Goal: Task Accomplishment & Management: Use online tool/utility

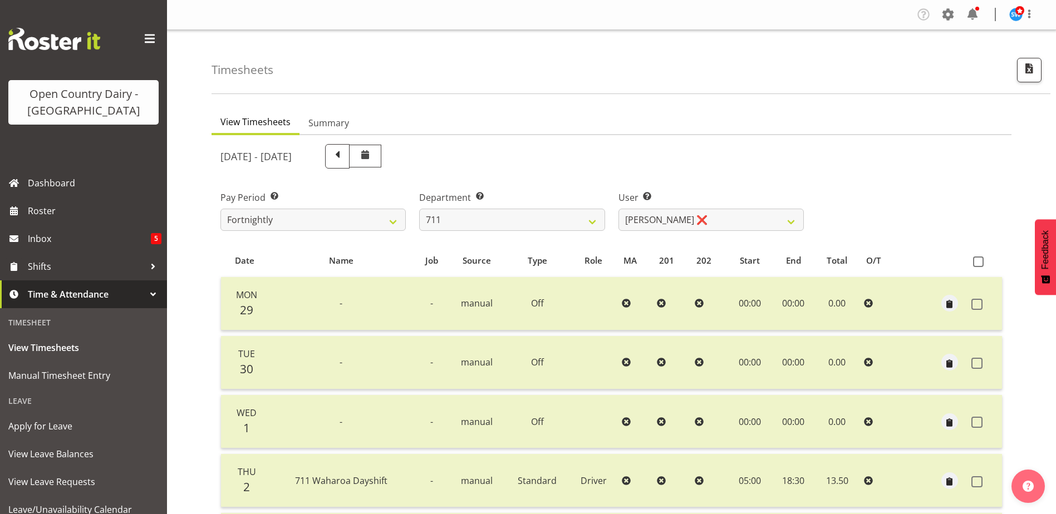
select select "832"
select select "10409"
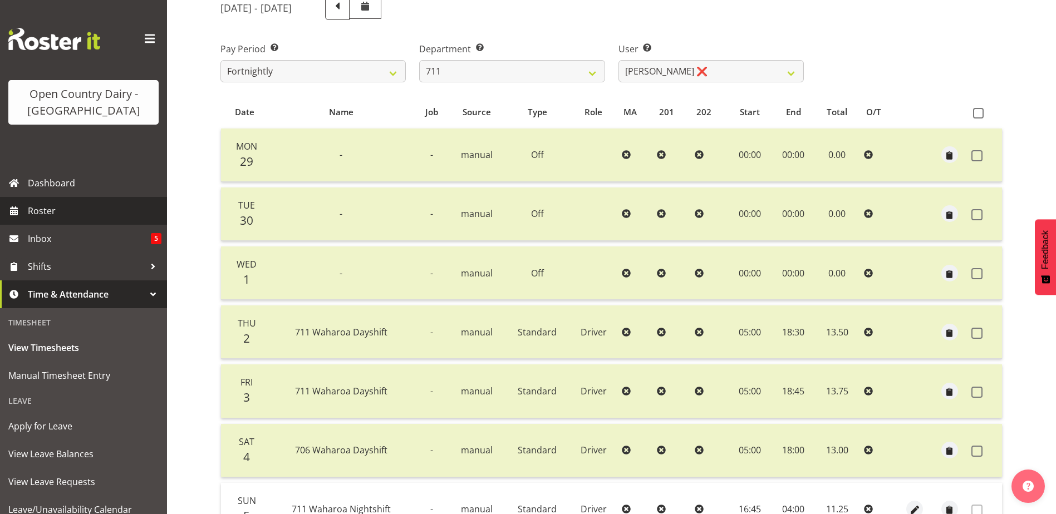
click at [40, 211] on span "Roster" at bounding box center [95, 211] width 134 height 17
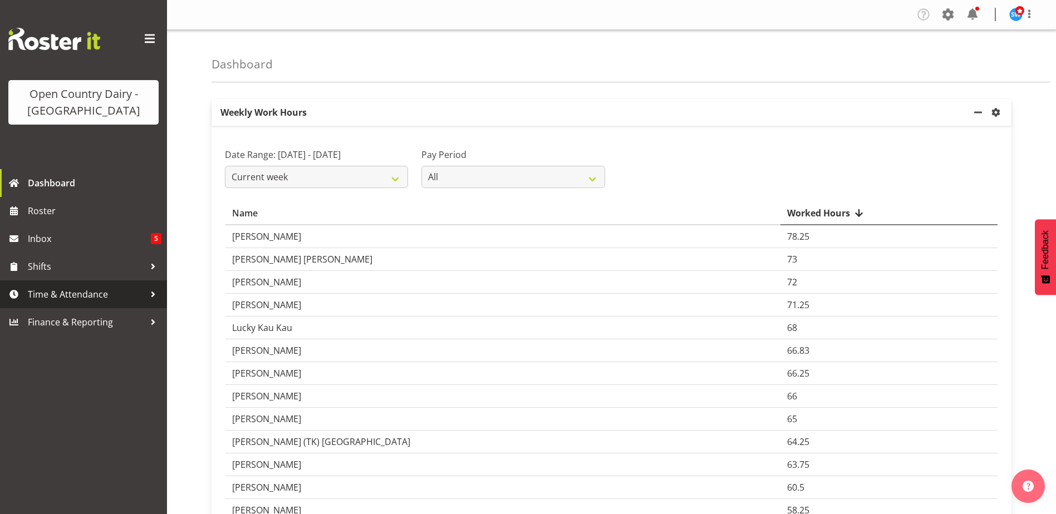
click at [62, 295] on span "Time & Attendance" at bounding box center [86, 294] width 117 height 17
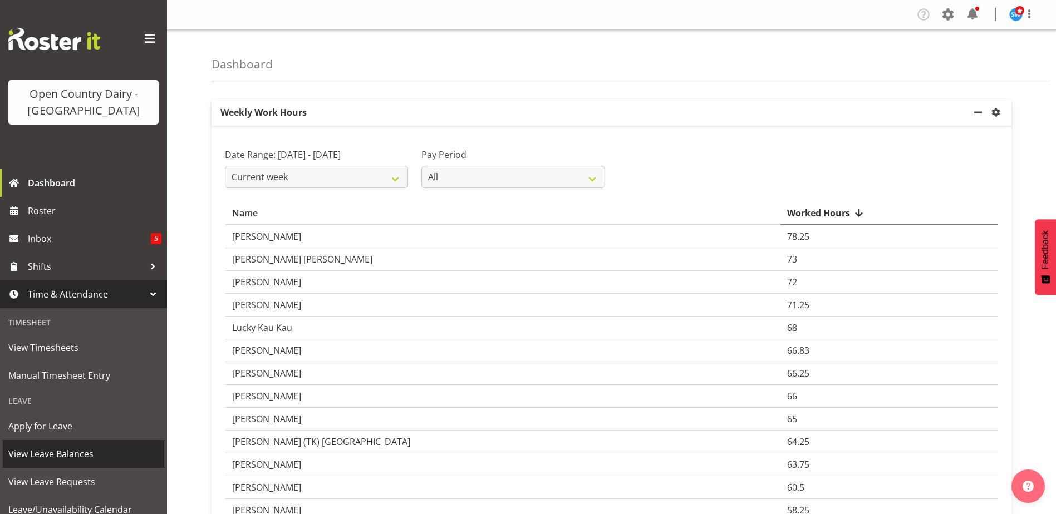
click at [67, 457] on span "View Leave Balances" at bounding box center [83, 454] width 150 height 17
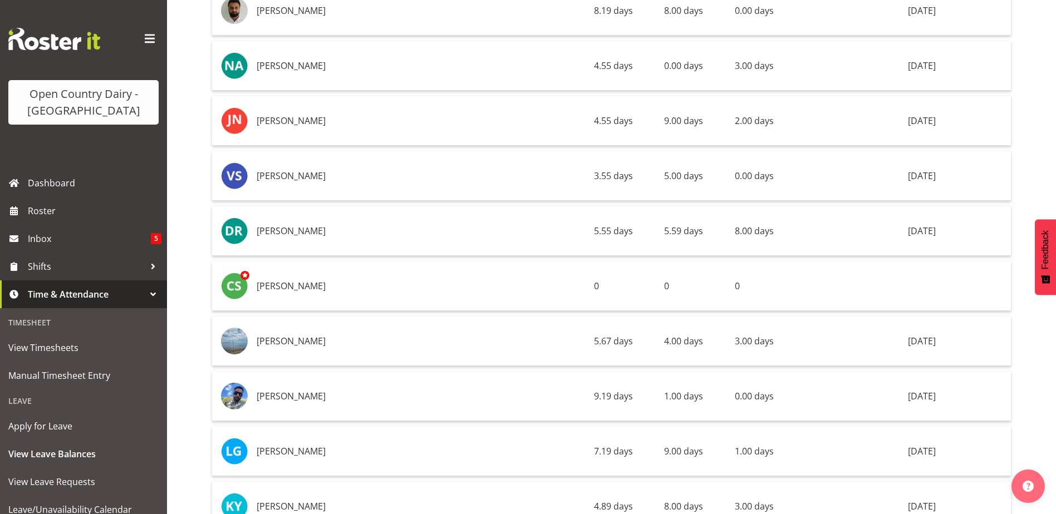
scroll to position [7510, 0]
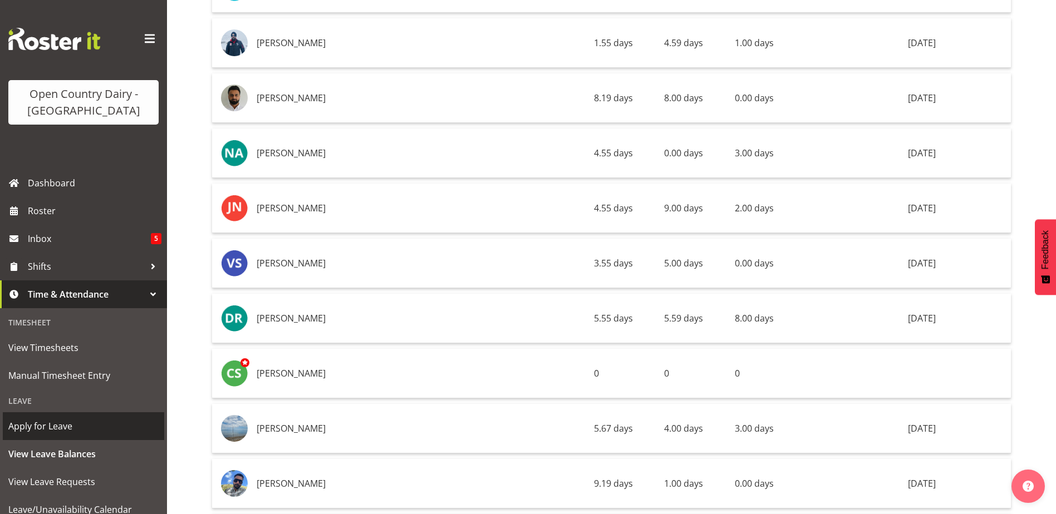
click at [52, 430] on span "Apply for Leave" at bounding box center [83, 426] width 150 height 17
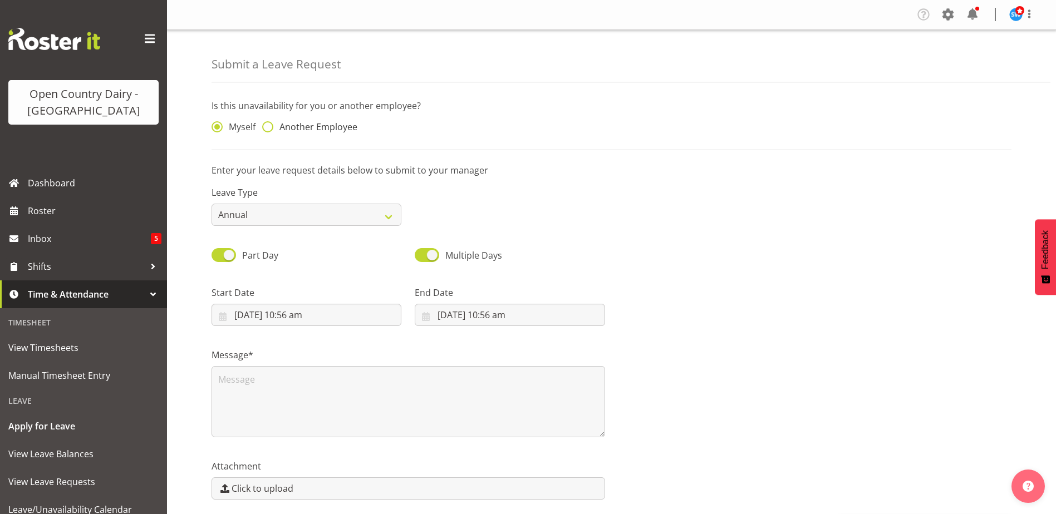
click at [267, 130] on span at bounding box center [267, 126] width 11 height 11
click at [267, 130] on input "Another Employee" at bounding box center [265, 127] width 7 height 7
radio input "true"
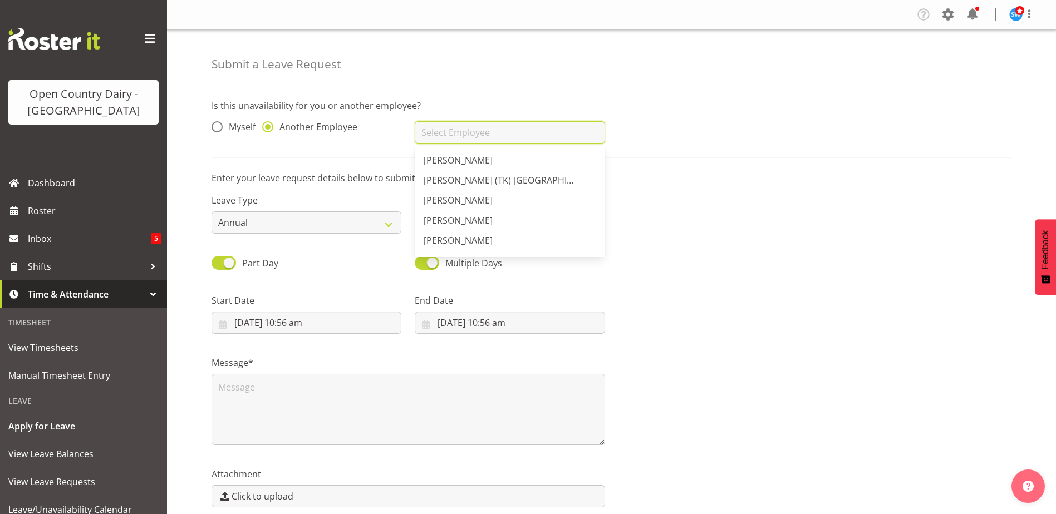
click at [461, 138] on input "text" at bounding box center [510, 132] width 190 height 22
click at [434, 179] on span "[PERSON_NAME]" at bounding box center [457, 180] width 69 height 12
type input "[PERSON_NAME]"
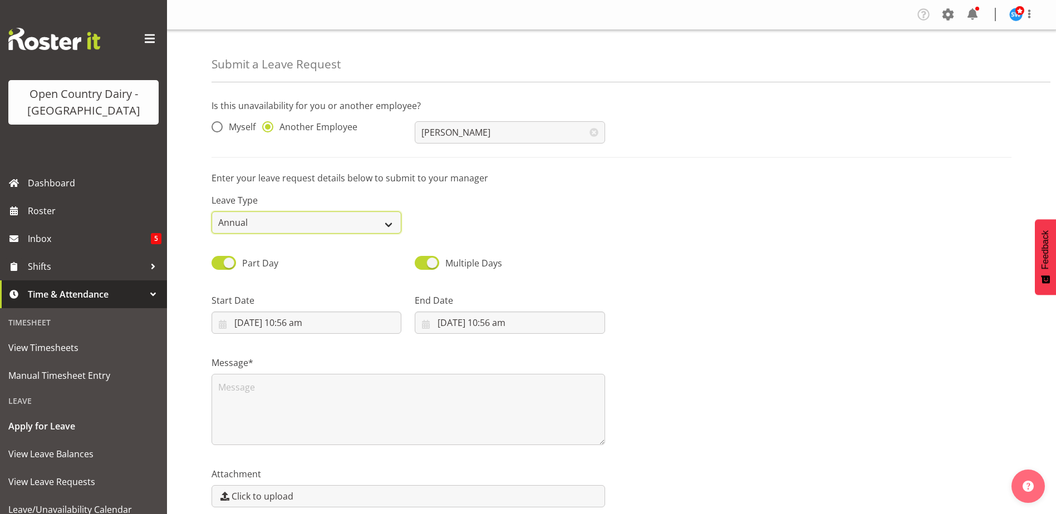
click at [315, 227] on select "Annual Sick Leave Without Pay Bereavement Domestic Violence Parental Jury Servi…" at bounding box center [306, 222] width 190 height 22
click at [211, 211] on select "Annual Sick Leave Without Pay Bereavement Domestic Violence Parental Jury Servi…" at bounding box center [306, 222] width 190 height 22
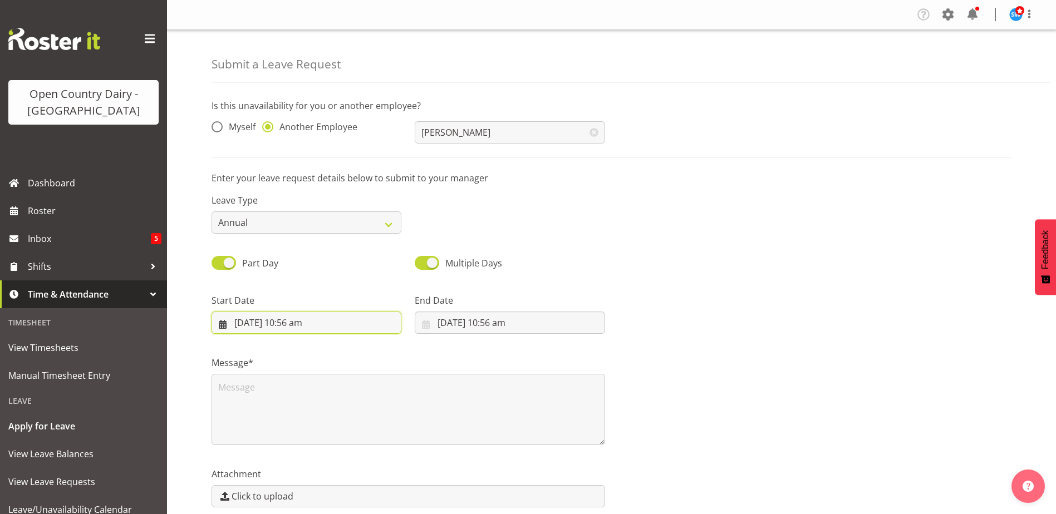
click at [266, 324] on input "5/10/2025, 10:56 am" at bounding box center [306, 323] width 190 height 22
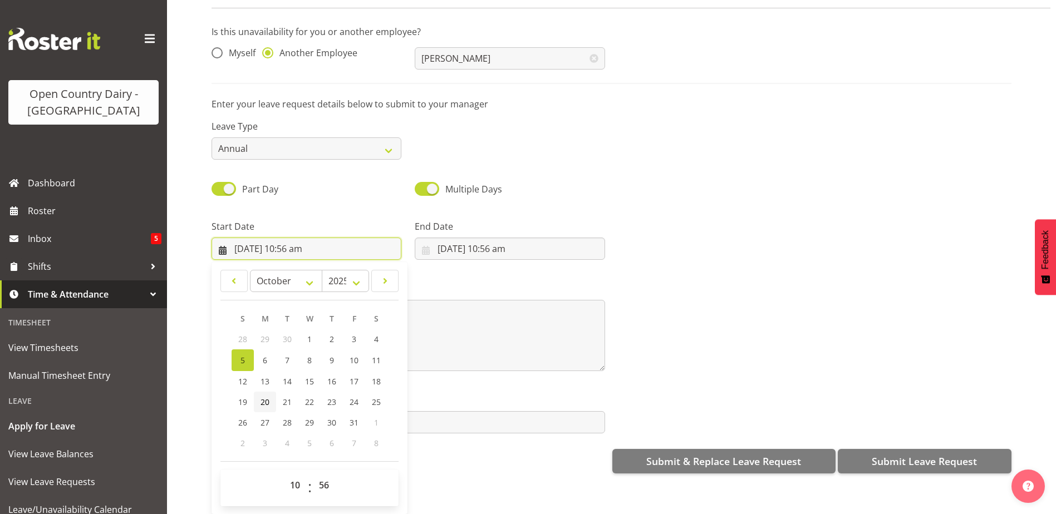
scroll to position [50, 0]
click at [294, 475] on select "00 01 02 03 04 05 06 07 08 09 10 11 12 13 14 15 16 17 18 19 20 21 22 23" at bounding box center [296, 485] width 25 height 22
select select "16"
click at [284, 474] on select "00 01 02 03 04 05 06 07 08 09 10 11 12 13 14 15 16 17 18 19 20 21 22 23" at bounding box center [296, 485] width 25 height 22
type input "5/10/2025, 4:56 pm"
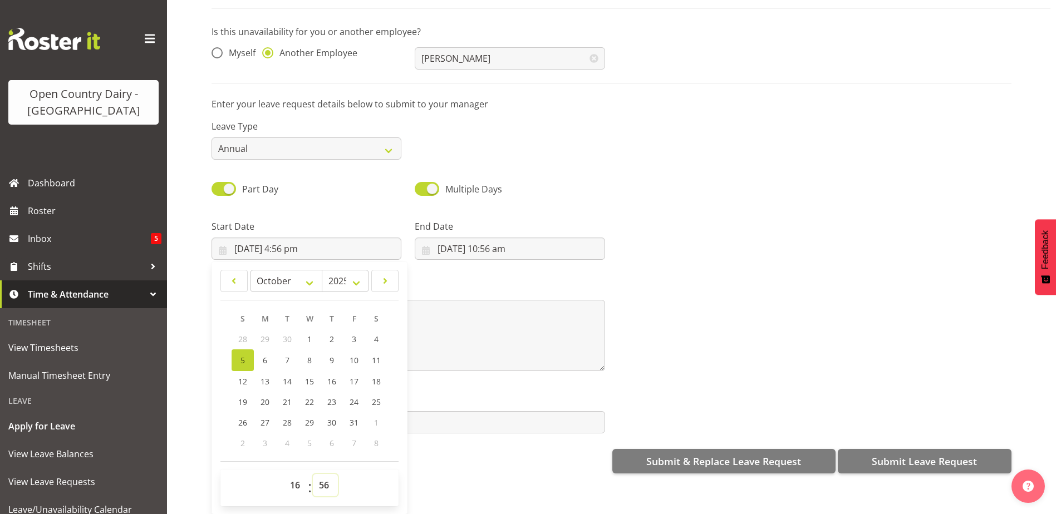
click at [326, 475] on select "00 01 02 03 04 05 06 07 08 09 10 11 12 13 14 15 16 17 18 19 20 21 22 23 24 25 2…" at bounding box center [325, 485] width 25 height 22
select select "45"
click at [313, 474] on select "00 01 02 03 04 05 06 07 08 09 10 11 12 13 14 15 16 17 18 19 20 21 22 23 24 25 2…" at bounding box center [325, 485] width 25 height 22
type input "[DATE] 4:45 pm"
click at [449, 238] on input "5/10/2025, 10:56 am" at bounding box center [510, 249] width 190 height 22
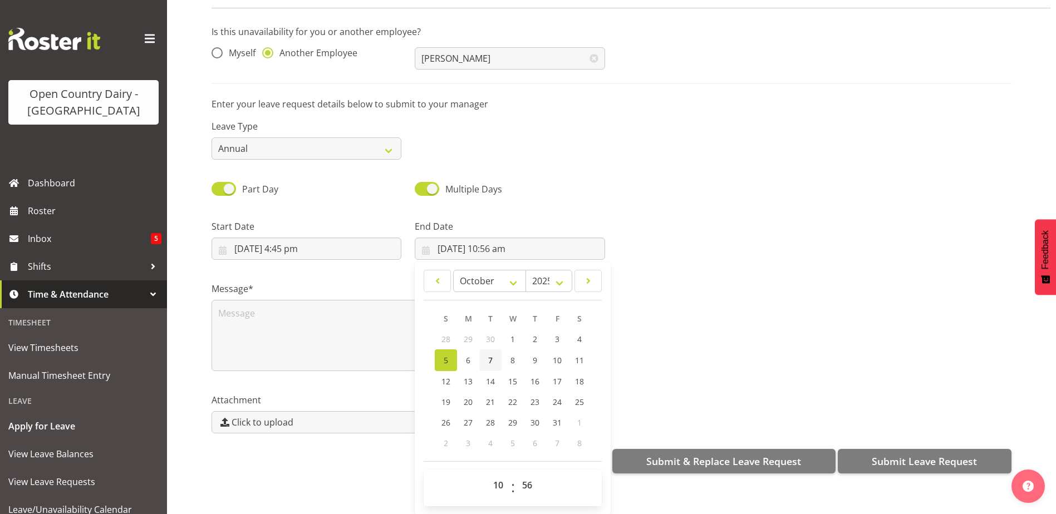
click at [484, 351] on link "7" at bounding box center [490, 360] width 22 height 22
type input "7/10/2025, 10:56 am"
drag, startPoint x: 492, startPoint y: 477, endPoint x: 491, endPoint y: 464, distance: 13.4
click at [492, 477] on select "00 01 02 03 04 05 06 07 08 09 10 11 12 13 14 15 16 17 18 19 20 21 22 23" at bounding box center [499, 485] width 25 height 22
select select "4"
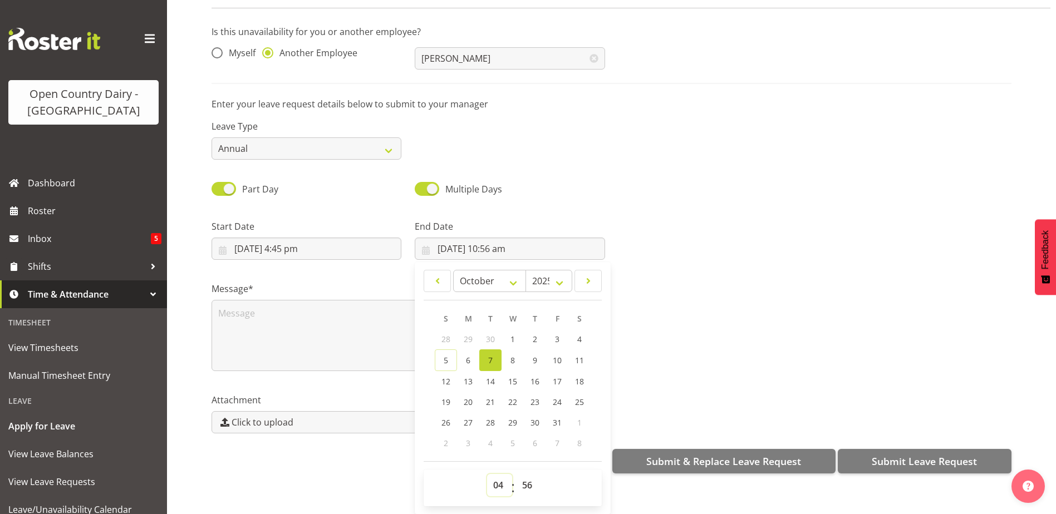
click at [487, 474] on select "00 01 02 03 04 05 06 07 08 09 10 11 12 13 14 15 16 17 18 19 20 21 22 23" at bounding box center [499, 485] width 25 height 22
type input "7/10/2025, 4:56 am"
drag, startPoint x: 528, startPoint y: 471, endPoint x: 514, endPoint y: 460, distance: 18.3
click at [528, 474] on select "00 01 02 03 04 05 06 07 08 09 10 11 12 13 14 15 16 17 18 19 20 21 22 23 24 25 2…" at bounding box center [528, 485] width 25 height 22
select select "0"
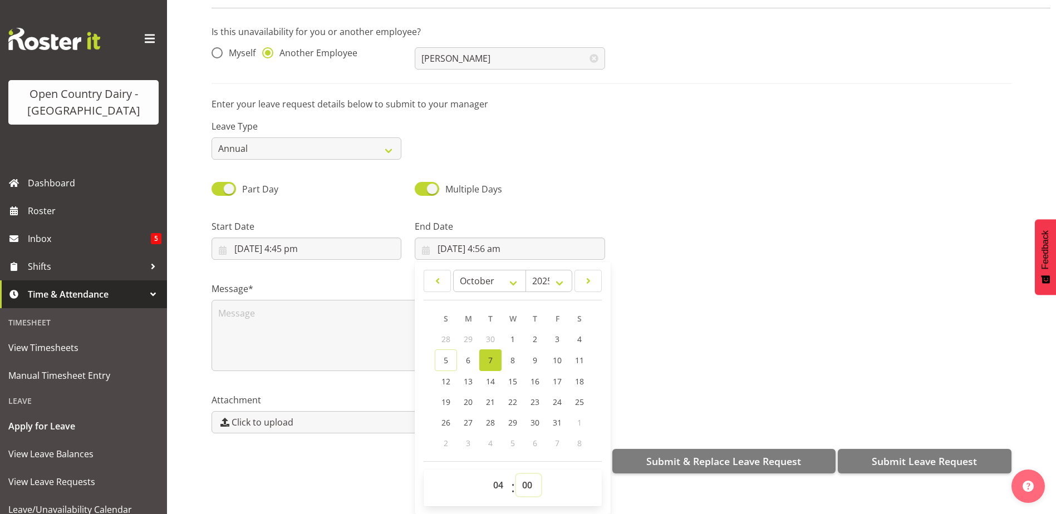
click at [516, 474] on select "00 01 02 03 04 05 06 07 08 09 10 11 12 13 14 15 16 17 18 19 20 21 22 23 24 25 2…" at bounding box center [528, 485] width 25 height 22
type input "7/10/2025, 4:00 am"
click at [248, 313] on textarea at bounding box center [407, 335] width 393 height 71
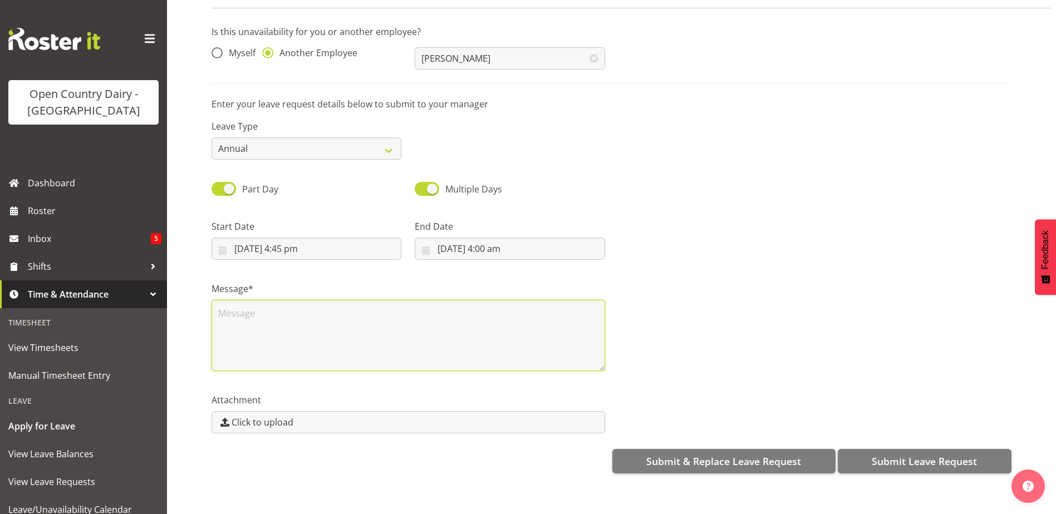
scroll to position [0, 0]
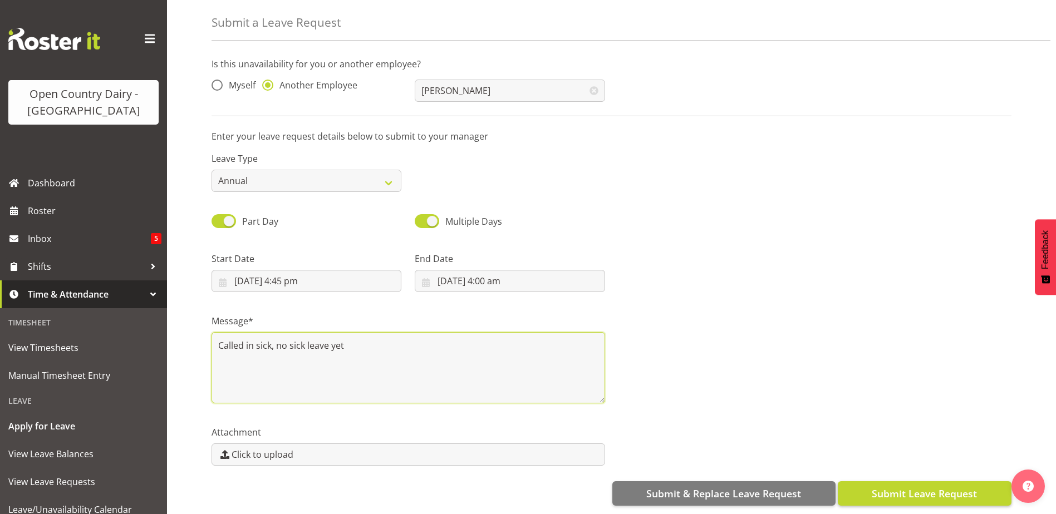
type textarea "Called in sick, no sick leave yet"
click at [885, 486] on span "Submit Leave Request" at bounding box center [923, 493] width 105 height 14
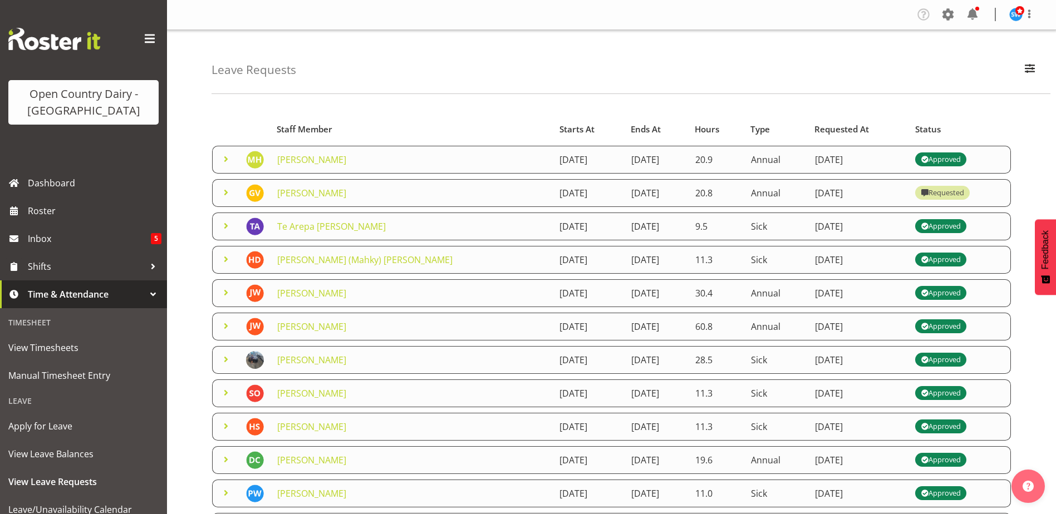
click at [227, 194] on span at bounding box center [225, 192] width 13 height 13
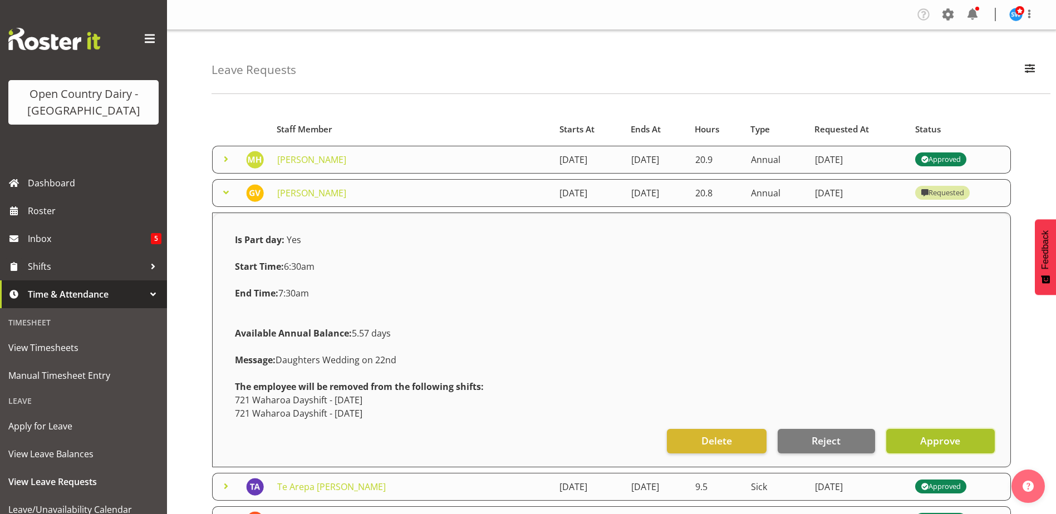
click at [958, 440] on span "Approve" at bounding box center [940, 441] width 40 height 14
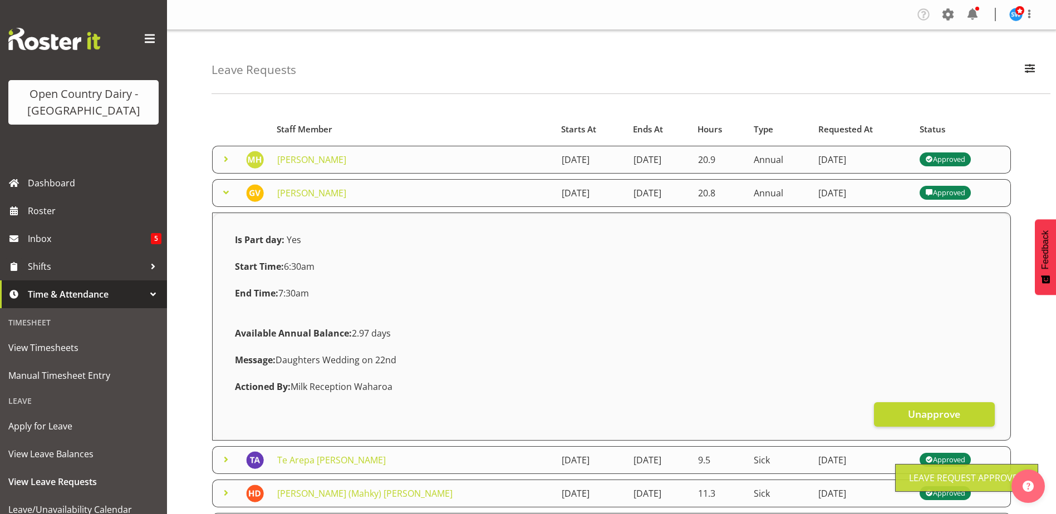
click at [226, 192] on span at bounding box center [225, 192] width 13 height 13
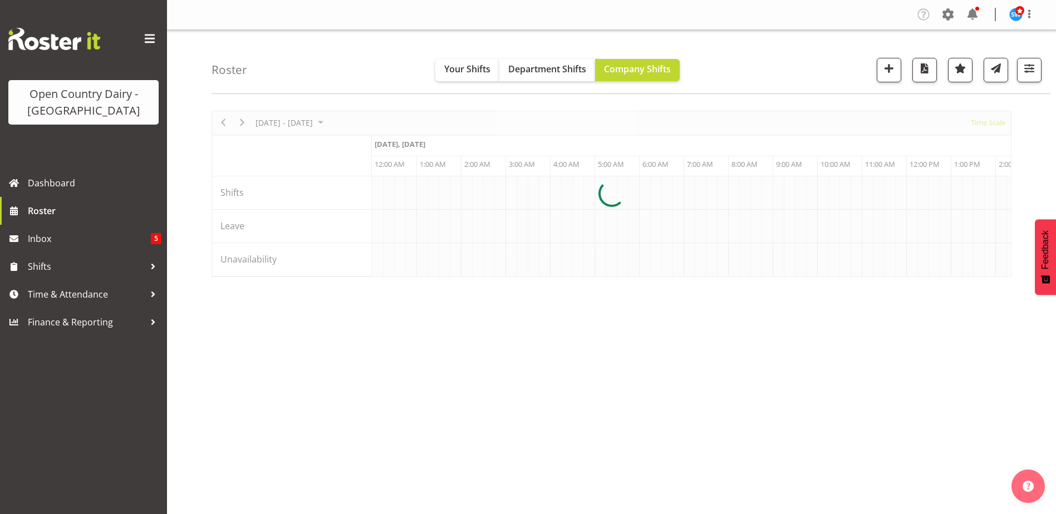
scroll to position [0, 6411]
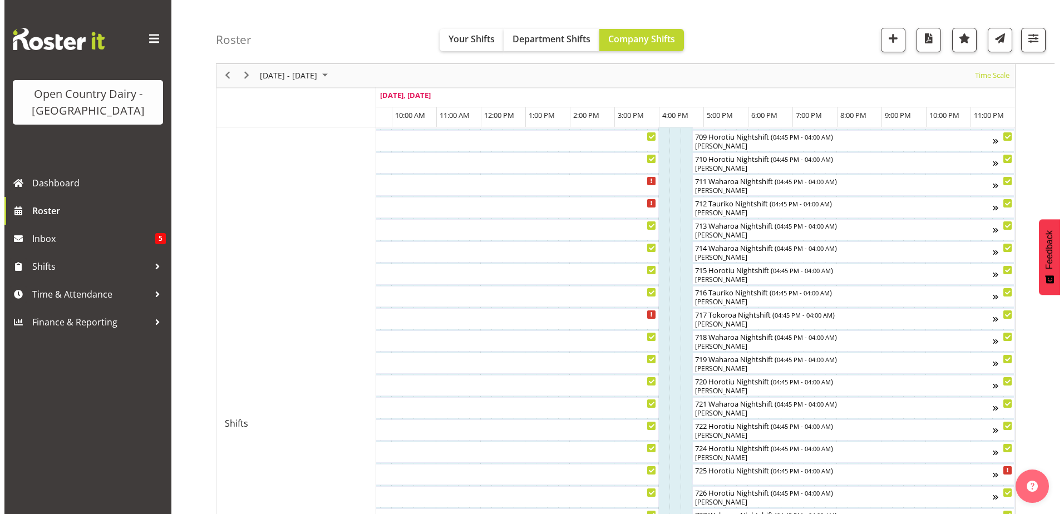
scroll to position [268, 0]
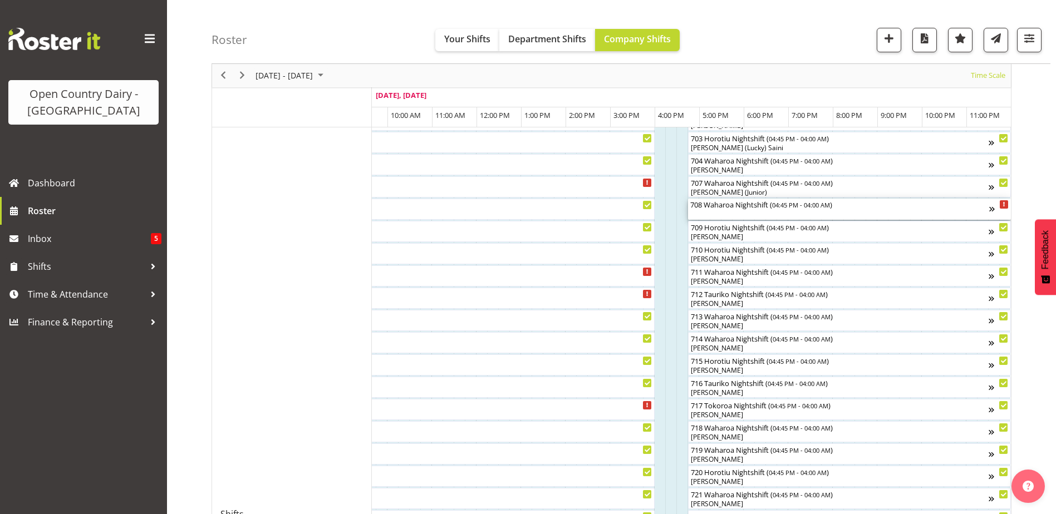
click at [721, 215] on div "708 Waharoa Nightshift ( 04:45 PM - 04:00 AM )" at bounding box center [839, 209] width 299 height 21
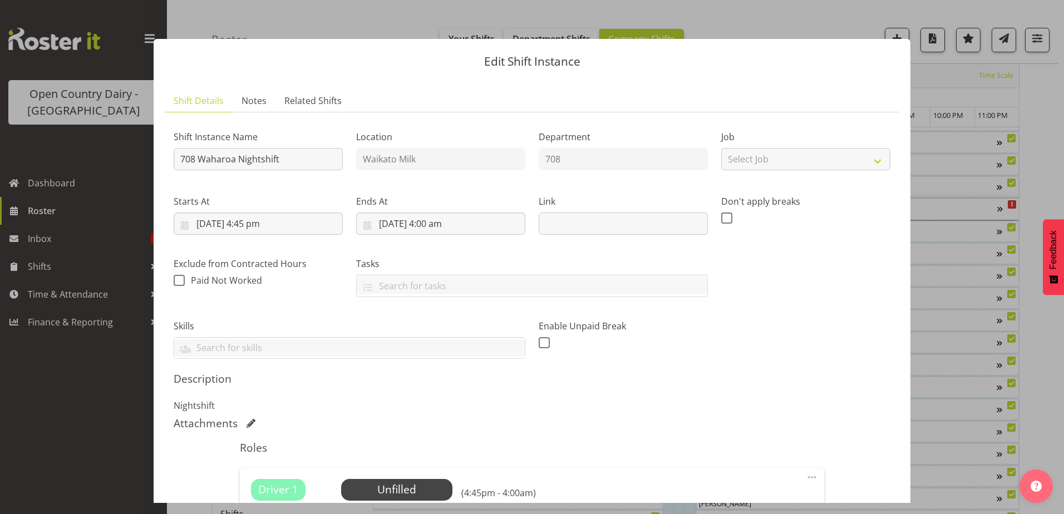
scroll to position [0, 6834]
click at [359, 492] on span "Select Employee" at bounding box center [396, 490] width 83 height 16
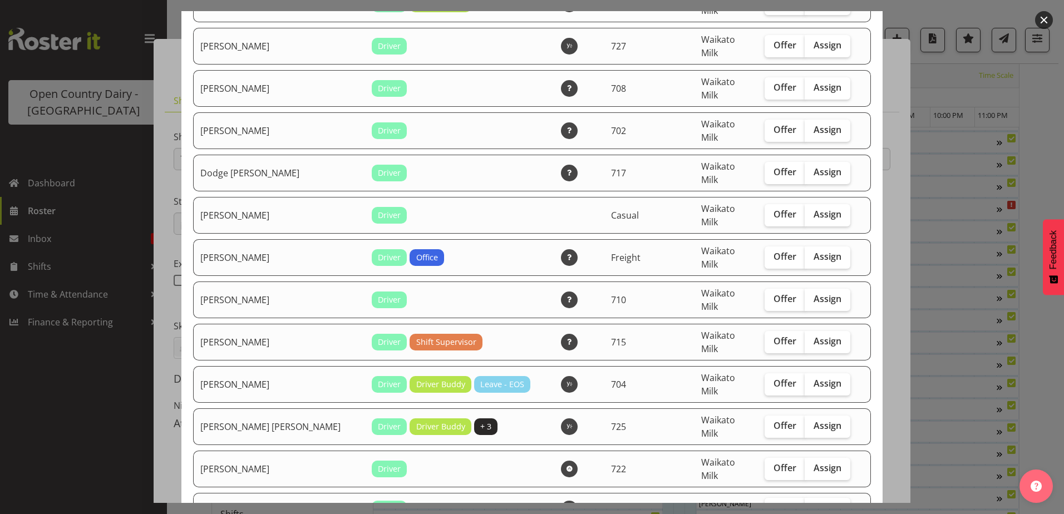
scroll to position [612, 0]
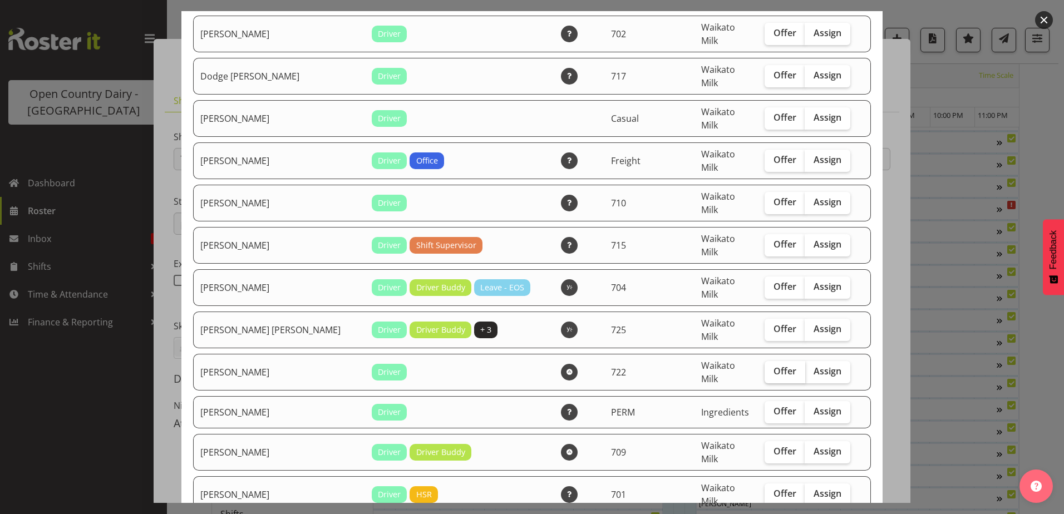
click at [774, 366] on span "Offer" at bounding box center [785, 371] width 23 height 11
click at [771, 368] on input "Offer" at bounding box center [768, 371] width 7 height 7
checkbox input "true"
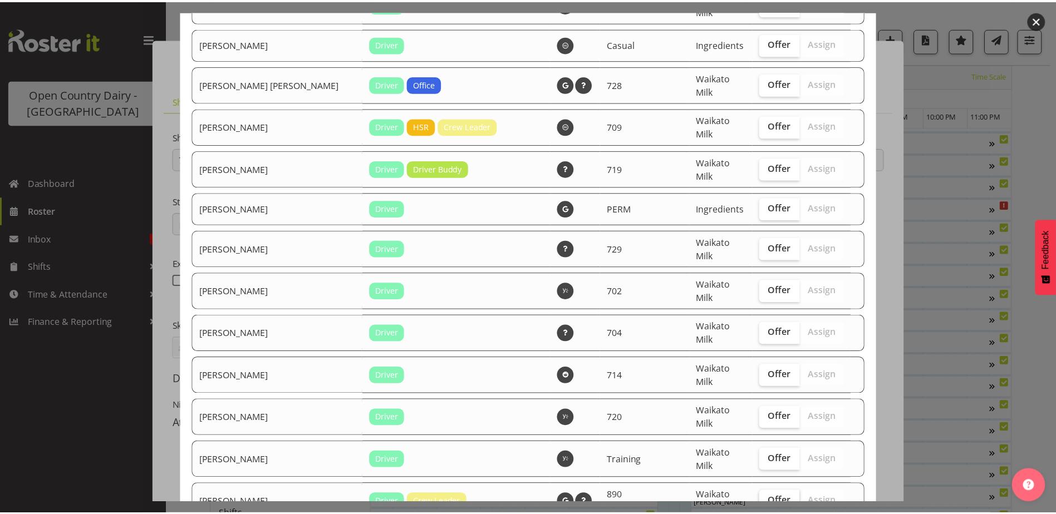
scroll to position [1994, 0]
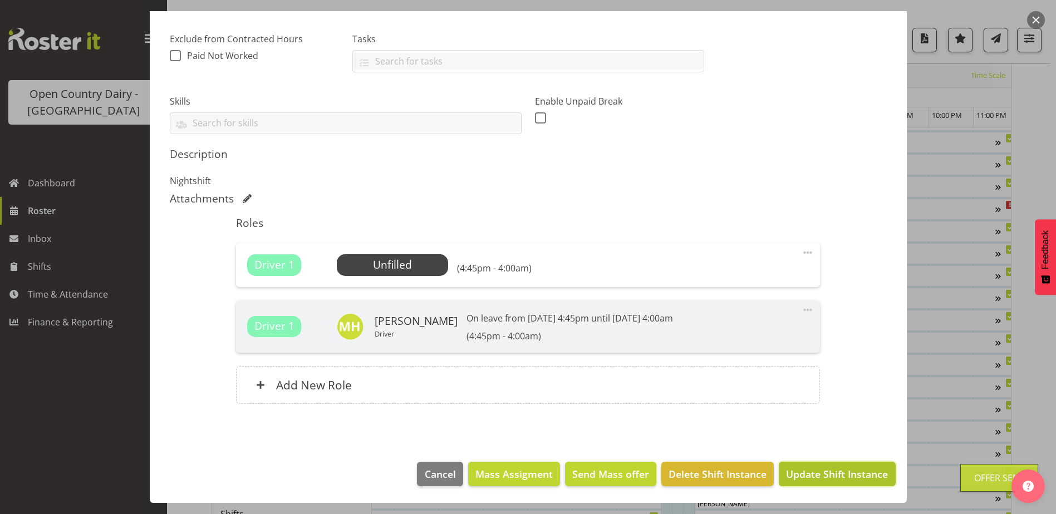
click at [808, 467] on span "Update Shift Instance" at bounding box center [837, 474] width 102 height 14
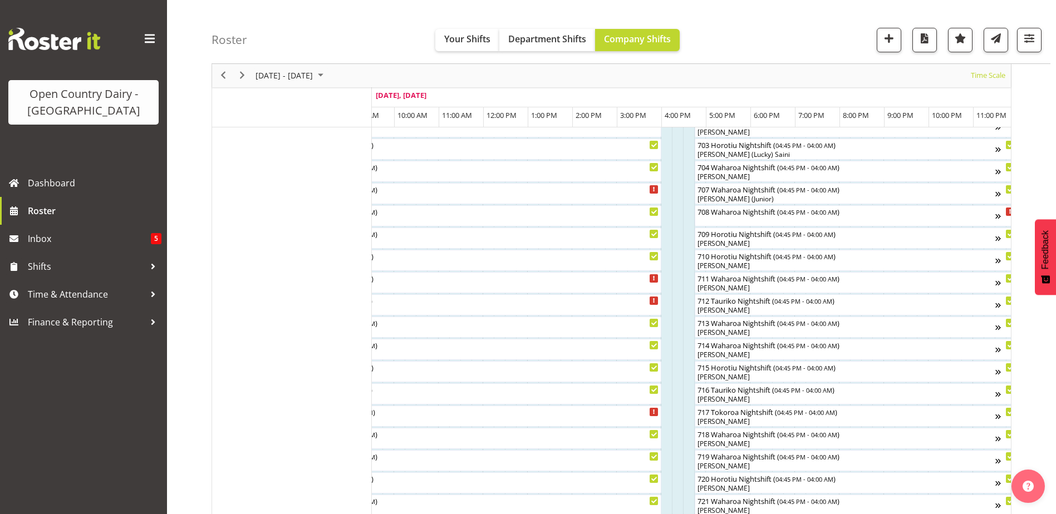
scroll to position [278, 0]
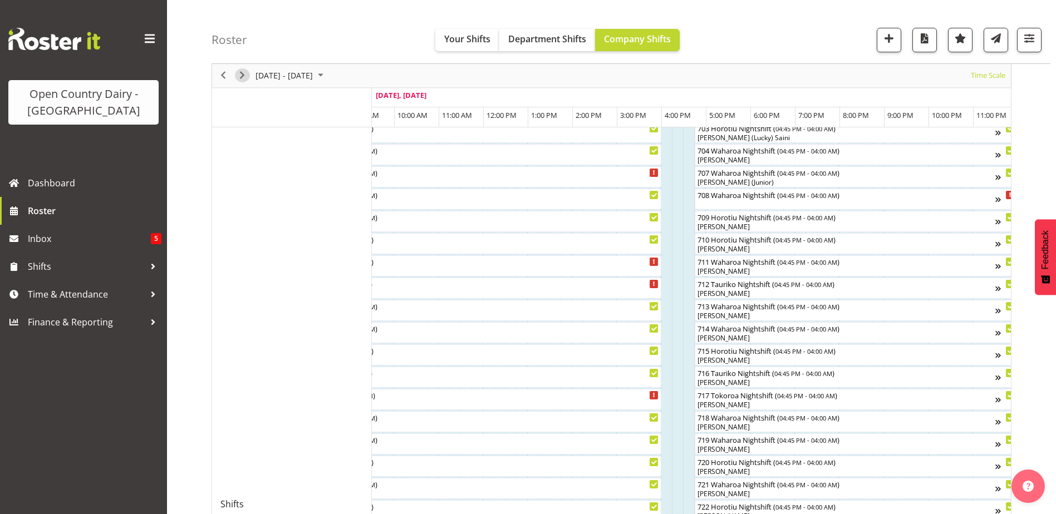
click at [236, 76] on span "Next" at bounding box center [241, 76] width 13 height 14
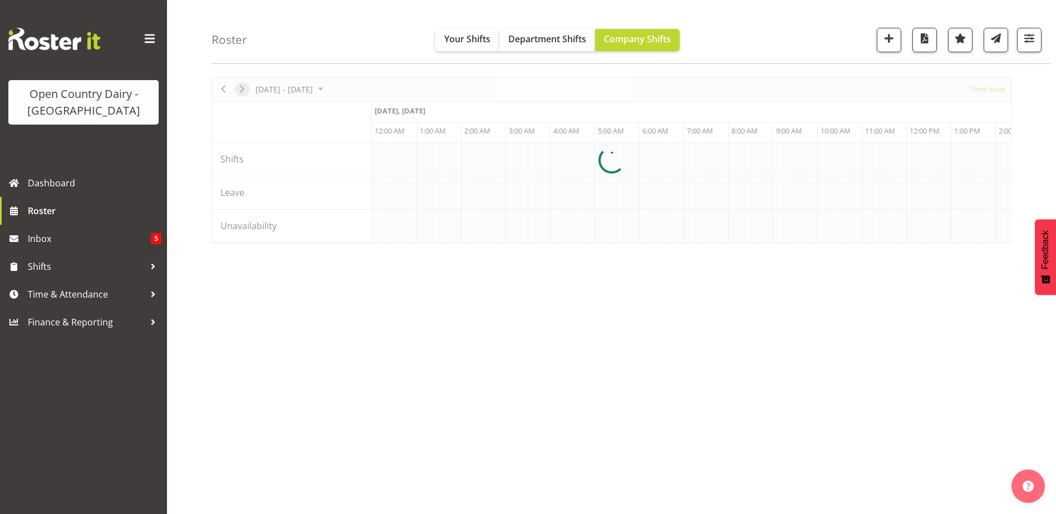
scroll to position [33, 0]
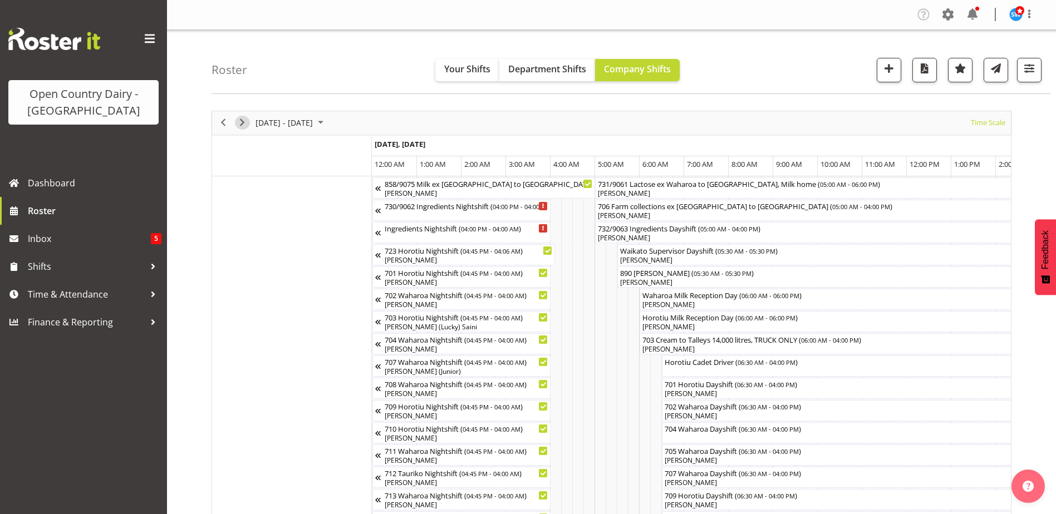
click at [247, 120] on span "Next" at bounding box center [241, 123] width 13 height 14
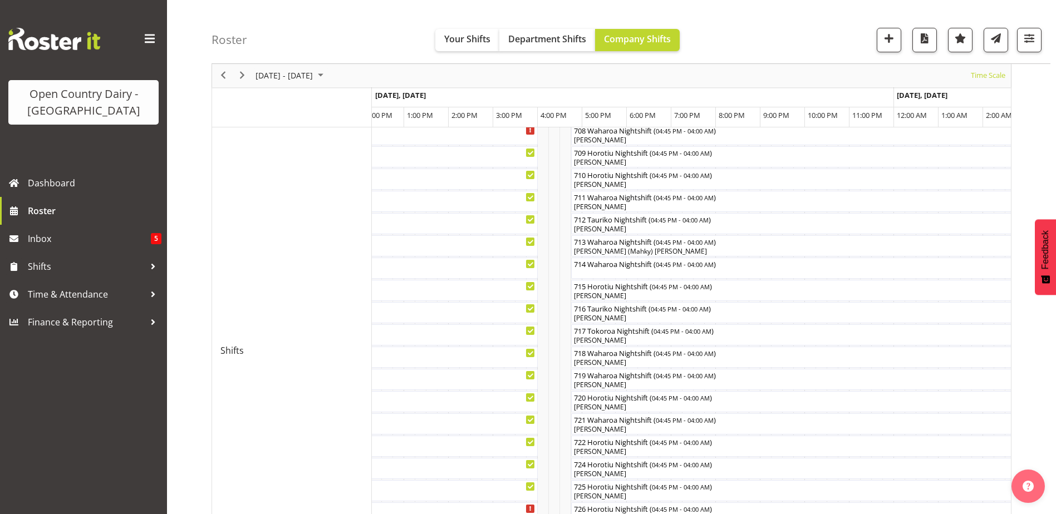
scroll to position [390, 0]
click at [229, 71] on div "previous period" at bounding box center [223, 75] width 19 height 23
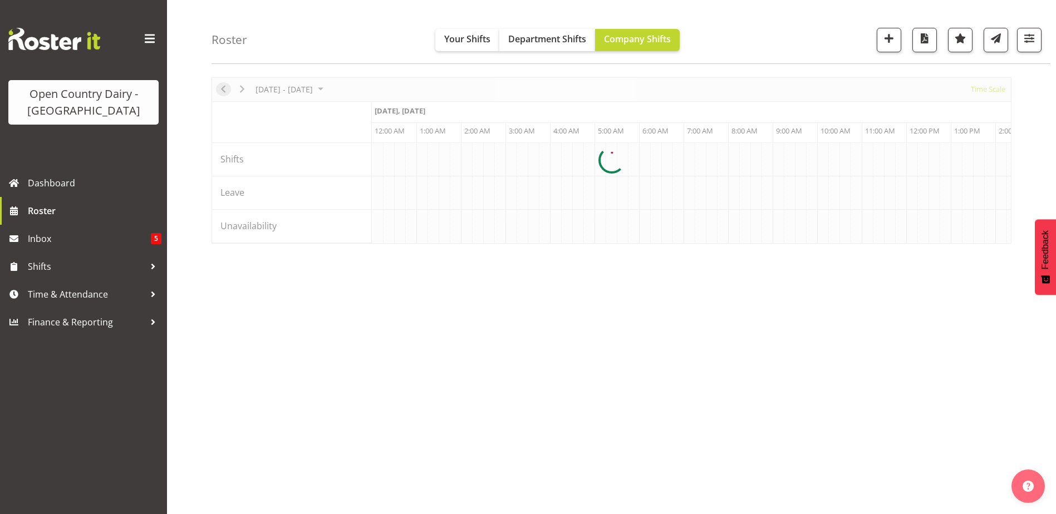
scroll to position [33, 0]
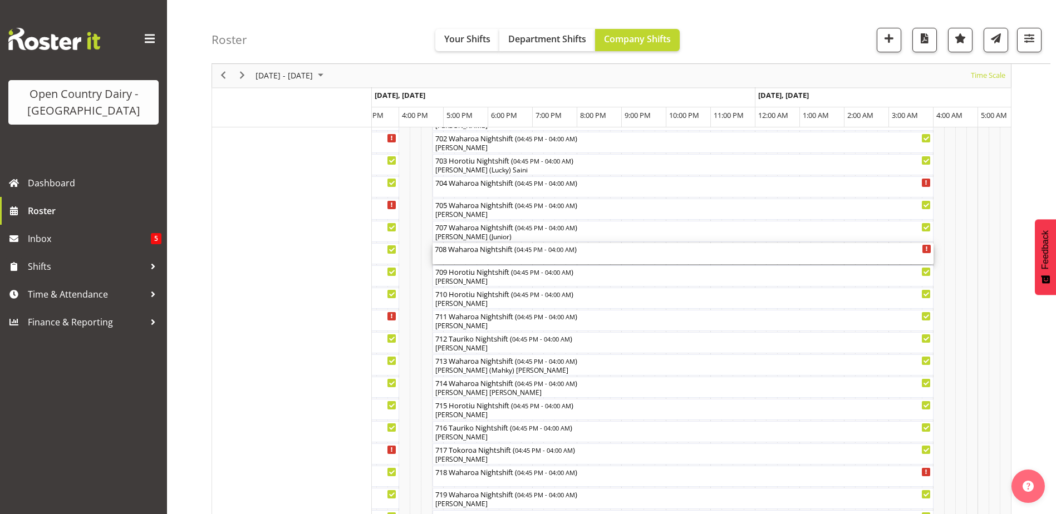
click at [473, 255] on div "708 Waharoa Nightshift ( 04:45 PM - 04:00 AM )" at bounding box center [683, 253] width 496 height 21
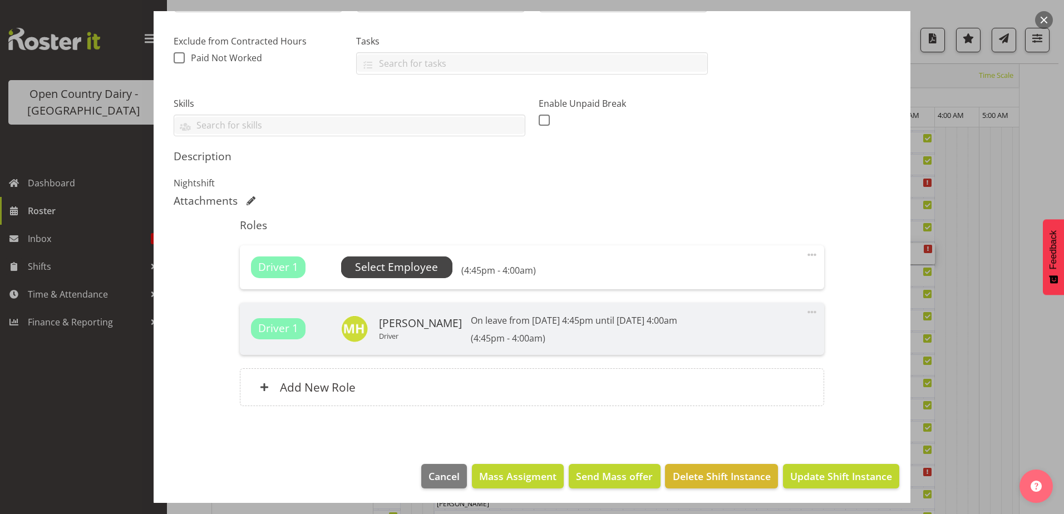
click at [412, 270] on span "Select Employee" at bounding box center [396, 267] width 83 height 16
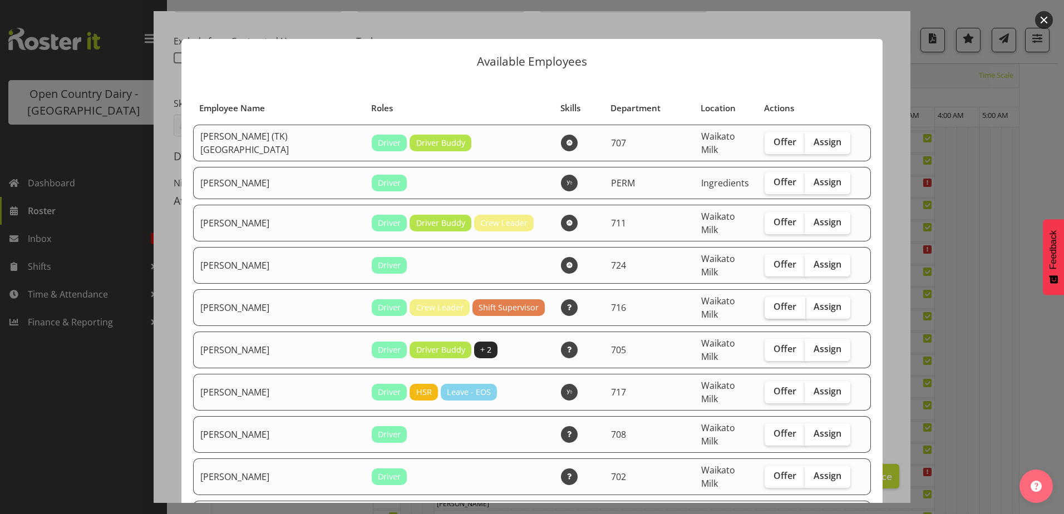
click at [774, 301] on span "Offer" at bounding box center [785, 306] width 23 height 11
click at [769, 303] on input "Offer" at bounding box center [768, 306] width 7 height 7
checkbox input "true"
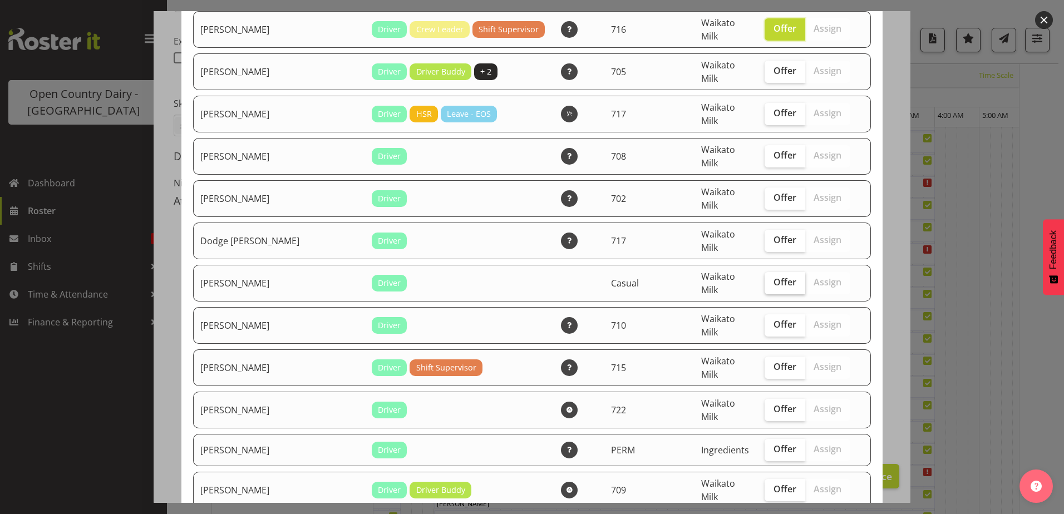
click at [774, 277] on span "Offer" at bounding box center [785, 282] width 23 height 11
click at [765, 279] on input "Offer" at bounding box center [768, 282] width 7 height 7
checkbox input "true"
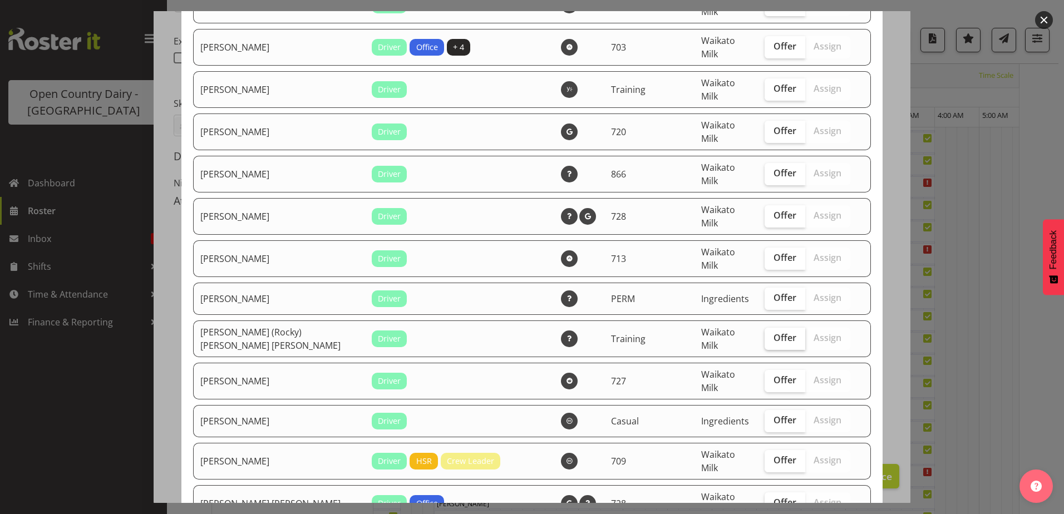
click at [771, 328] on label "Offer" at bounding box center [785, 339] width 41 height 22
click at [771, 334] on input "Offer" at bounding box center [768, 337] width 7 height 7
checkbox input "true"
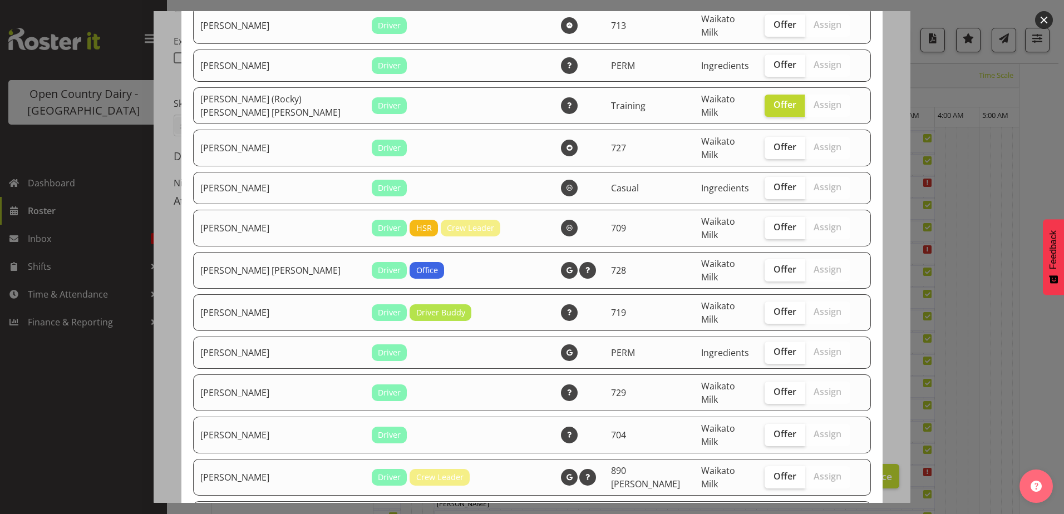
drag, startPoint x: 810, startPoint y: 470, endPoint x: 805, endPoint y: 457, distance: 14.5
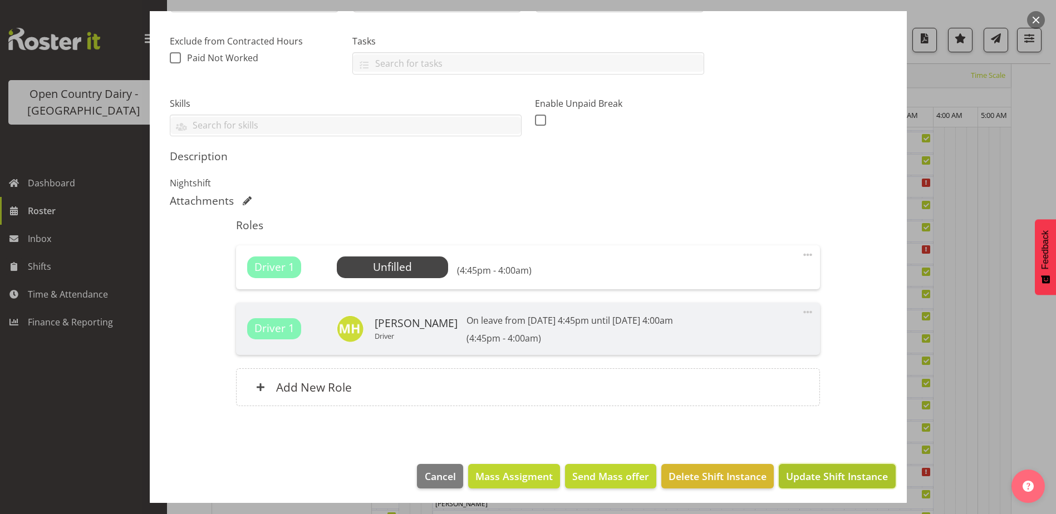
click at [797, 472] on span "Update Shift Instance" at bounding box center [837, 476] width 102 height 14
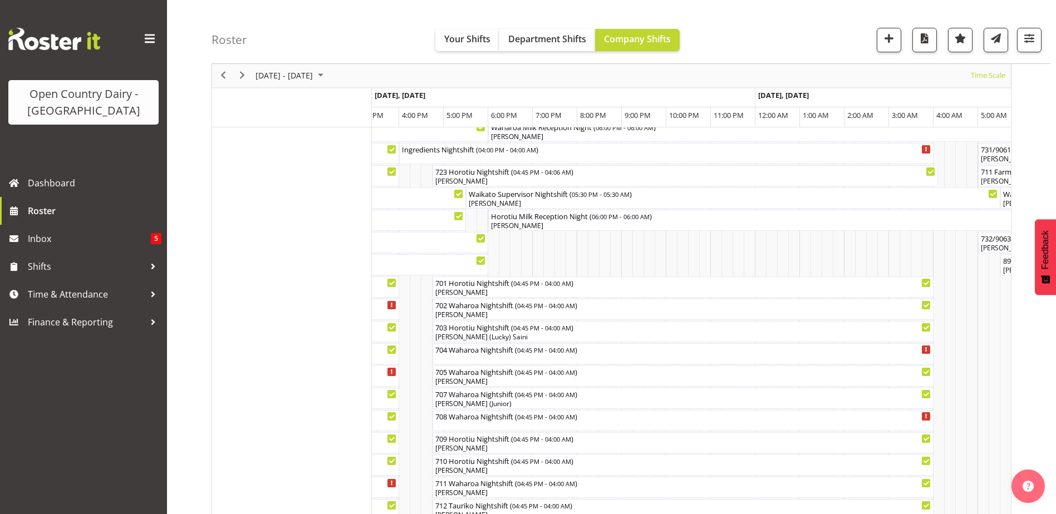
scroll to position [56, 0]
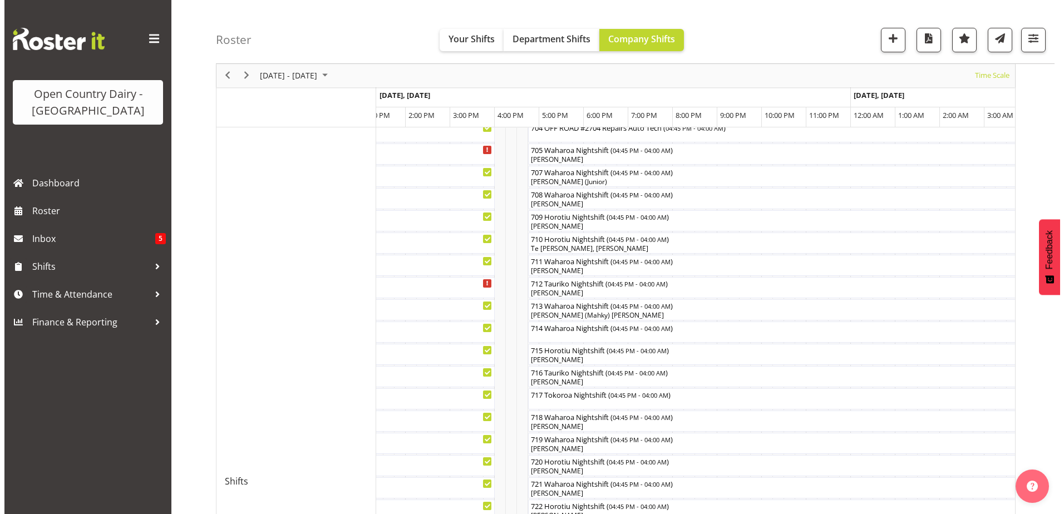
scroll to position [279, 0]
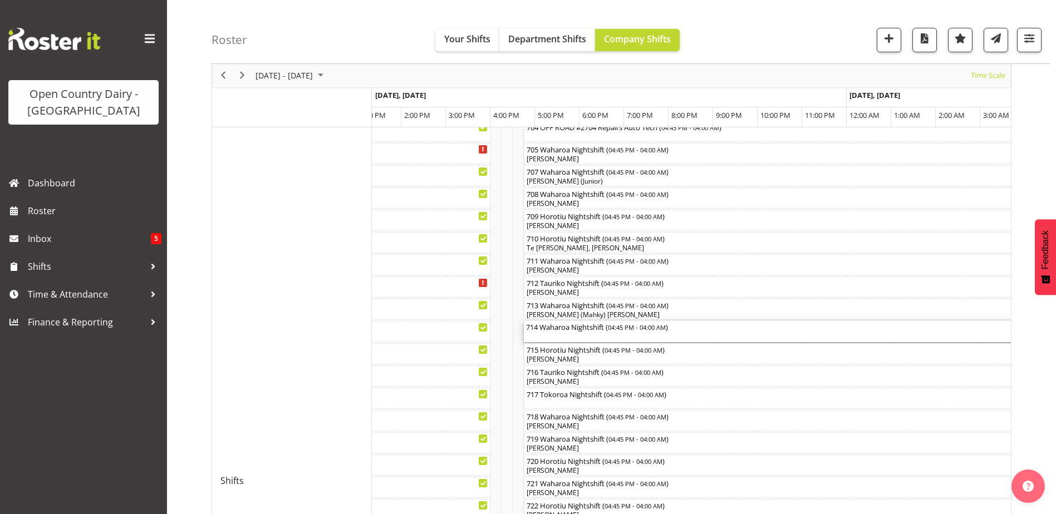
click at [581, 333] on div "714 Waharoa Nightshift ( 04:45 PM - 04:00 AM )" at bounding box center [774, 331] width 496 height 21
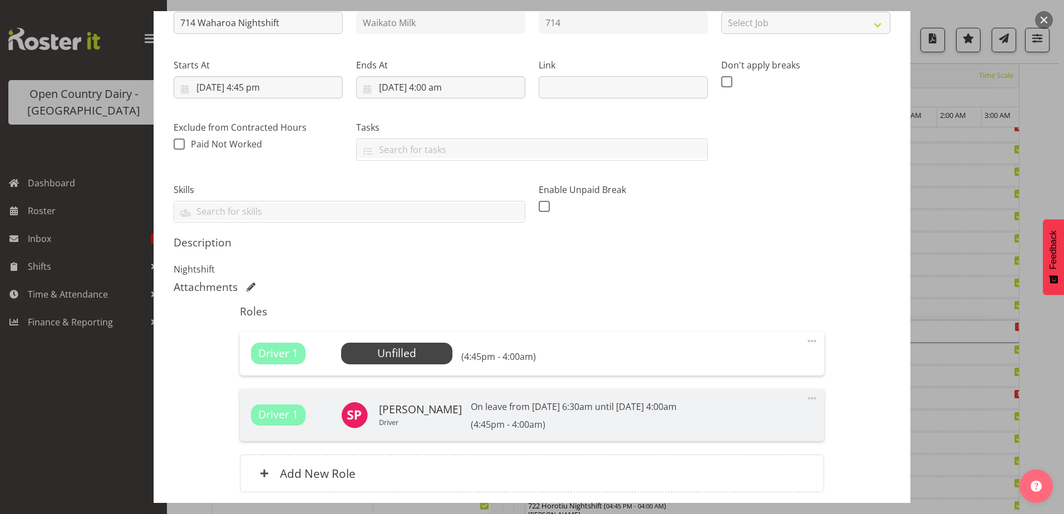
scroll to position [167, 0]
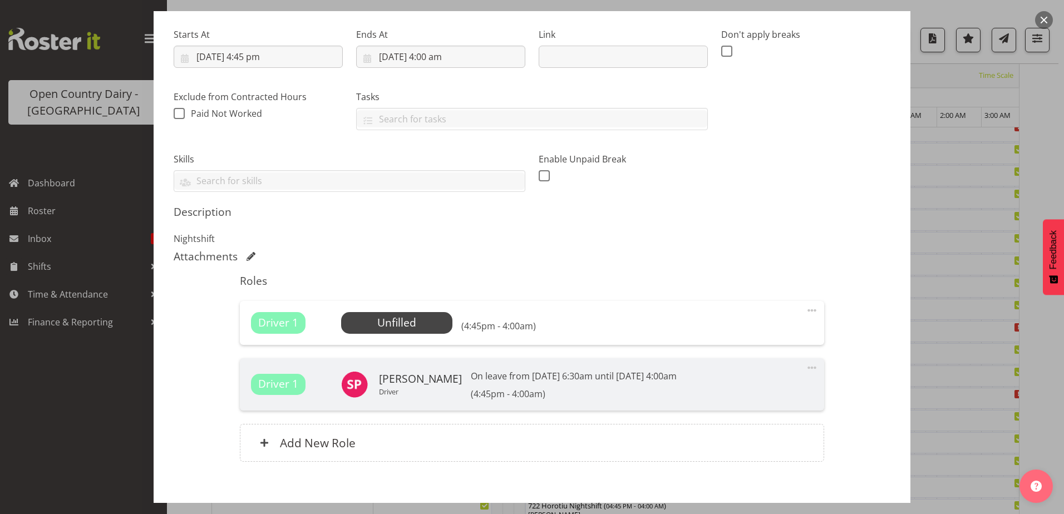
click at [1045, 17] on button "button" at bounding box center [1044, 20] width 18 height 18
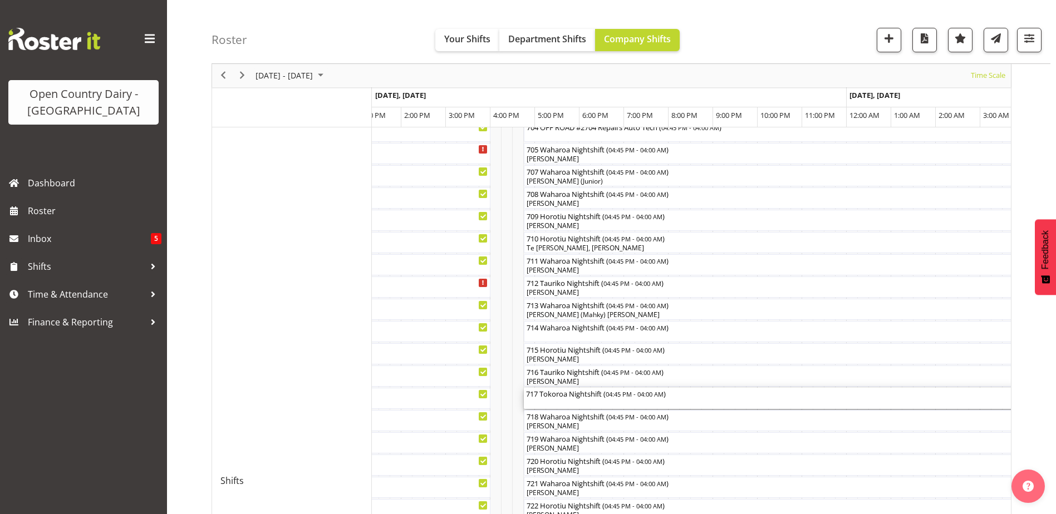
click at [542, 404] on div "717 Tokoroa Nightshift ( 04:45 PM - 04:00 AM )" at bounding box center [774, 398] width 496 height 21
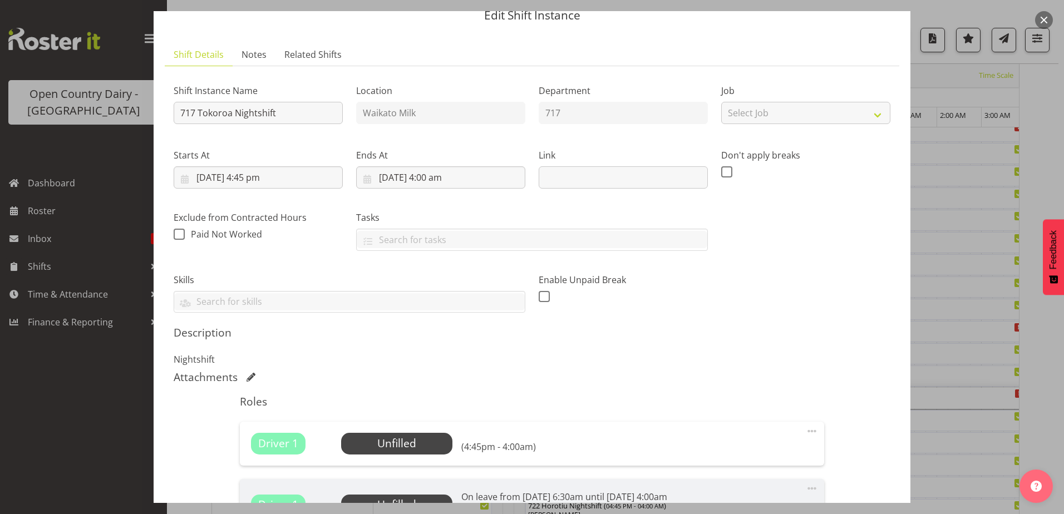
scroll to position [223, 0]
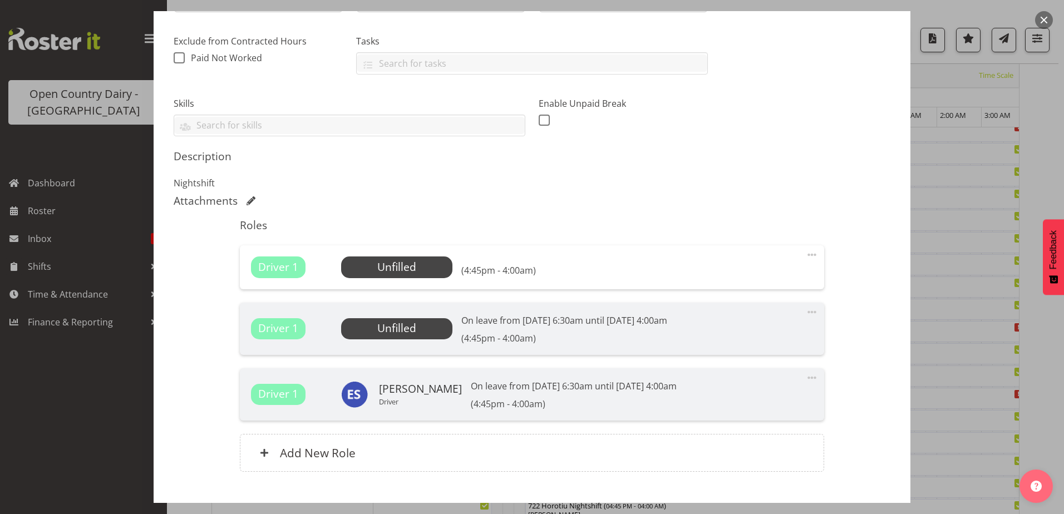
click at [414, 335] on span "Unfilled" at bounding box center [396, 328] width 39 height 15
click at [407, 331] on span "Unfilled" at bounding box center [396, 328] width 39 height 15
click at [402, 263] on span "Select Employee" at bounding box center [396, 267] width 83 height 16
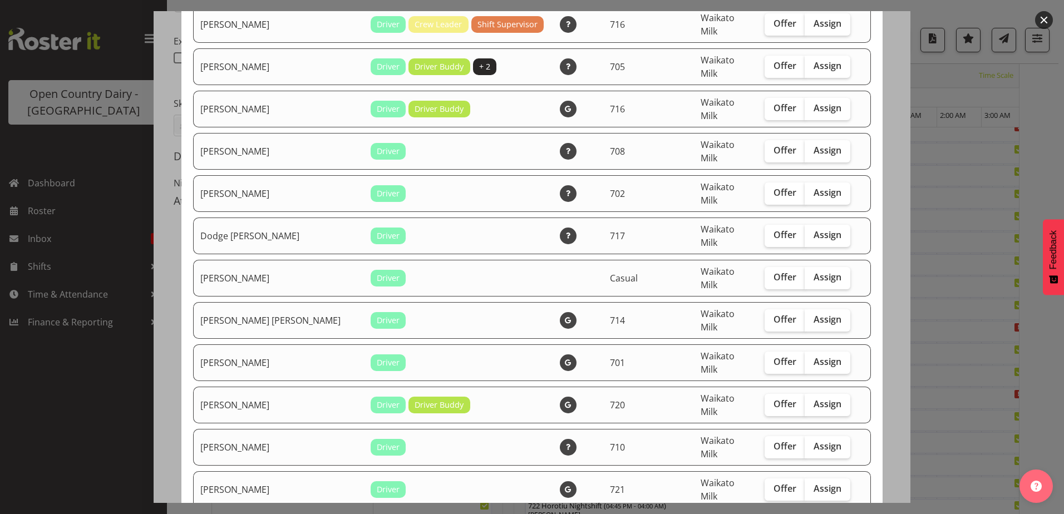
scroll to position [390, 0]
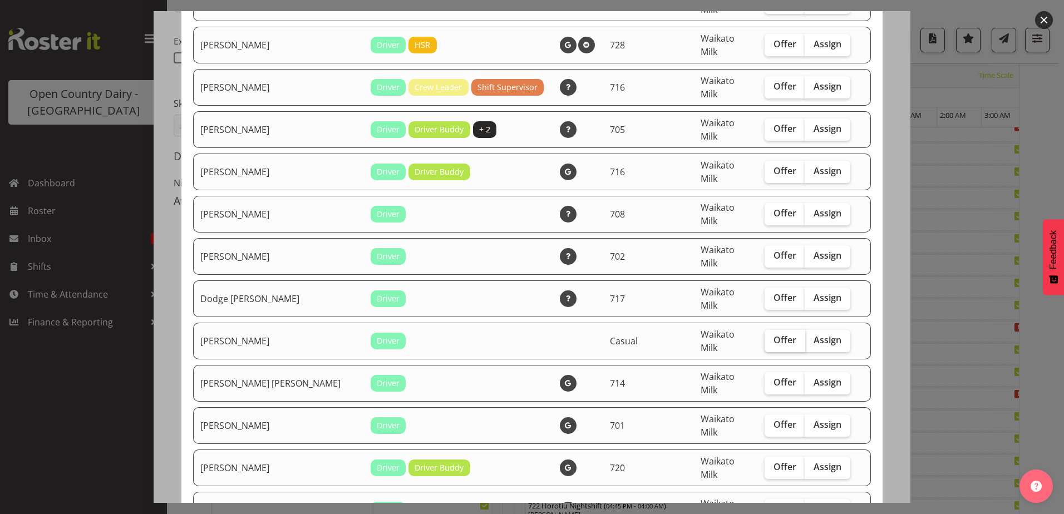
click at [766, 330] on label "Offer" at bounding box center [785, 341] width 41 height 22
click at [766, 337] on input "Offer" at bounding box center [768, 340] width 7 height 7
checkbox input "true"
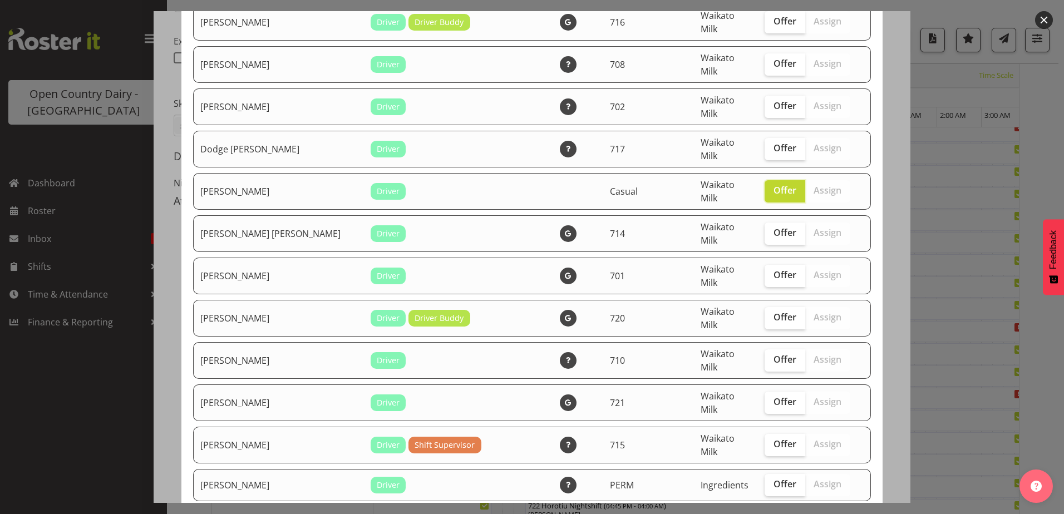
scroll to position [556, 0]
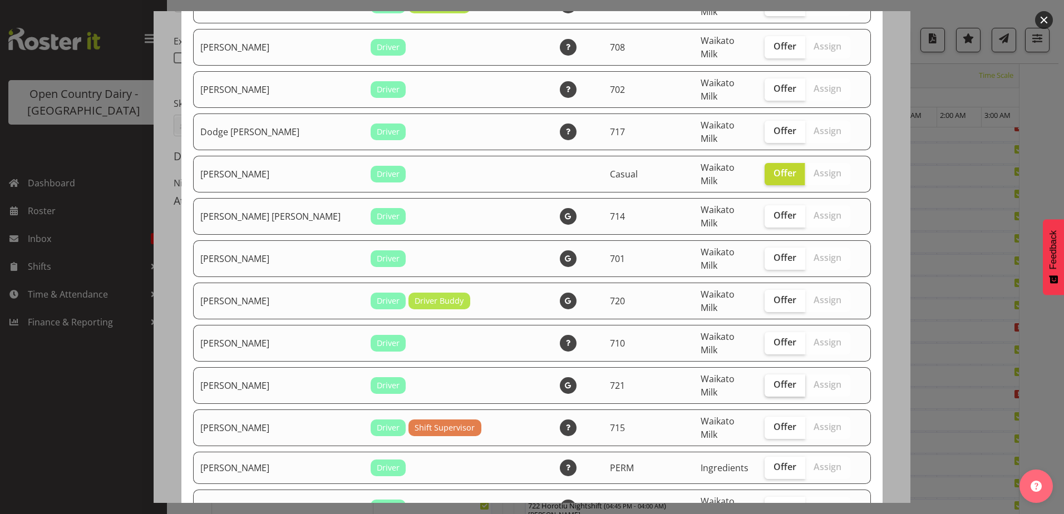
click at [767, 375] on label "Offer" at bounding box center [785, 386] width 41 height 22
click at [767, 381] on input "Offer" at bounding box center [768, 384] width 7 height 7
checkbox input "true"
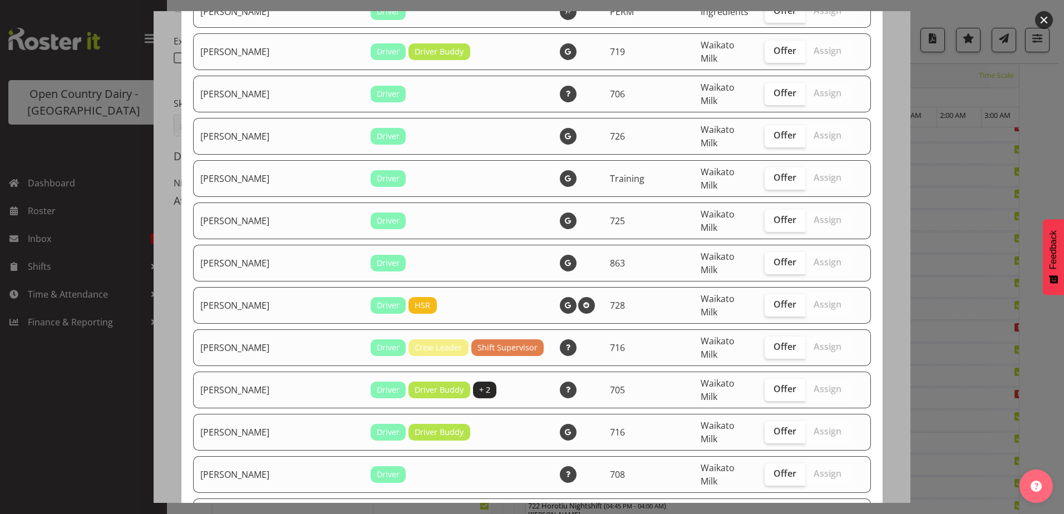
scroll to position [111, 0]
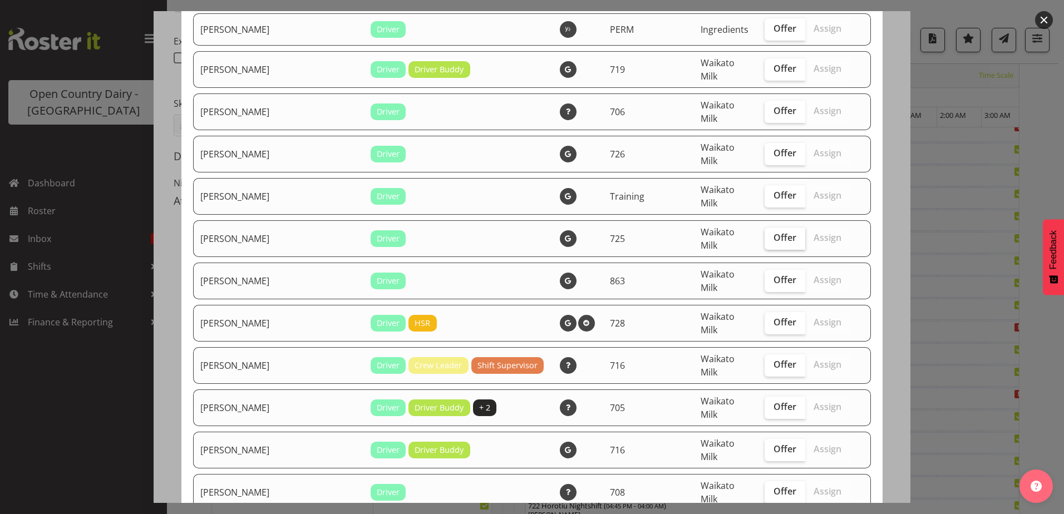
click at [774, 232] on span "Offer" at bounding box center [785, 237] width 23 height 11
click at [765, 234] on input "Offer" at bounding box center [768, 237] width 7 height 7
checkbox input "true"
click at [774, 274] on span "Offer" at bounding box center [785, 279] width 23 height 11
click at [766, 277] on input "Offer" at bounding box center [768, 280] width 7 height 7
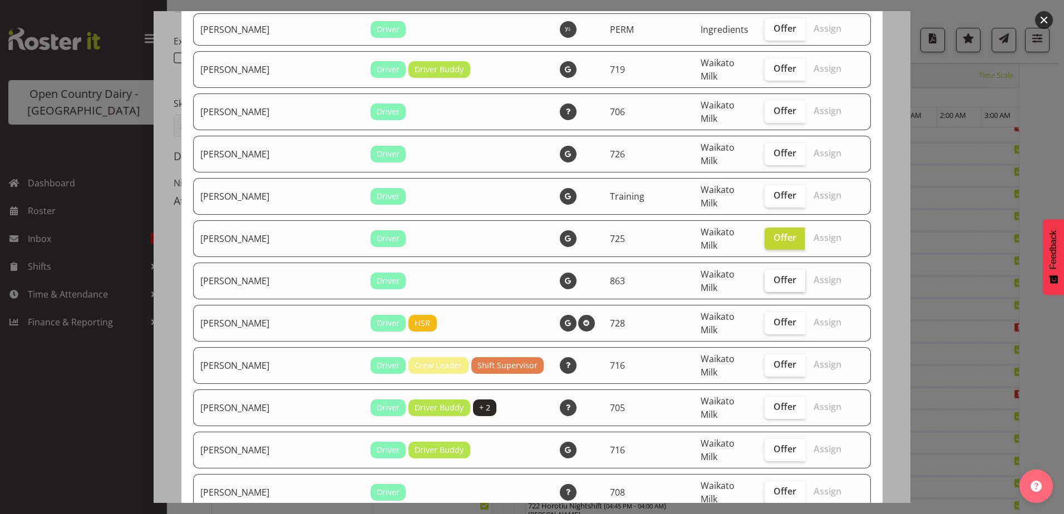
checkbox input "true"
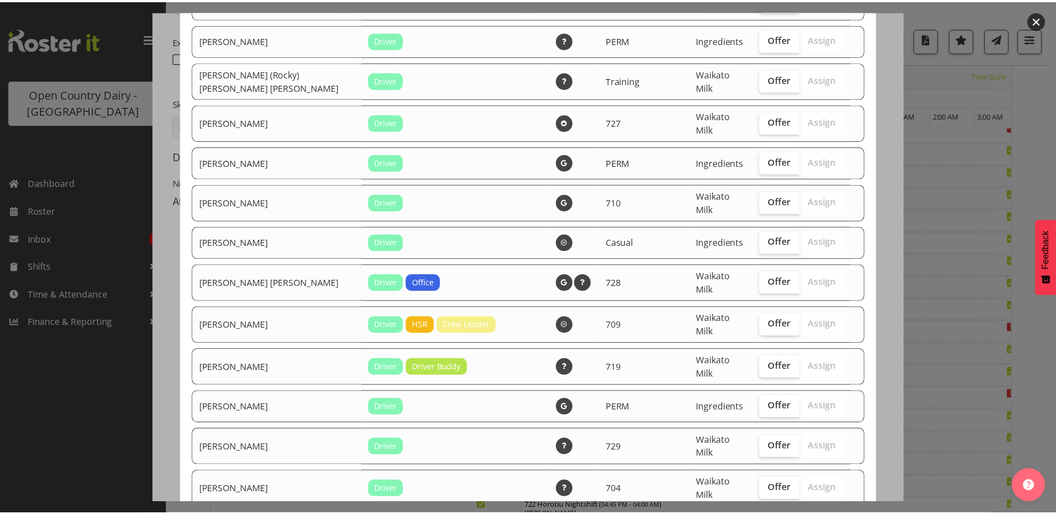
scroll to position [1880, 0]
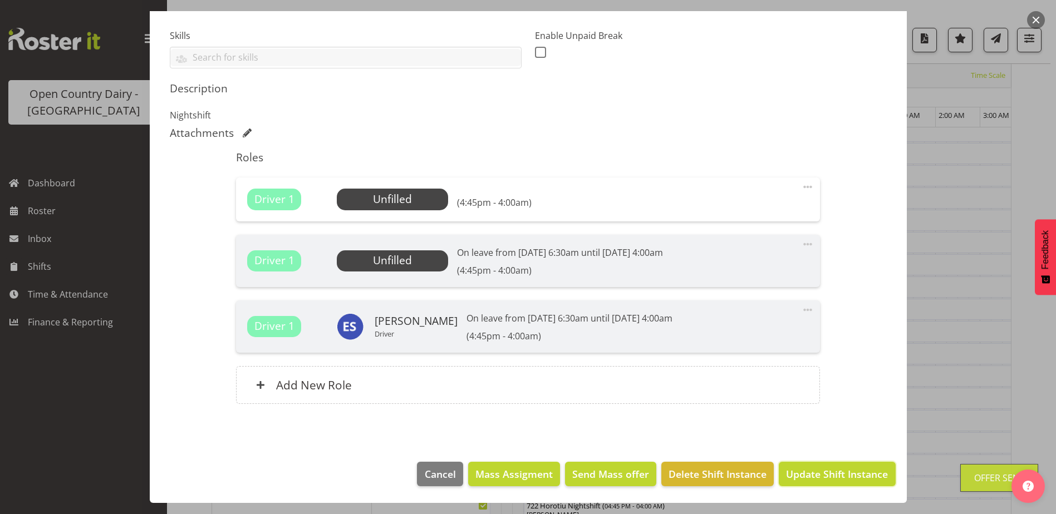
click at [834, 476] on span "Update Shift Instance" at bounding box center [837, 474] width 102 height 14
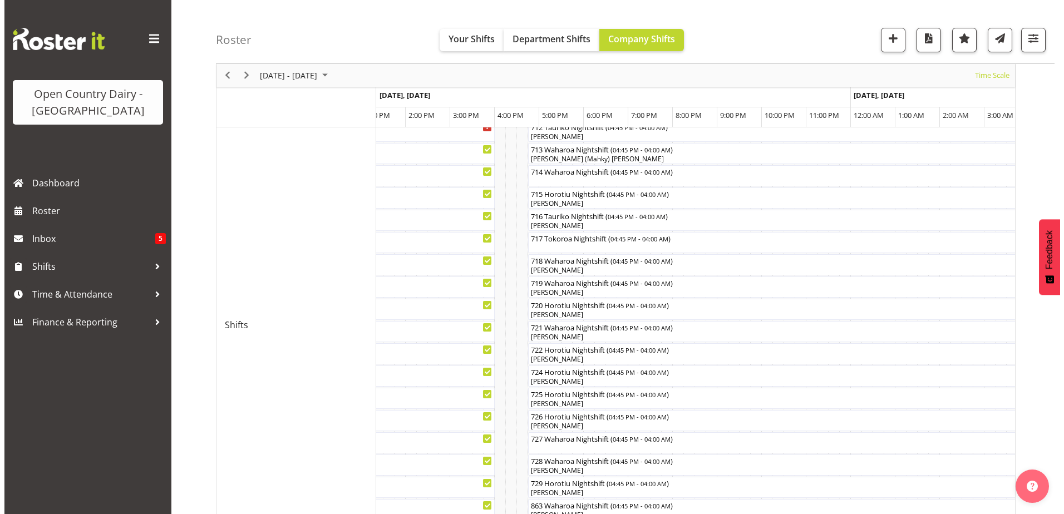
scroll to position [423, 0]
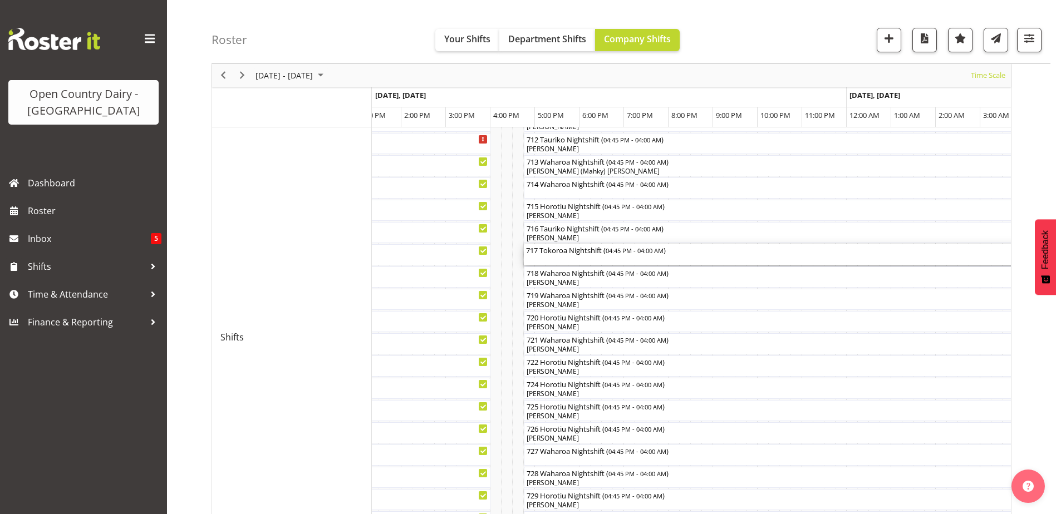
click at [553, 262] on div "717 Tokoroa Nightshift ( 04:45 PM - 04:00 AM )" at bounding box center [774, 254] width 496 height 21
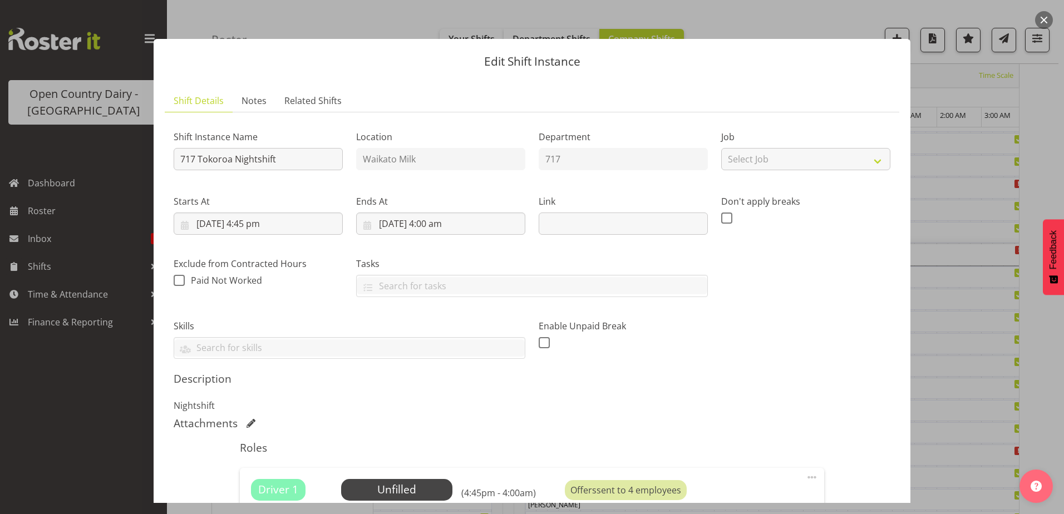
scroll to position [278, 0]
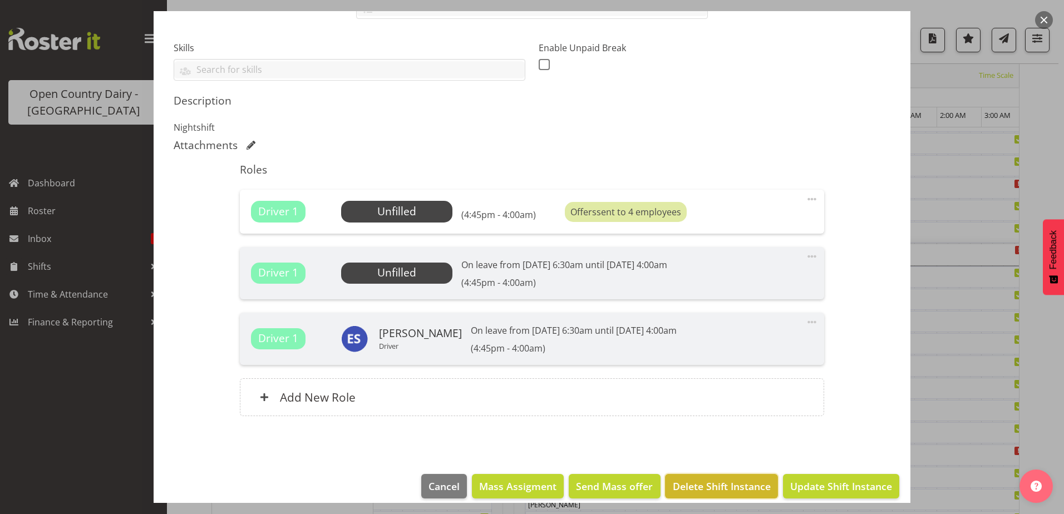
click at [737, 485] on span "Delete Shift Instance" at bounding box center [722, 486] width 98 height 14
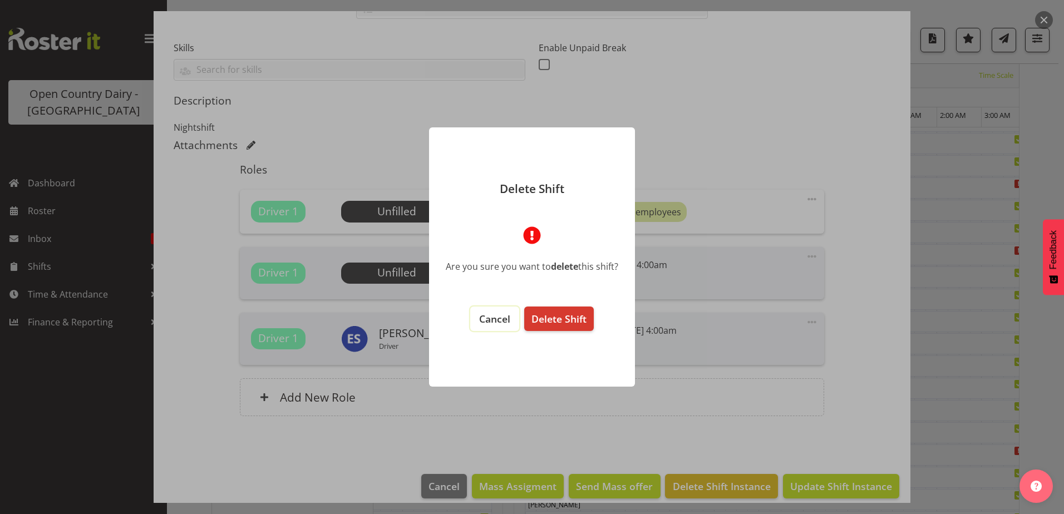
click at [483, 321] on span "Cancel" at bounding box center [494, 318] width 31 height 13
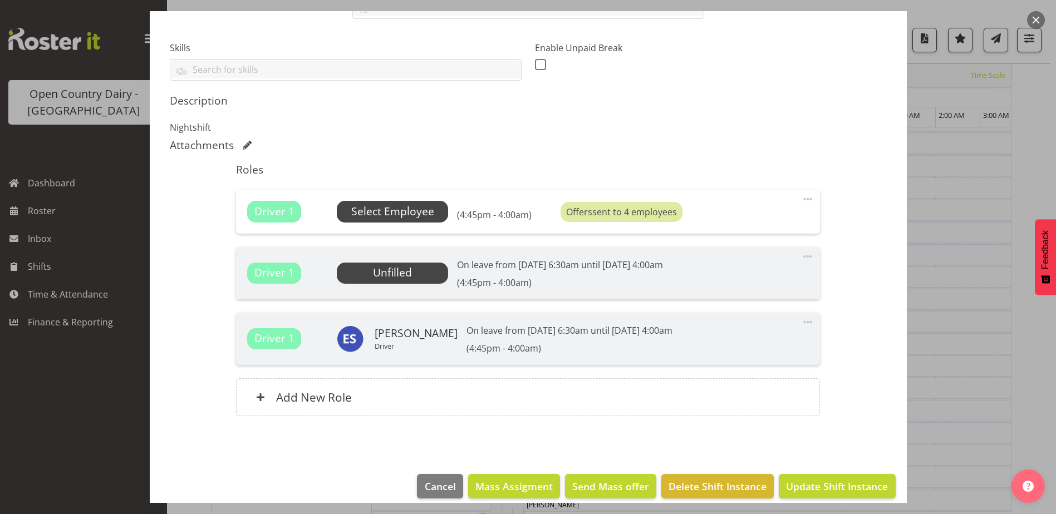
click at [387, 205] on span "Select Employee" at bounding box center [392, 212] width 83 height 16
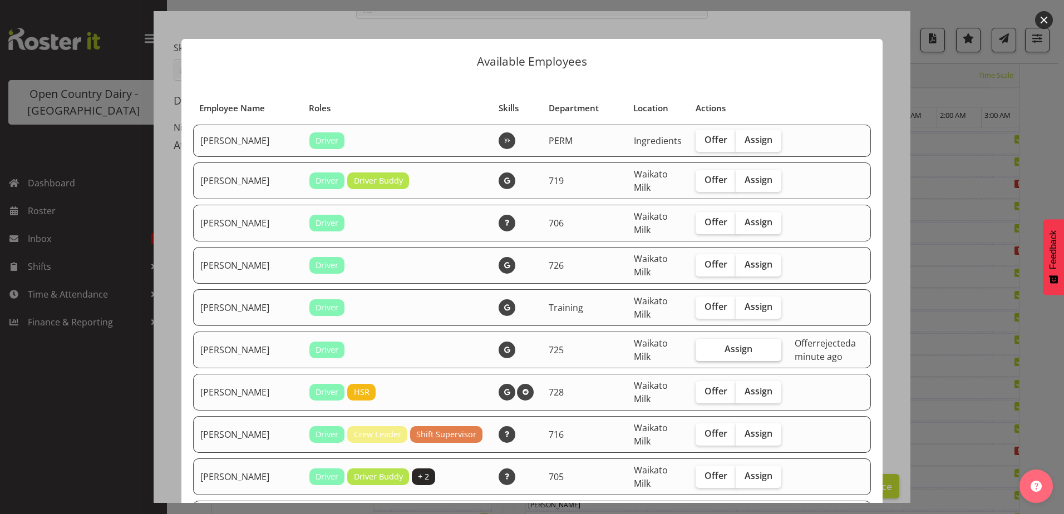
click at [725, 349] on span "Assign" at bounding box center [739, 348] width 28 height 11
click at [703, 349] on input "Assign" at bounding box center [699, 349] width 7 height 7
checkbox input "true"
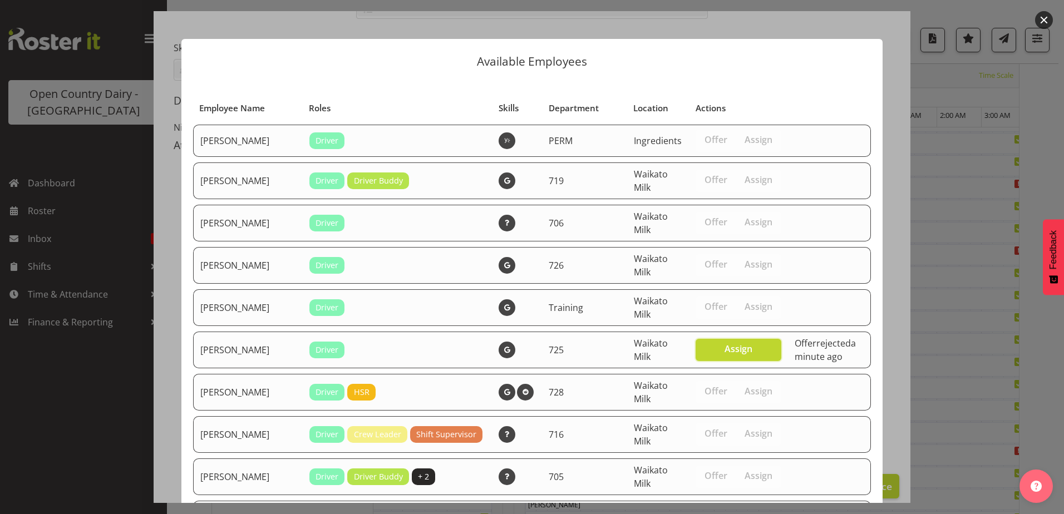
click at [796, 349] on div "Offer rejected a minute ago" at bounding box center [829, 350] width 69 height 27
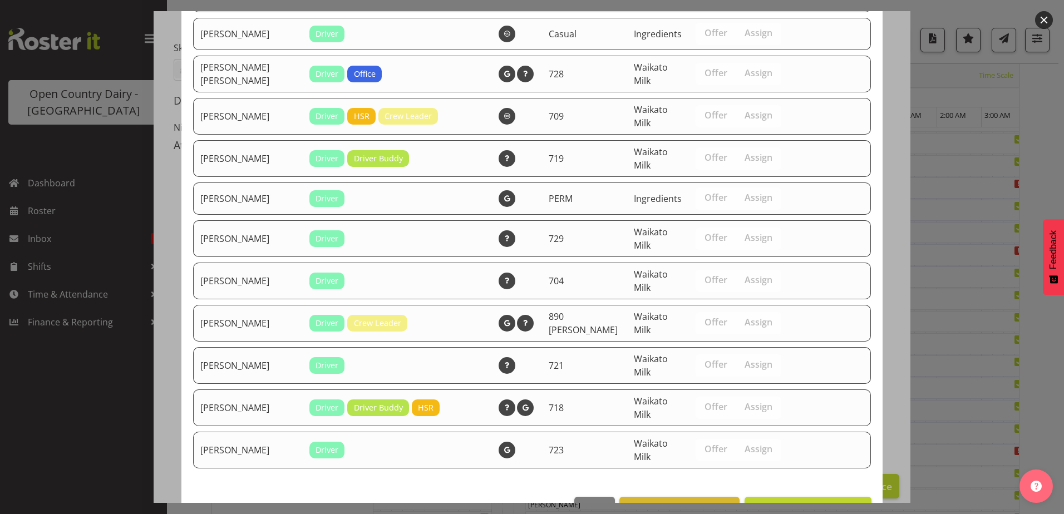
scroll to position [2065, 0]
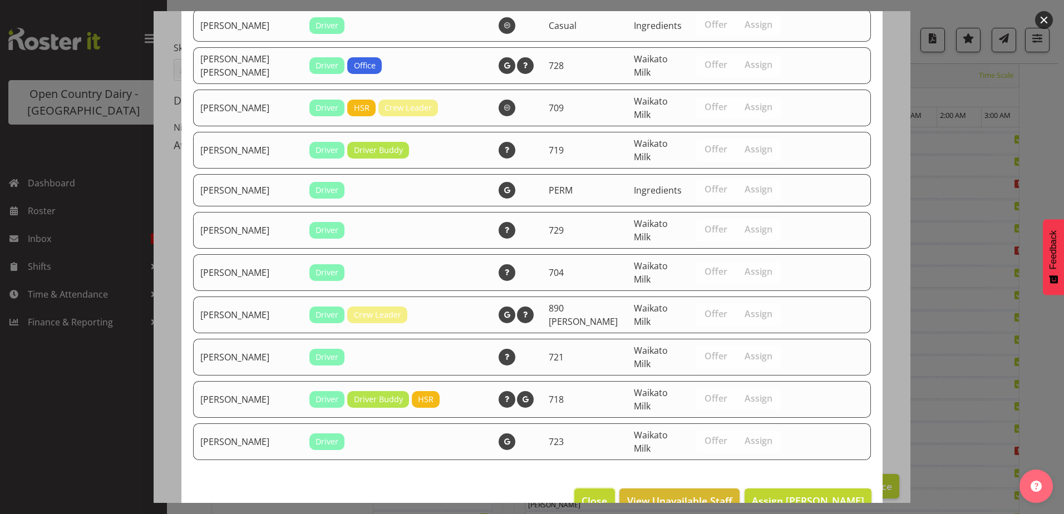
click at [582, 494] on span "Close" at bounding box center [595, 501] width 26 height 14
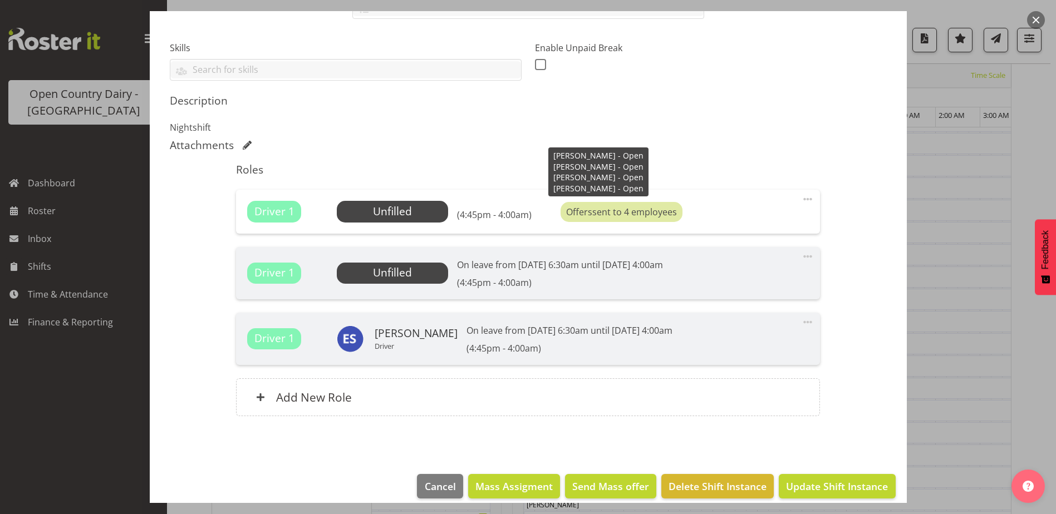
click at [602, 219] on div "Offers sent to 4 employees" at bounding box center [621, 212] width 122 height 20
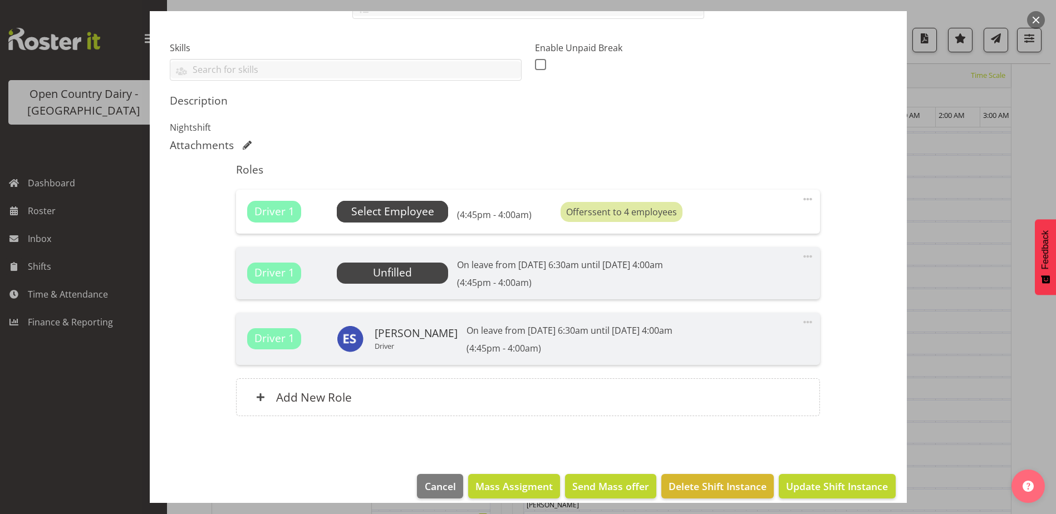
click at [430, 213] on span "Select Employee" at bounding box center [392, 212] width 83 height 16
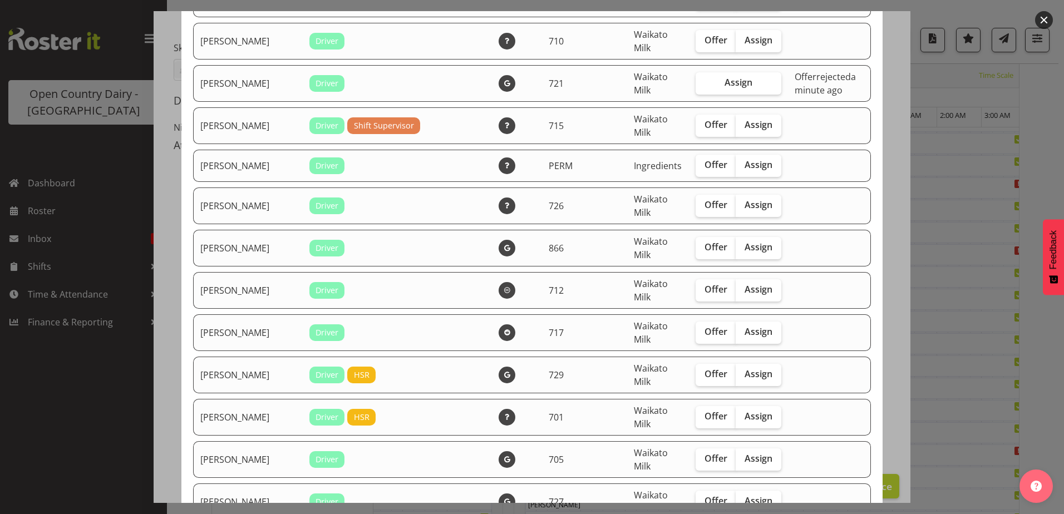
scroll to position [785, 0]
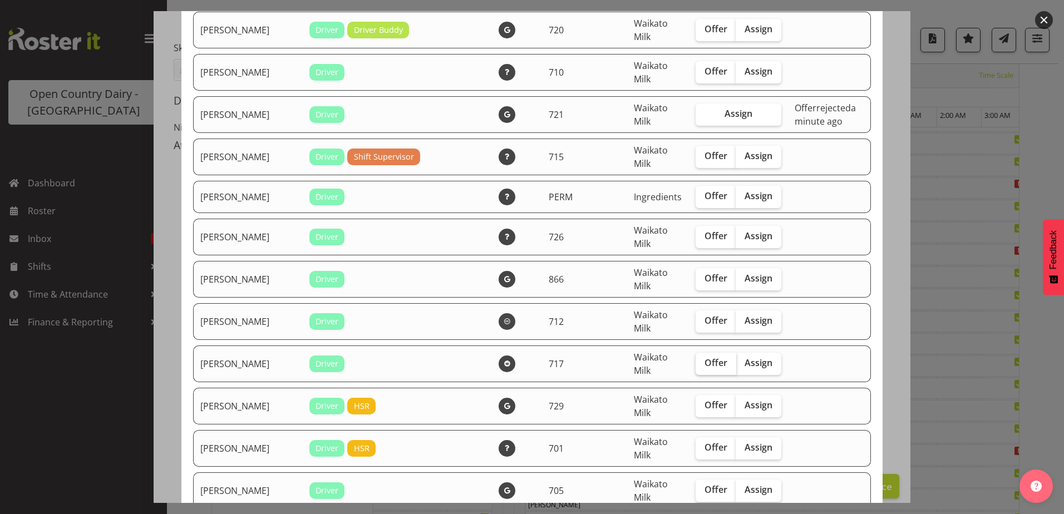
click at [705, 368] on label "Offer" at bounding box center [716, 364] width 41 height 22
click at [703, 367] on input "Offer" at bounding box center [699, 362] width 7 height 7
checkbox input "true"
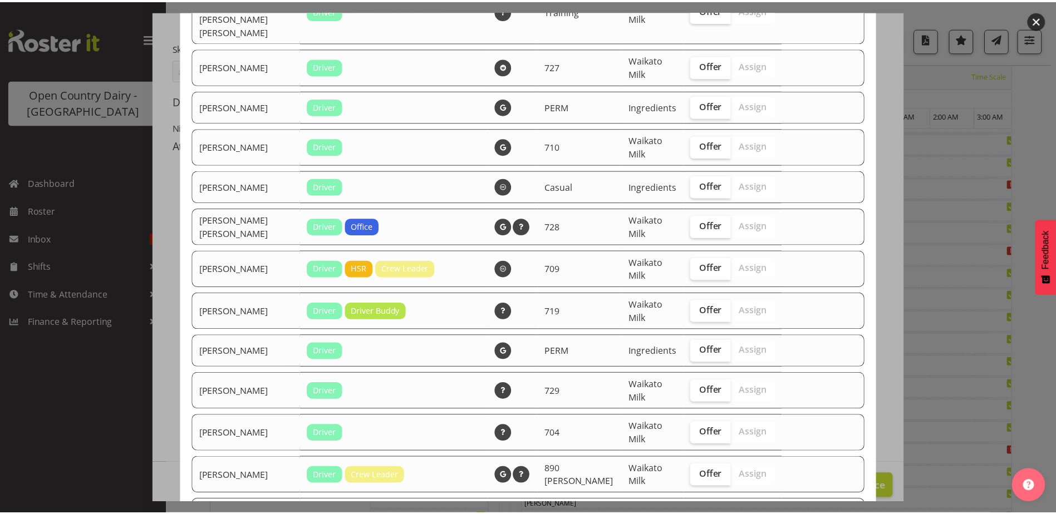
scroll to position [2065, 0]
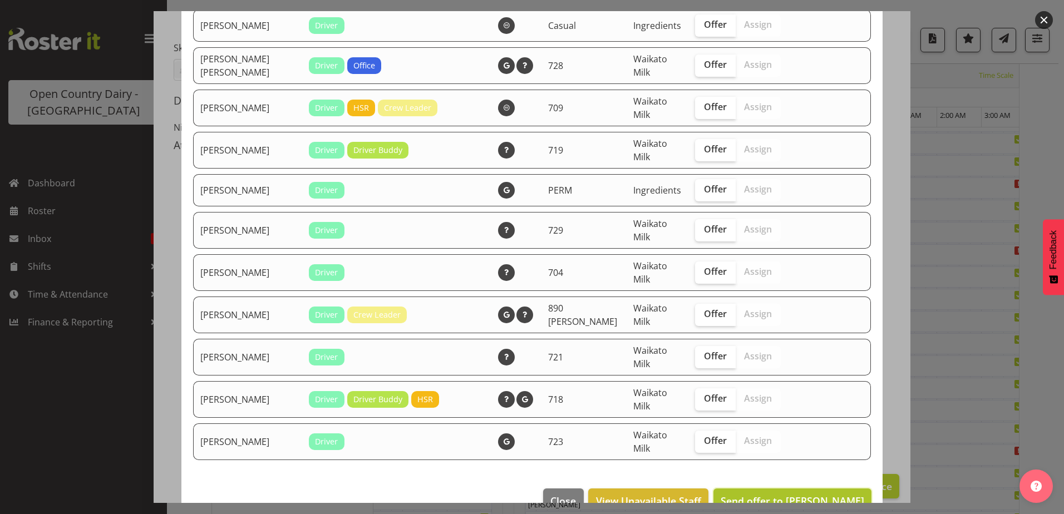
click at [824, 494] on span "Send offer to Jeff Anderson" at bounding box center [793, 500] width 144 height 13
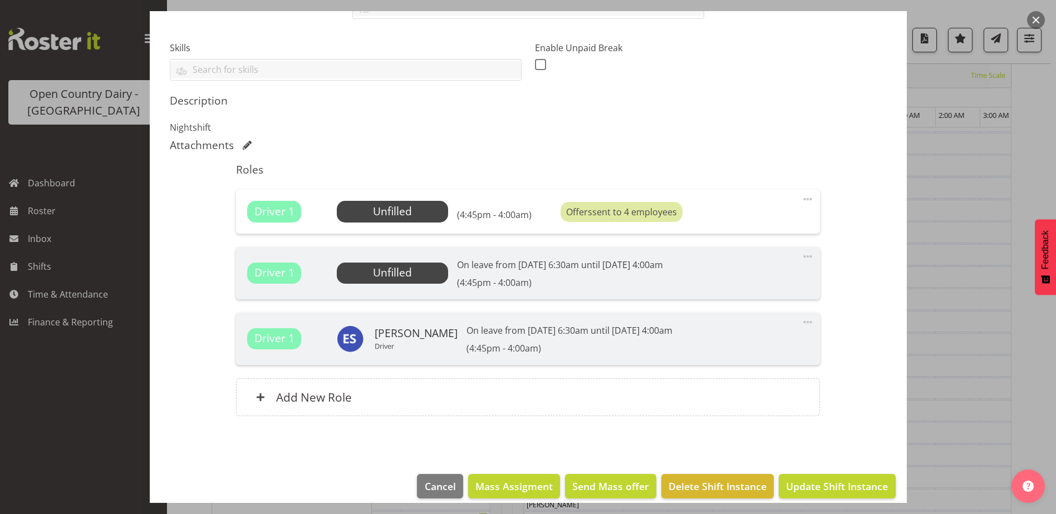
scroll to position [290, 0]
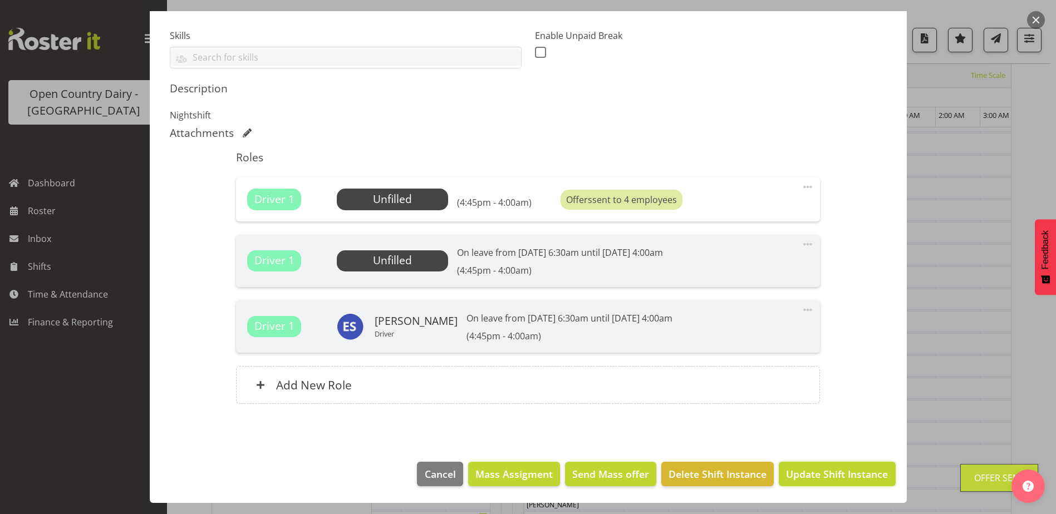
click at [824, 474] on span "Update Shift Instance" at bounding box center [837, 474] width 102 height 14
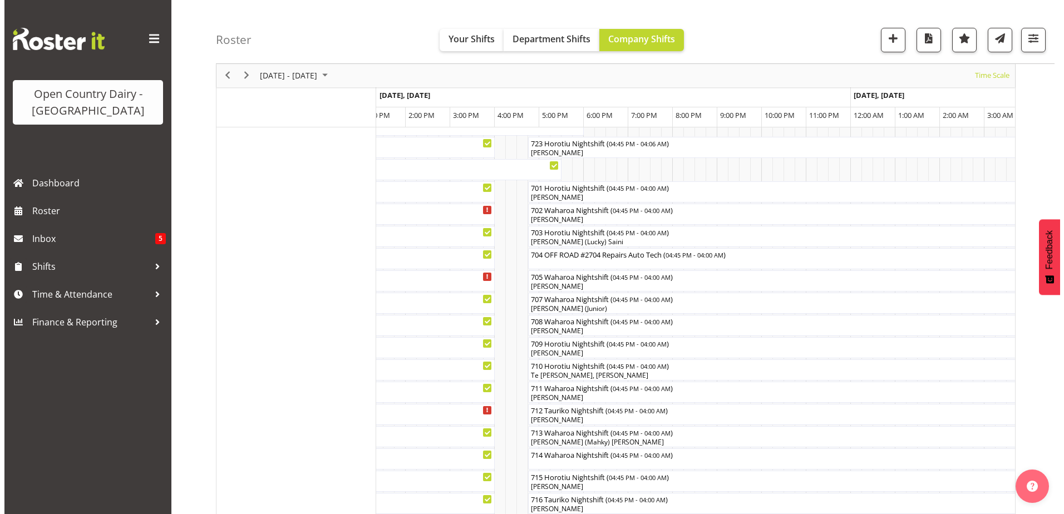
scroll to position [200, 0]
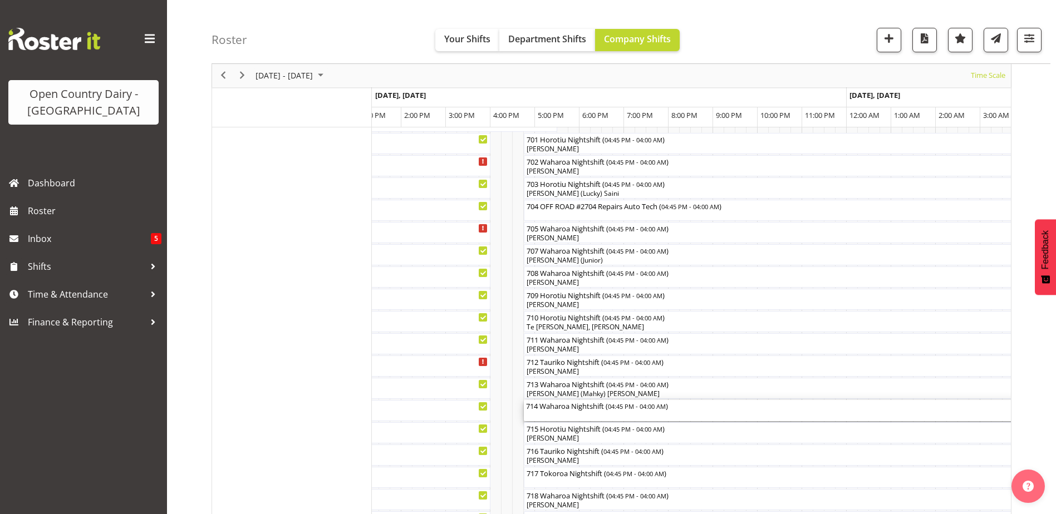
click at [575, 415] on div "714 Waharoa Nightshift ( 04:45 PM - 04:00 AM )" at bounding box center [774, 410] width 496 height 21
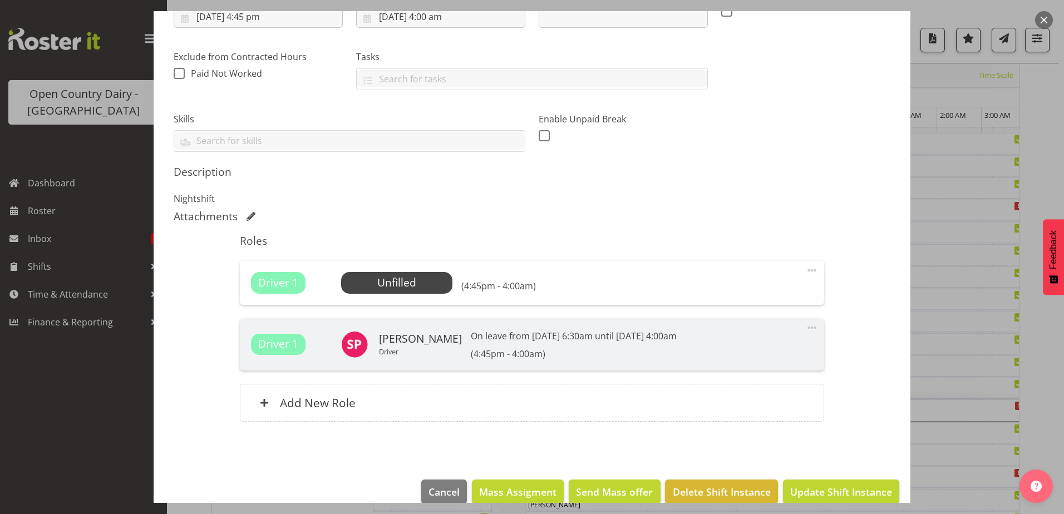
scroll to position [225, 0]
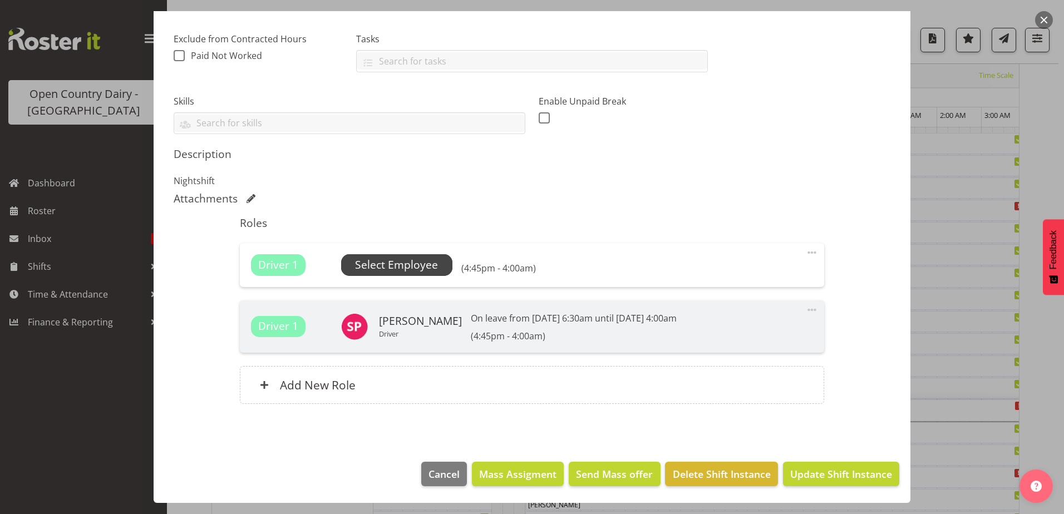
click at [405, 272] on span "Select Employee" at bounding box center [396, 265] width 83 height 16
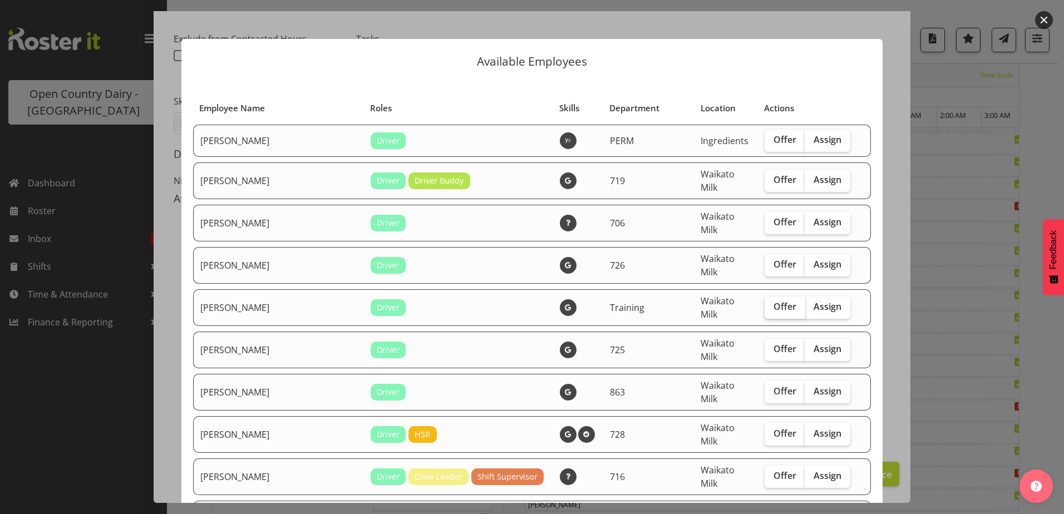
click at [774, 301] on span "Offer" at bounding box center [785, 306] width 23 height 11
click at [768, 303] on input "Offer" at bounding box center [768, 306] width 7 height 7
checkbox input "true"
click at [774, 343] on span "Offer" at bounding box center [785, 348] width 23 height 11
click at [766, 346] on input "Offer" at bounding box center [768, 349] width 7 height 7
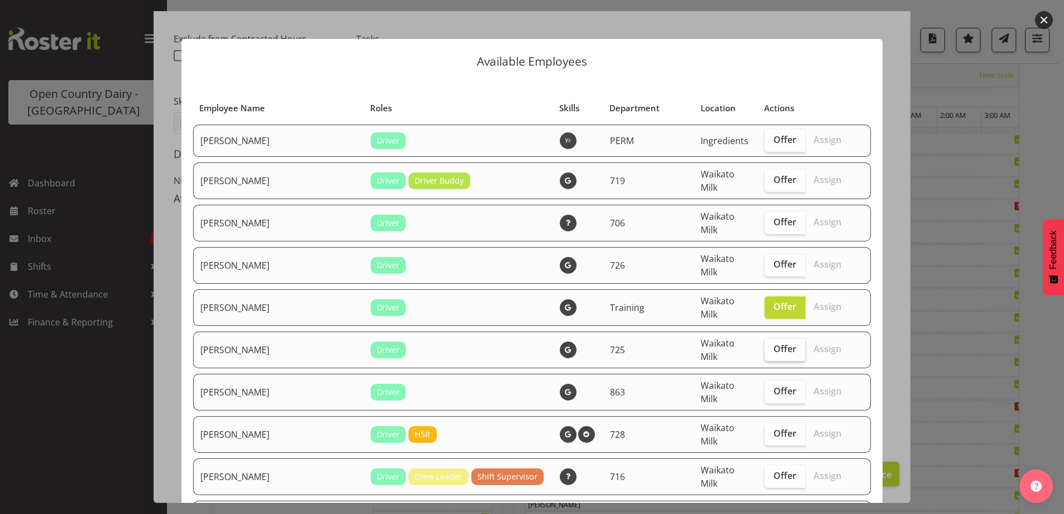
checkbox input "true"
click at [774, 386] on span "Offer" at bounding box center [785, 391] width 23 height 11
click at [768, 388] on input "Offer" at bounding box center [768, 391] width 7 height 7
checkbox input "true"
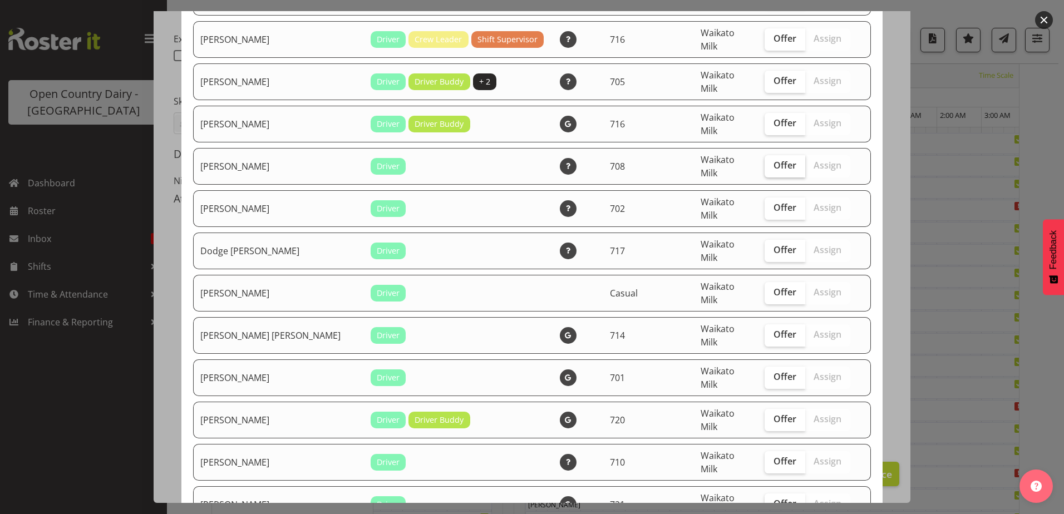
scroll to position [445, 0]
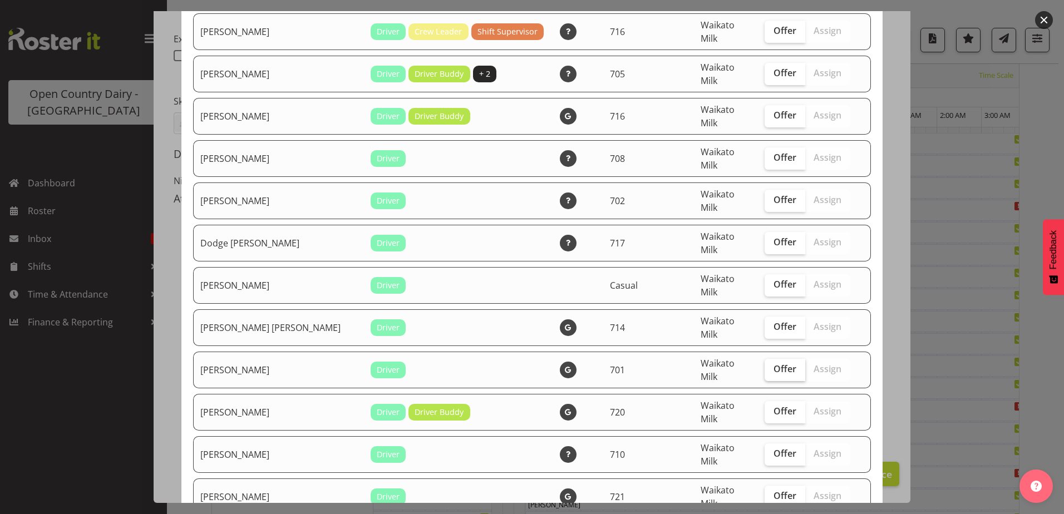
click at [774, 363] on span "Offer" at bounding box center [785, 368] width 23 height 11
click at [767, 366] on input "Offer" at bounding box center [768, 369] width 7 height 7
checkbox input "true"
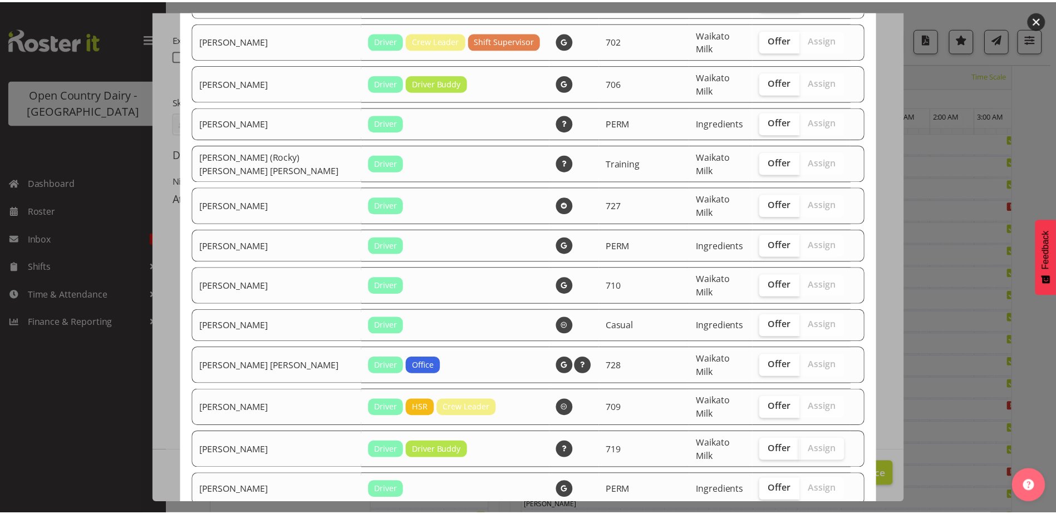
scroll to position [1880, 0]
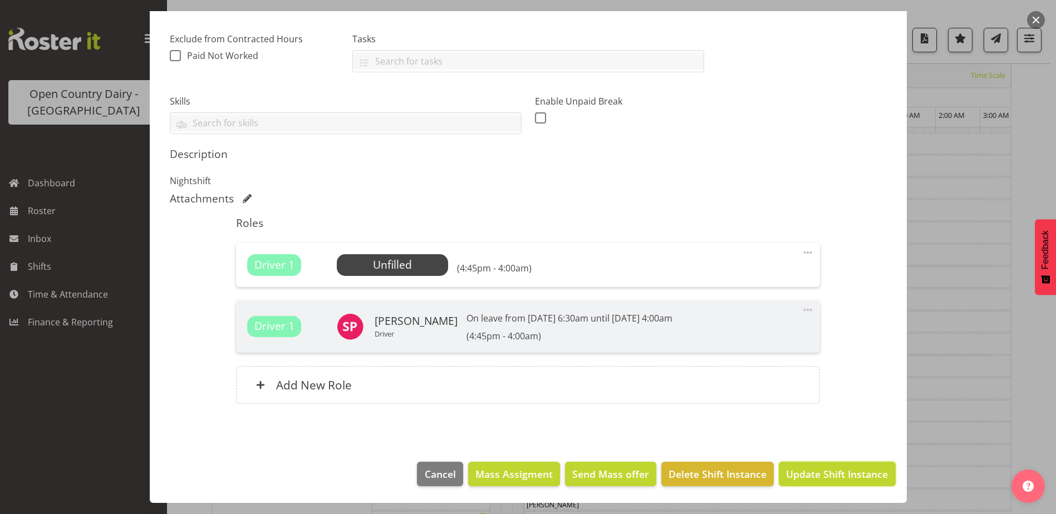
click at [833, 475] on span "Update Shift Instance" at bounding box center [837, 474] width 102 height 14
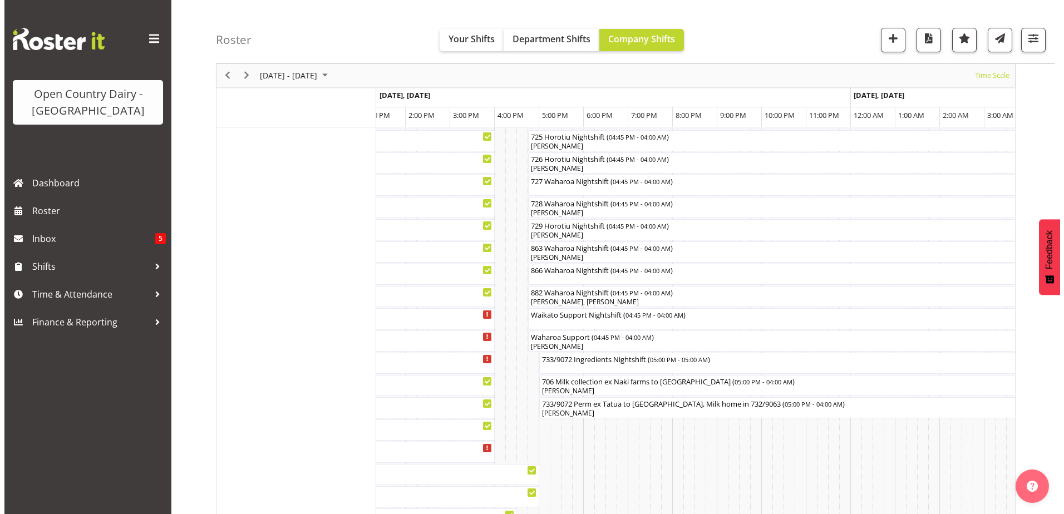
scroll to position [701, 0]
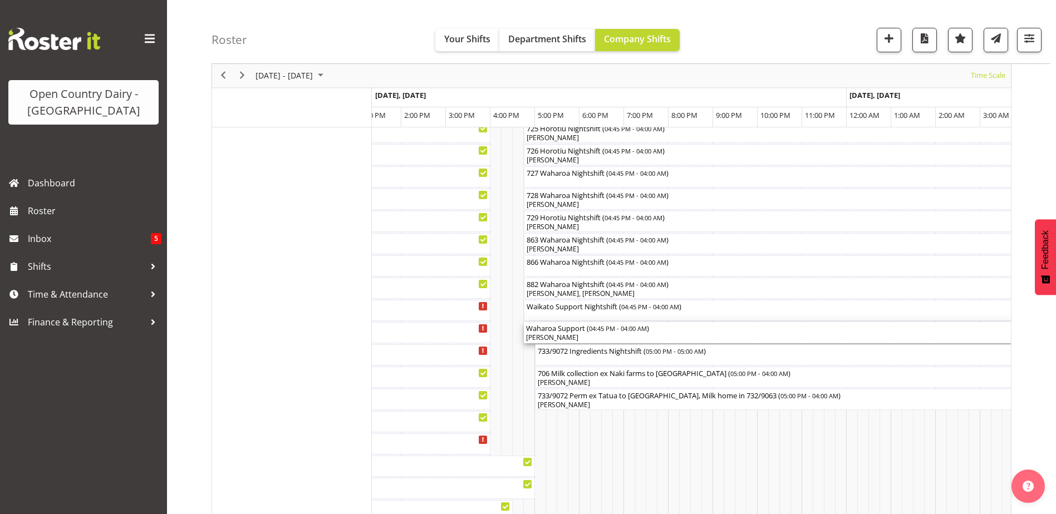
click at [551, 342] on div "[PERSON_NAME]" at bounding box center [774, 338] width 496 height 10
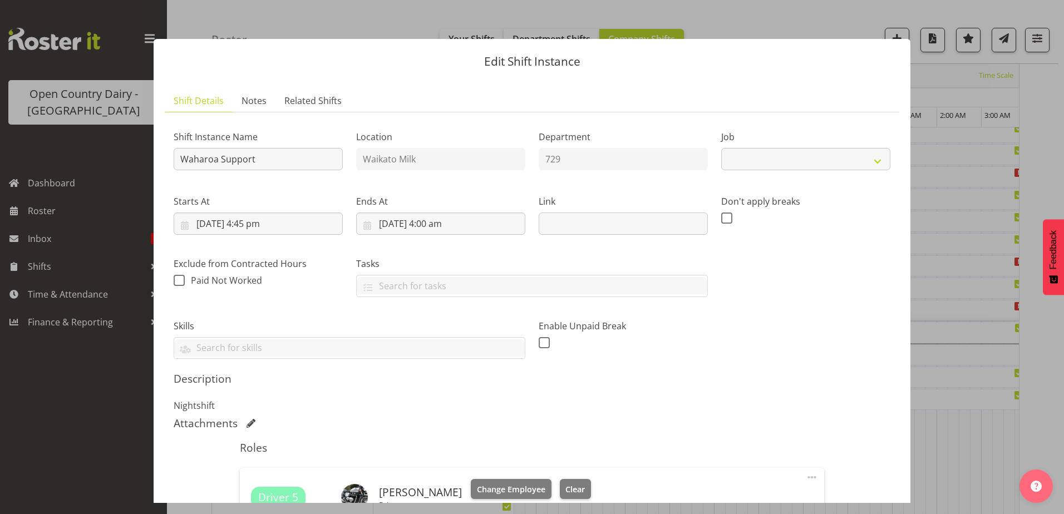
select select "9052"
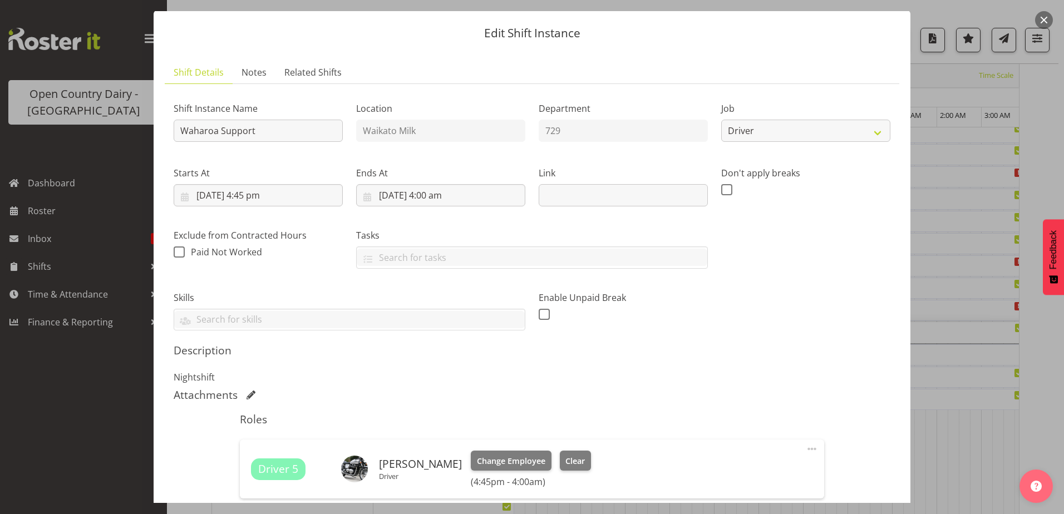
scroll to position [111, 0]
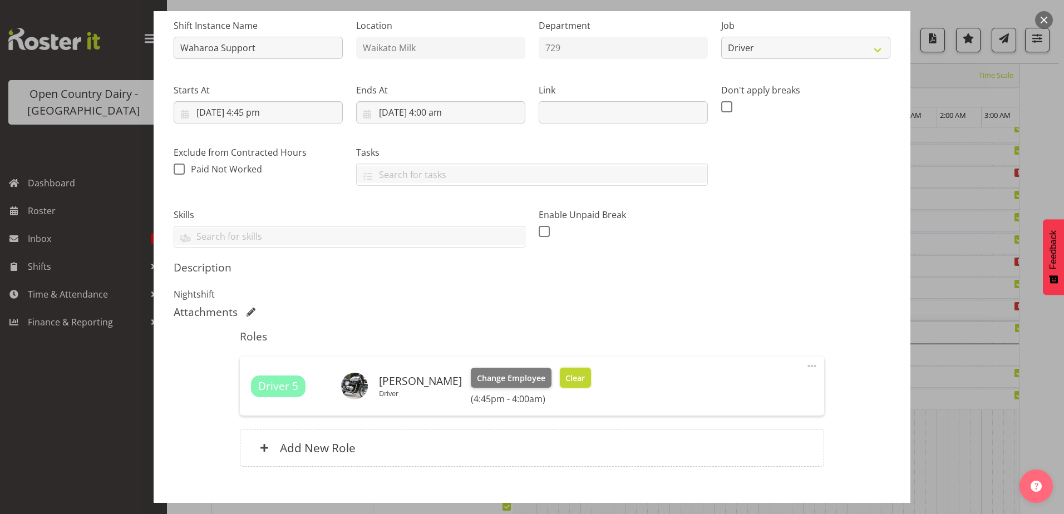
click at [580, 382] on span "Clear" at bounding box center [574, 378] width 19 height 12
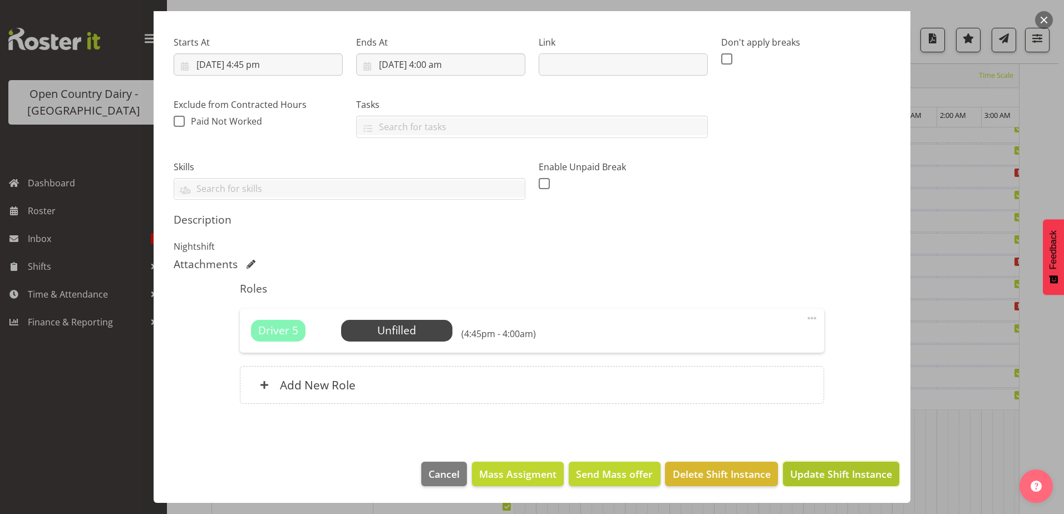
click at [853, 470] on span "Update Shift Instance" at bounding box center [841, 474] width 102 height 14
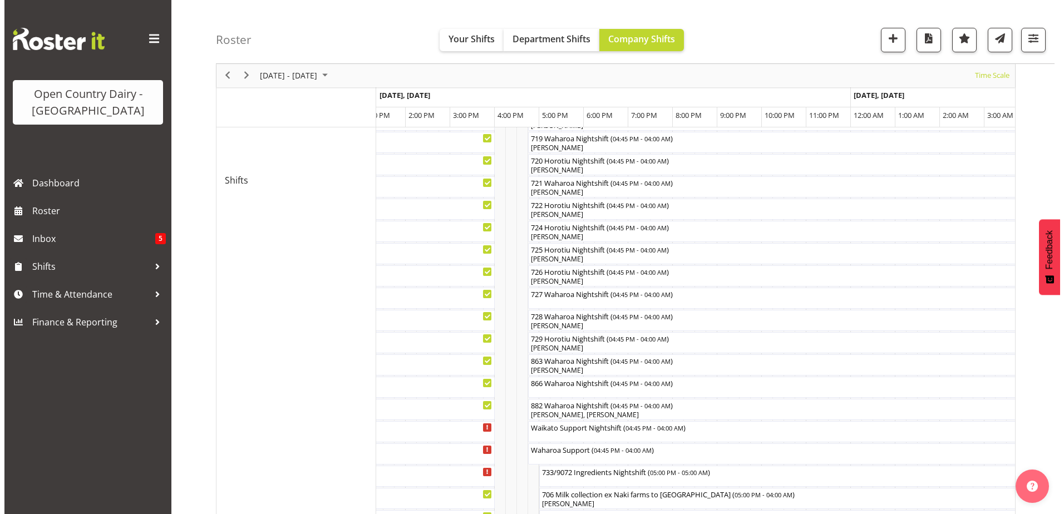
scroll to position [590, 0]
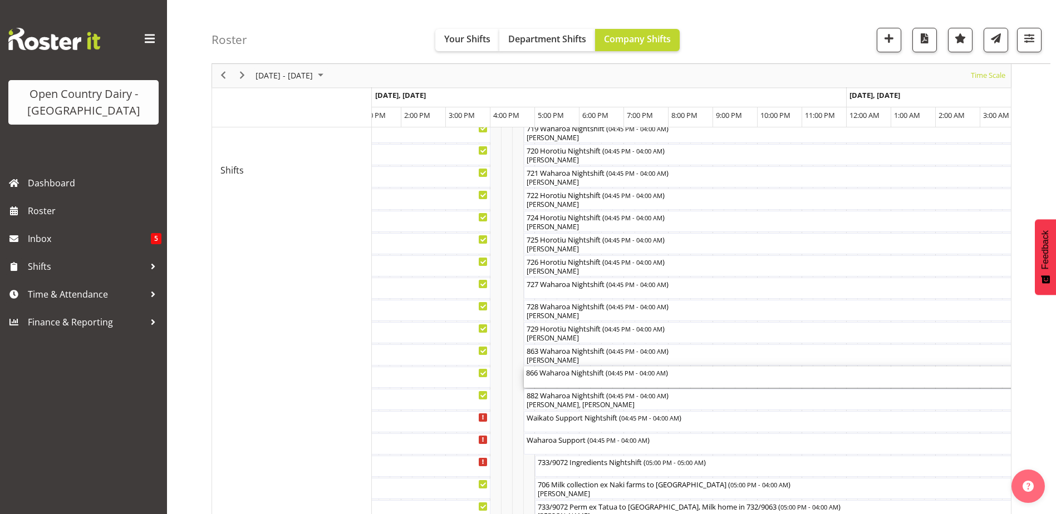
click at [578, 379] on div "866 Waharoa Nightshift ( 04:45 PM - 04:00 AM )" at bounding box center [774, 377] width 496 height 21
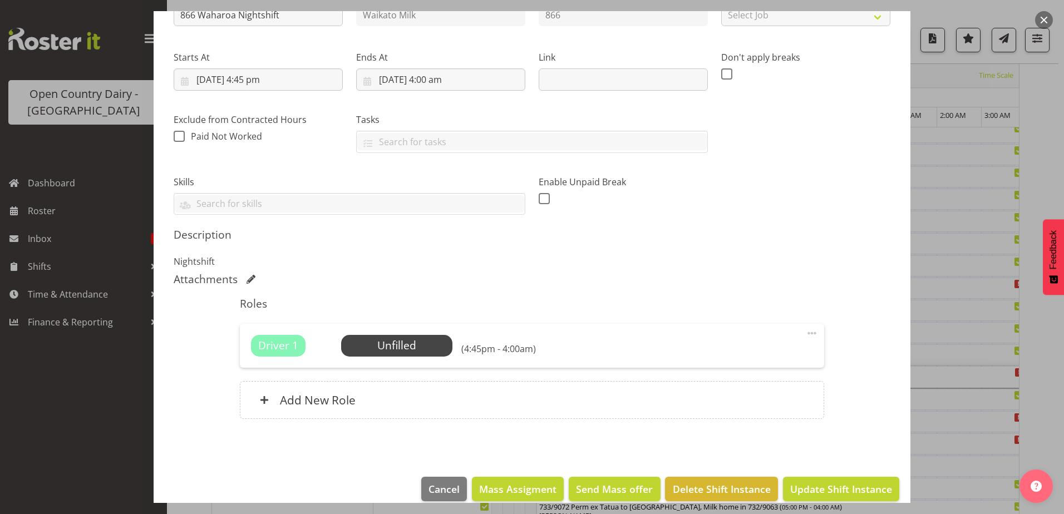
scroll to position [159, 0]
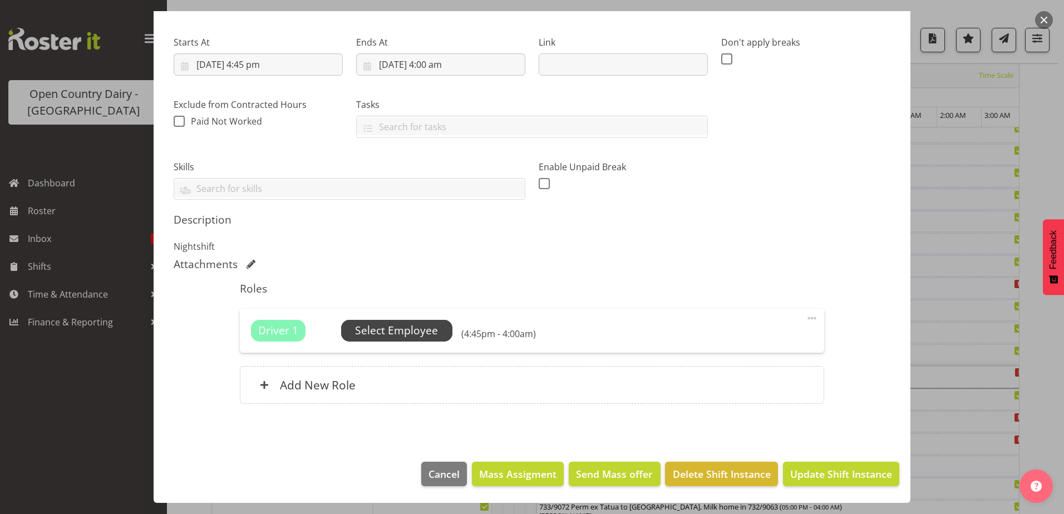
click at [417, 329] on span "Select Employee" at bounding box center [396, 331] width 83 height 16
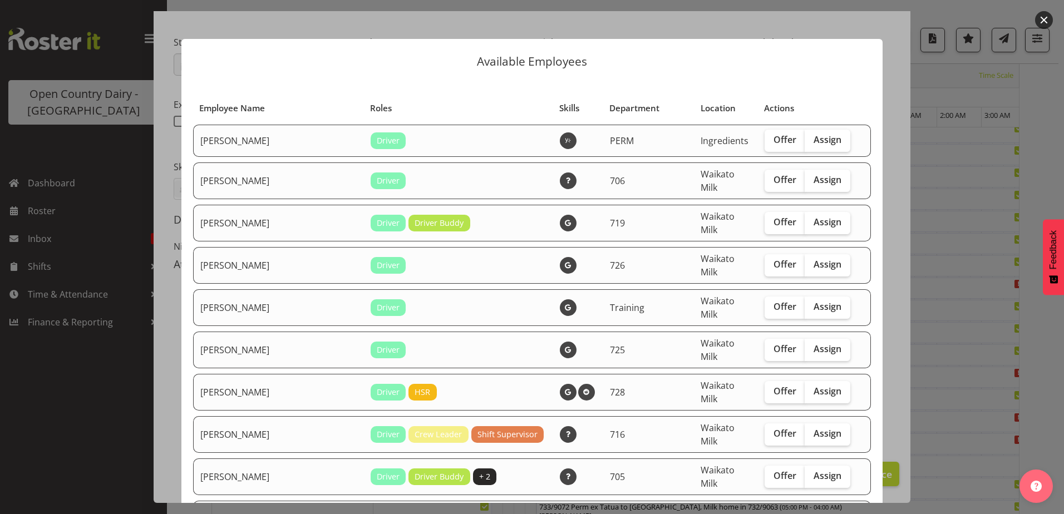
click at [814, 513] on span "Assign" at bounding box center [828, 518] width 28 height 11
click at [805, 514] on input "Assign" at bounding box center [808, 518] width 7 height 7
checkbox input "true"
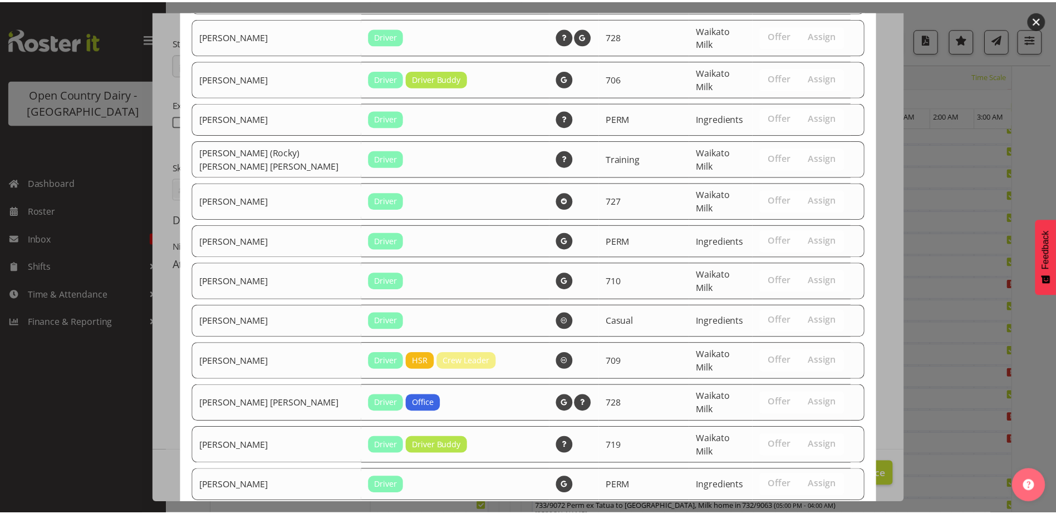
scroll to position [1880, 0]
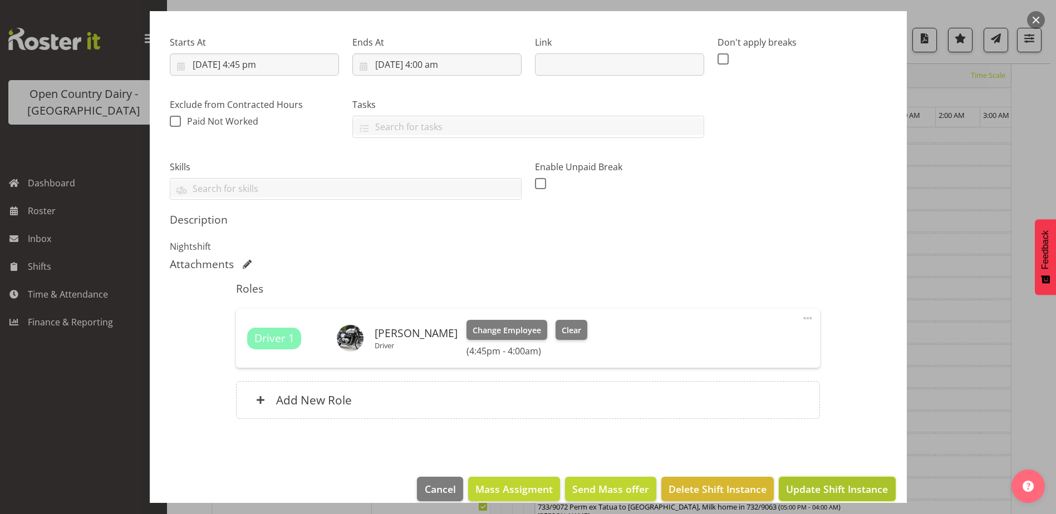
click at [805, 481] on button "Update Shift Instance" at bounding box center [837, 489] width 116 height 24
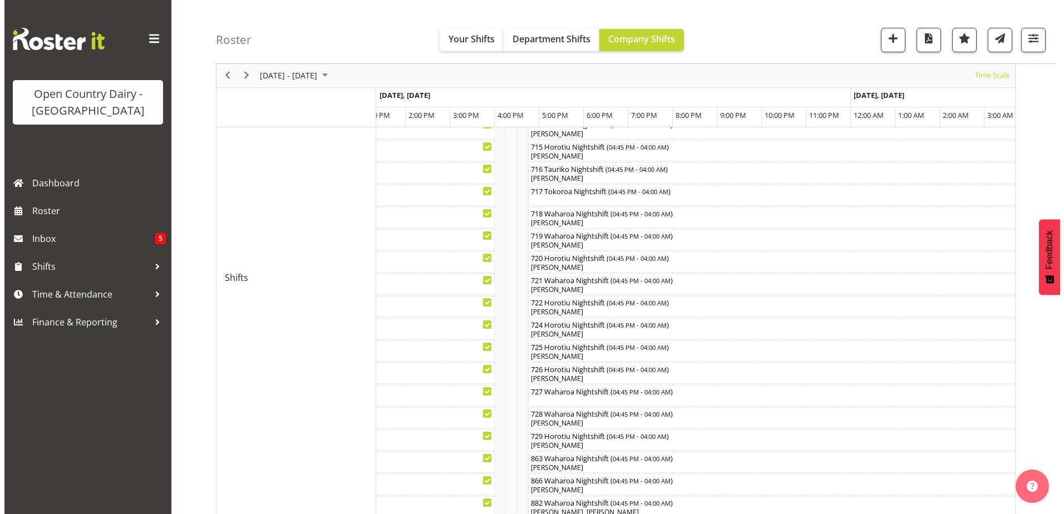
scroll to position [534, 0]
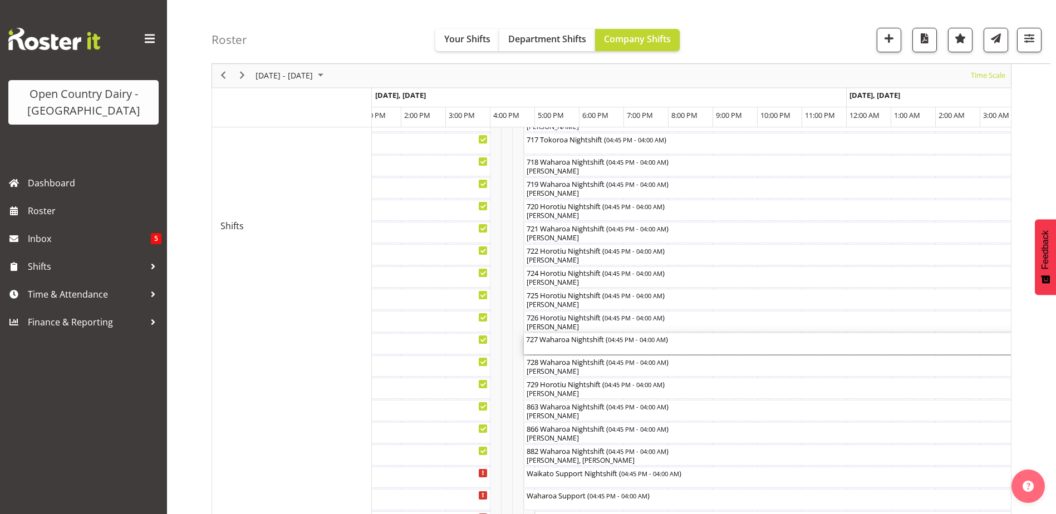
click at [588, 346] on div "727 Waharoa Nightshift ( 04:45 PM - 04:00 AM )" at bounding box center [774, 343] width 496 height 21
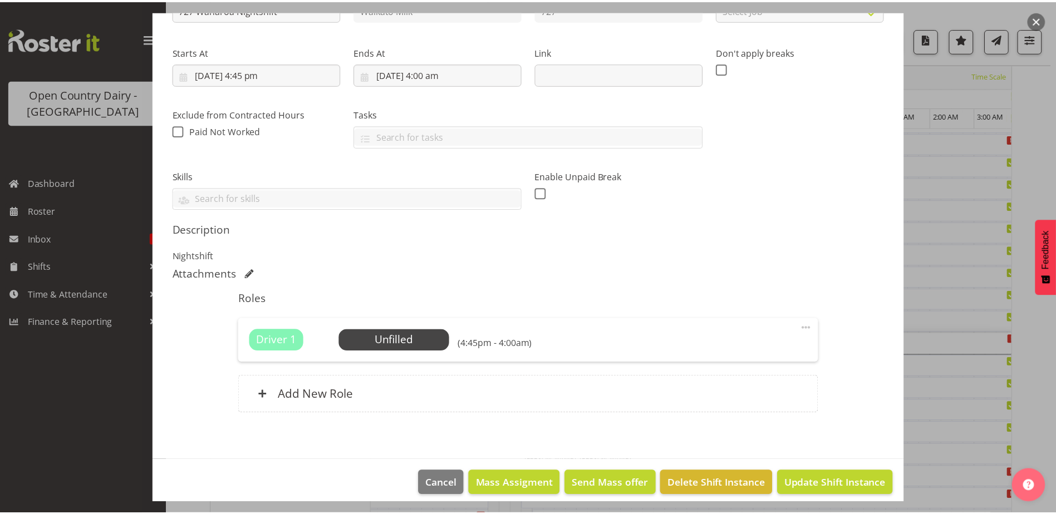
scroll to position [159, 0]
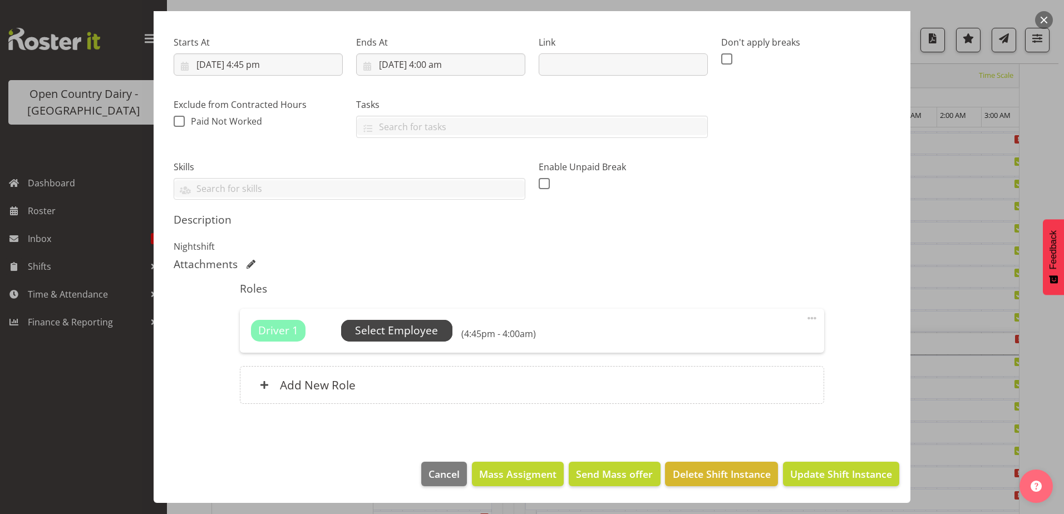
click at [402, 332] on span "Select Employee" at bounding box center [396, 331] width 83 height 16
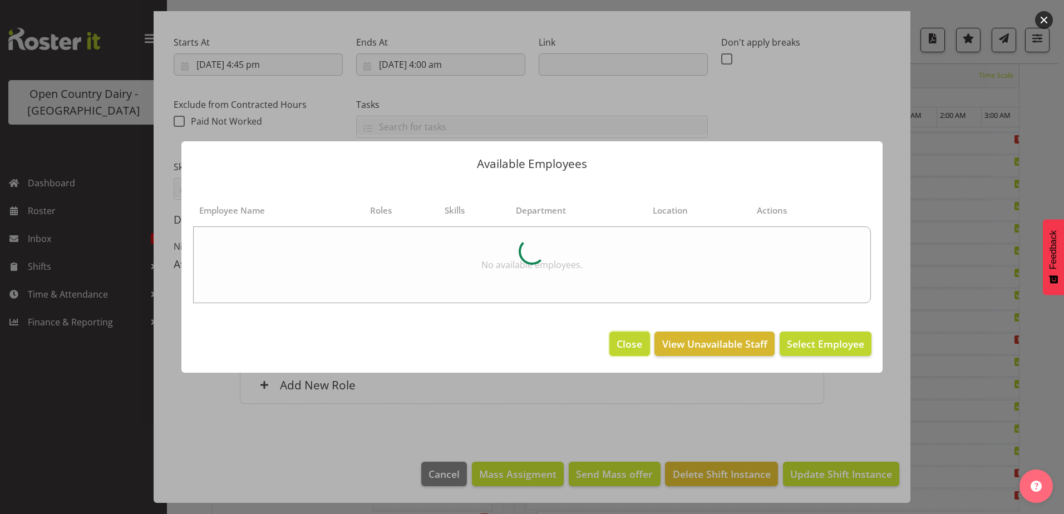
click at [619, 340] on span "Close" at bounding box center [630, 344] width 26 height 14
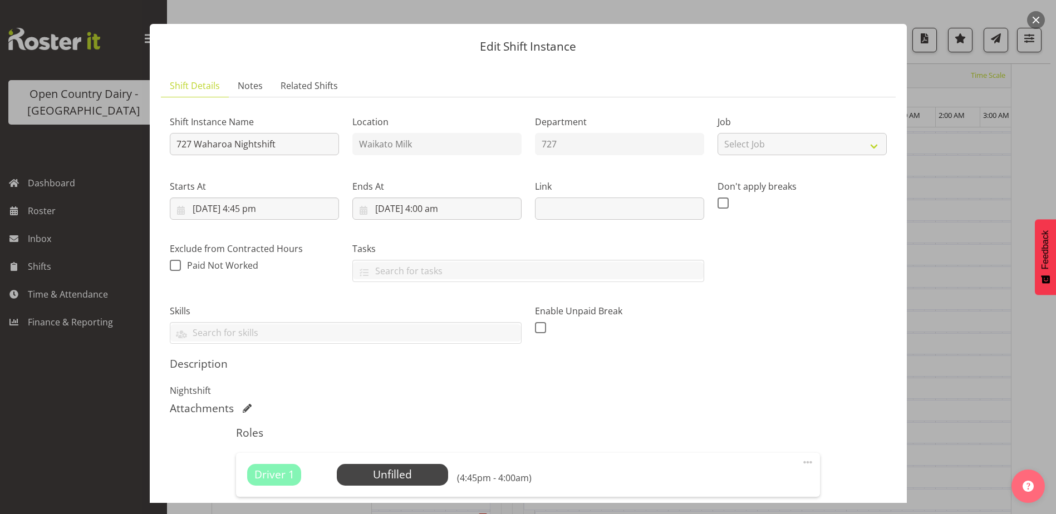
scroll to position [0, 0]
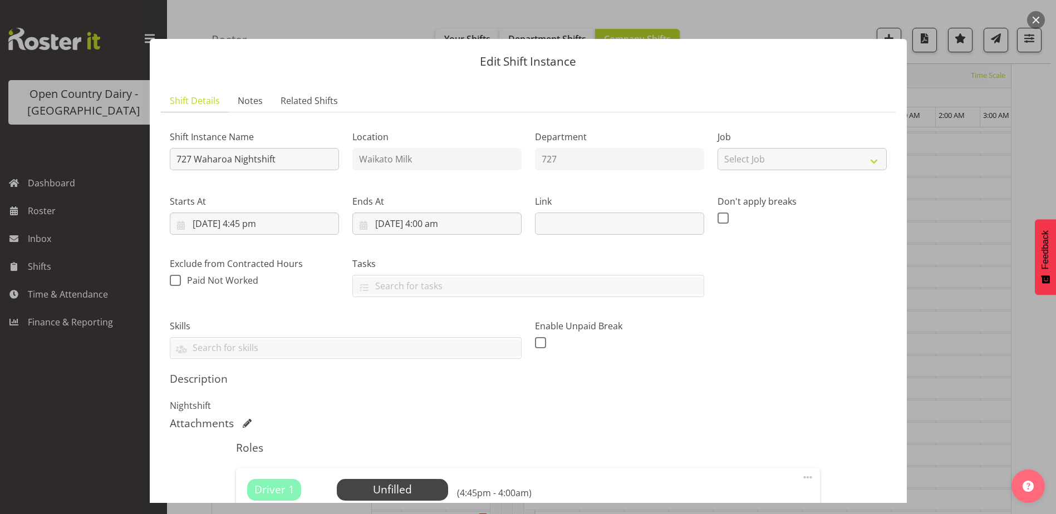
click at [1028, 23] on button "button" at bounding box center [1036, 20] width 18 height 18
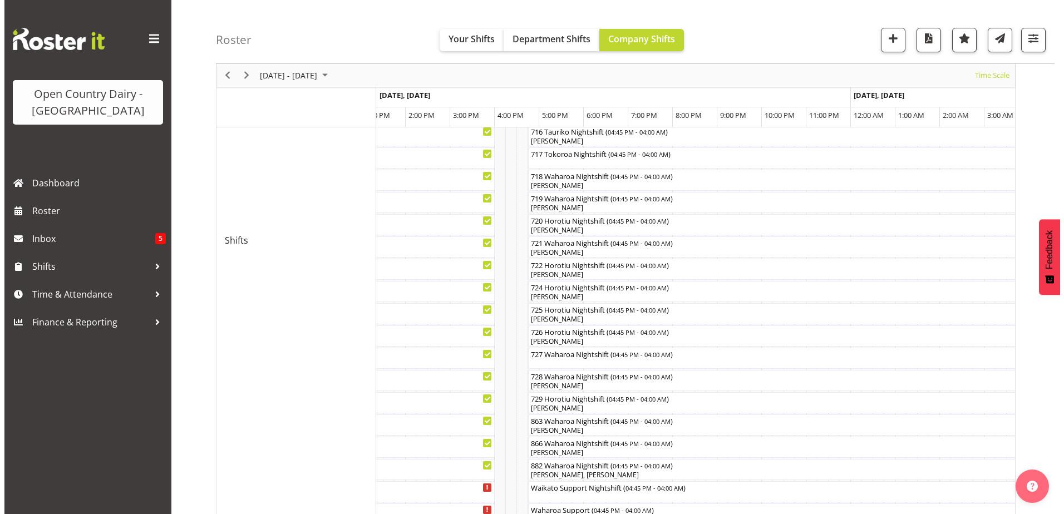
scroll to position [534, 0]
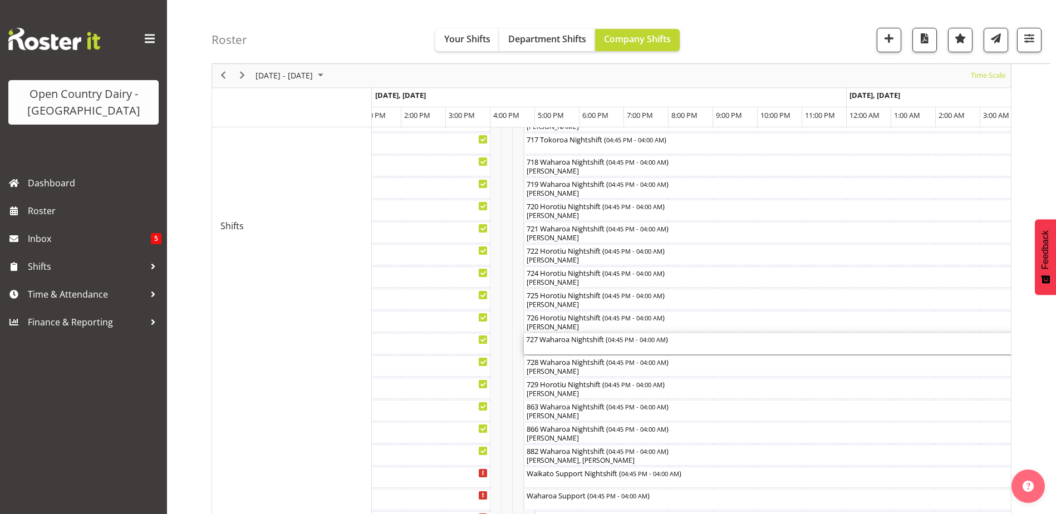
click at [592, 346] on div "727 Waharoa Nightshift ( 04:45 PM - 04:00 AM )" at bounding box center [774, 343] width 496 height 21
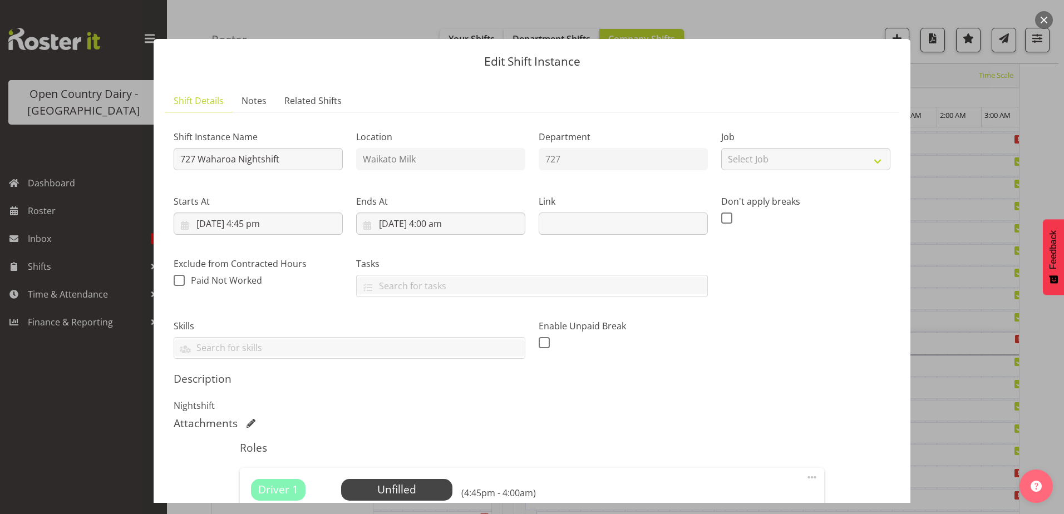
scroll to position [159, 0]
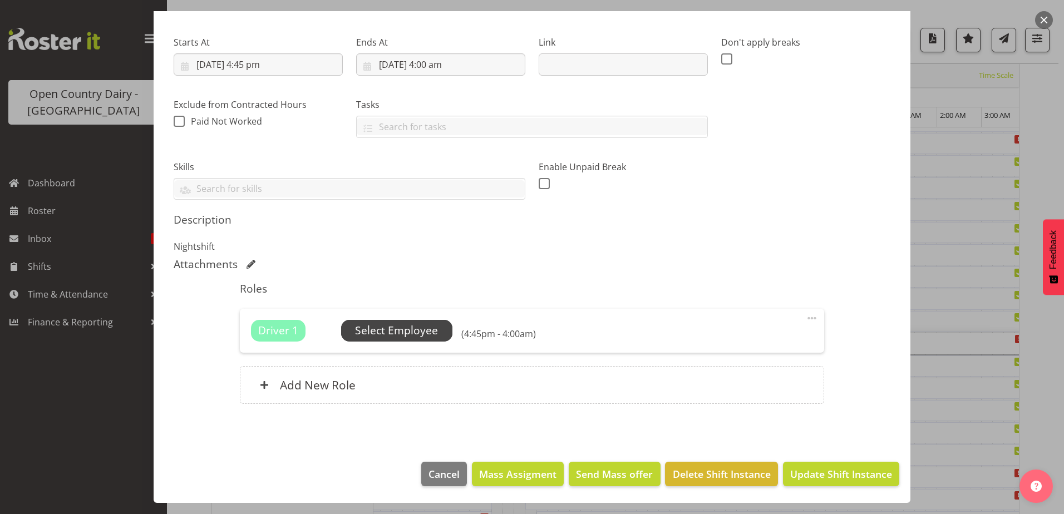
click at [421, 330] on span "Select Employee" at bounding box center [396, 331] width 83 height 16
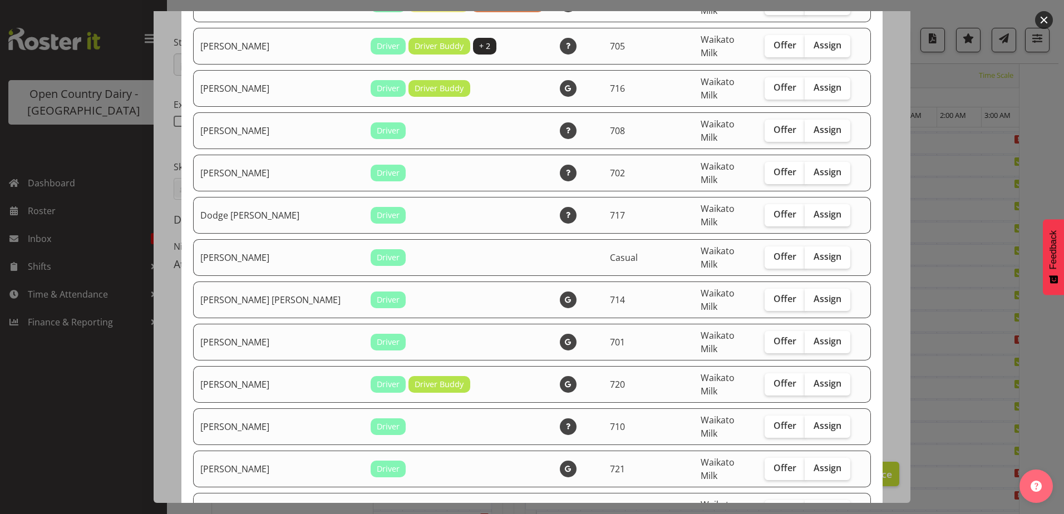
scroll to position [445, 0]
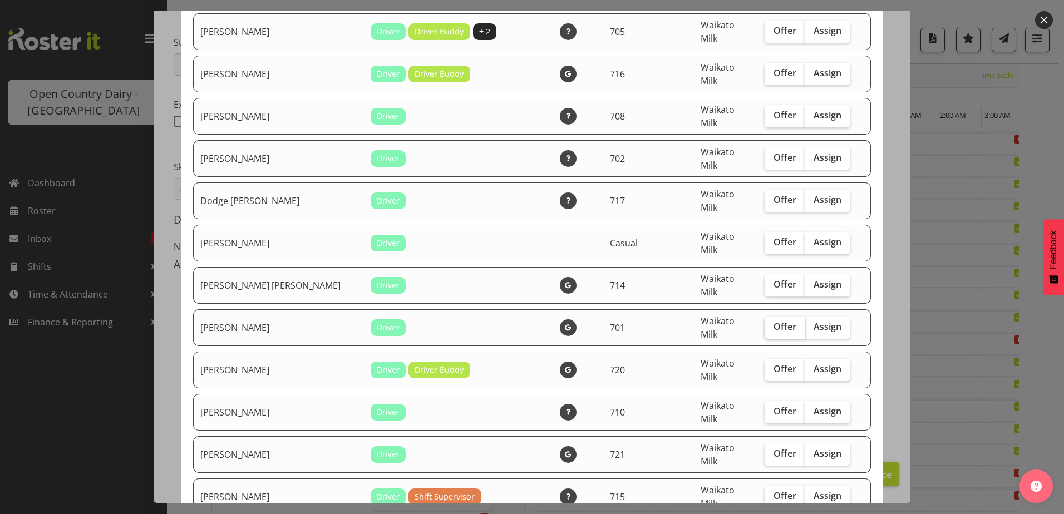
click at [765, 317] on label "Offer" at bounding box center [785, 328] width 41 height 22
click at [765, 323] on input "Offer" at bounding box center [768, 326] width 7 height 7
checkbox input "true"
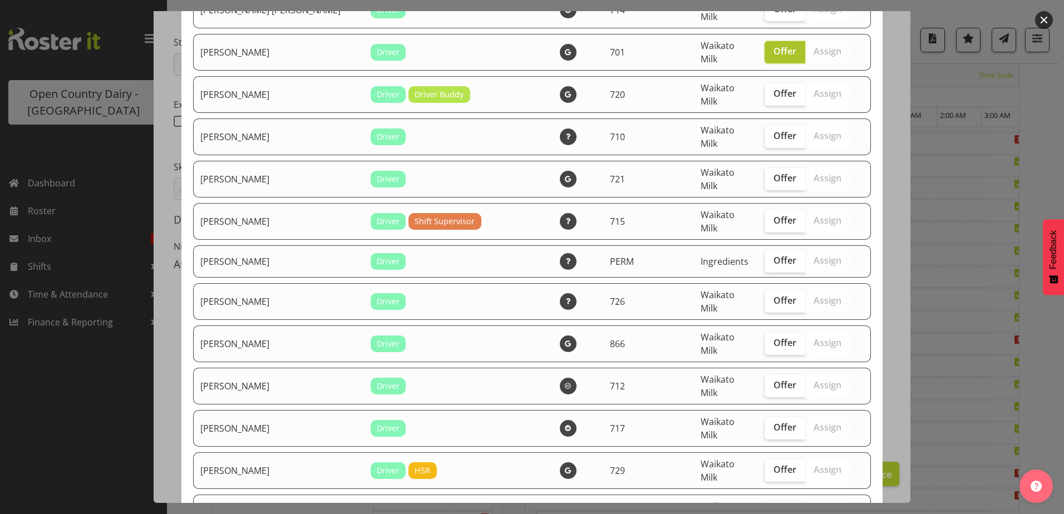
scroll to position [723, 0]
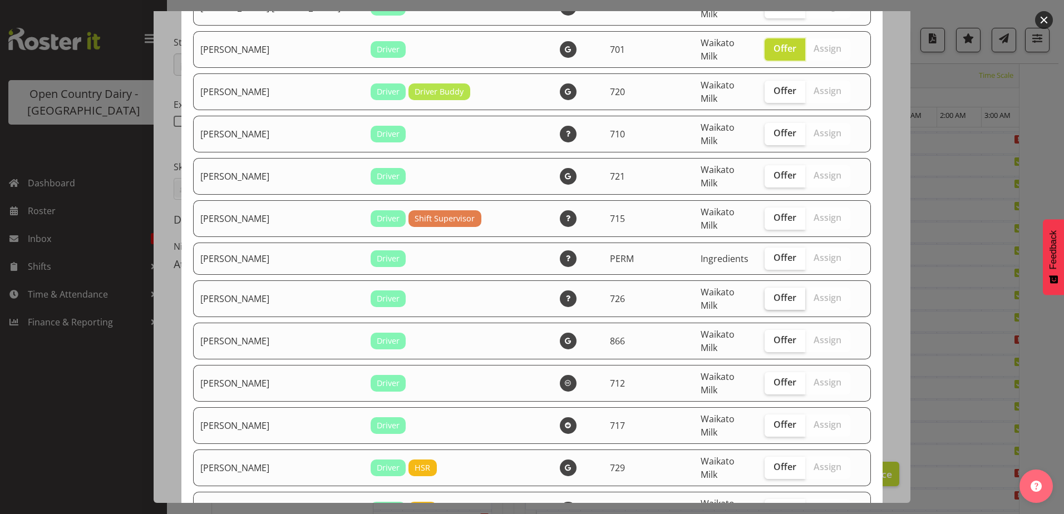
click at [774, 292] on span "Offer" at bounding box center [785, 297] width 23 height 11
click at [766, 294] on input "Offer" at bounding box center [768, 297] width 7 height 7
checkbox input "true"
click at [774, 377] on span "Offer" at bounding box center [785, 382] width 23 height 11
click at [771, 379] on input "Offer" at bounding box center [768, 382] width 7 height 7
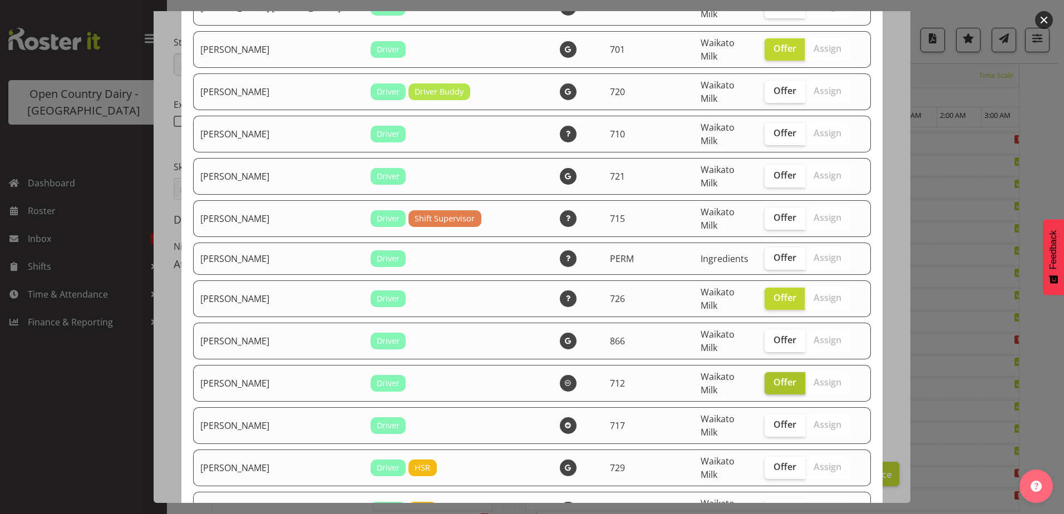
click at [774, 377] on span "Offer" at bounding box center [785, 382] width 23 height 11
click at [771, 379] on input "Offer" at bounding box center [768, 382] width 7 height 7
checkbox input "false"
click at [774, 334] on span "Offer" at bounding box center [785, 339] width 23 height 11
click at [765, 337] on input "Offer" at bounding box center [768, 340] width 7 height 7
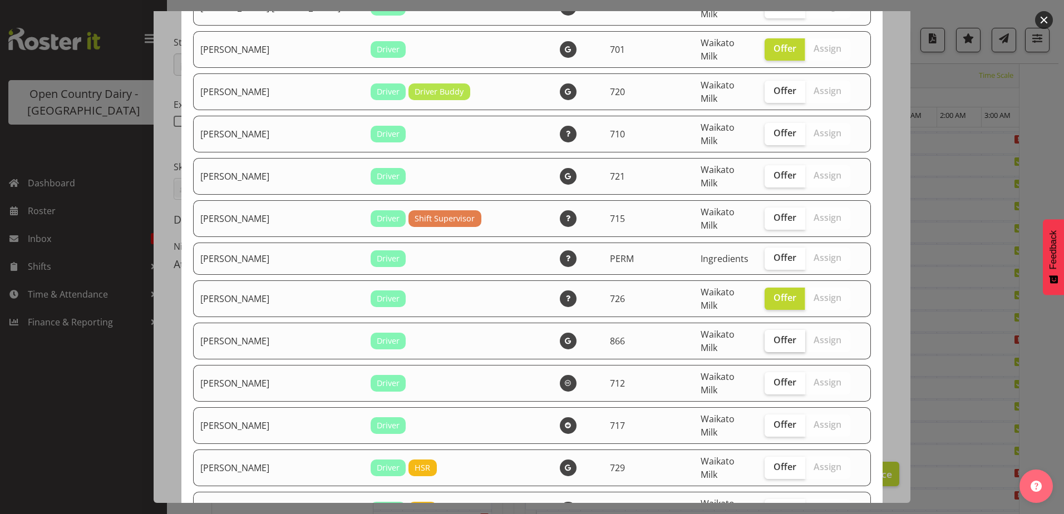
checkbox input "true"
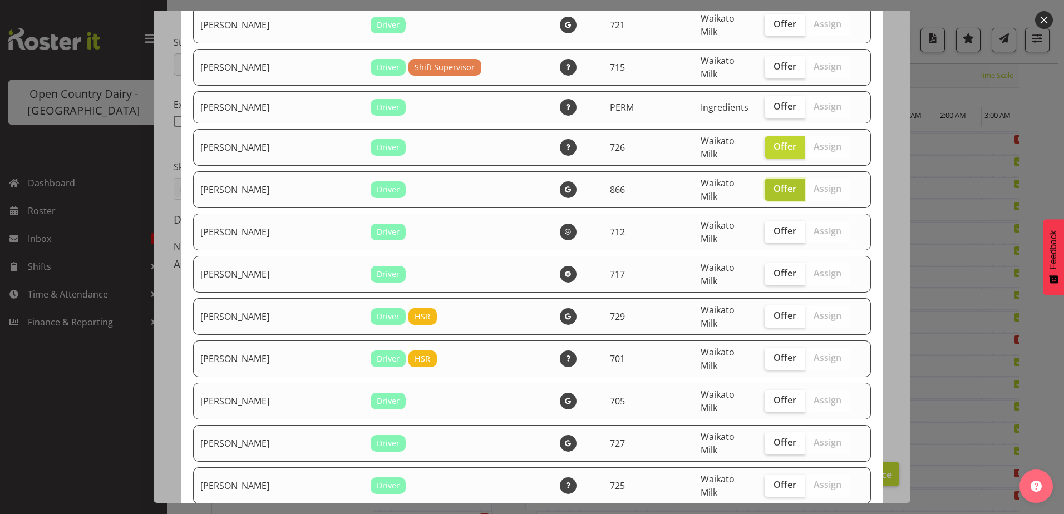
scroll to position [890, 0]
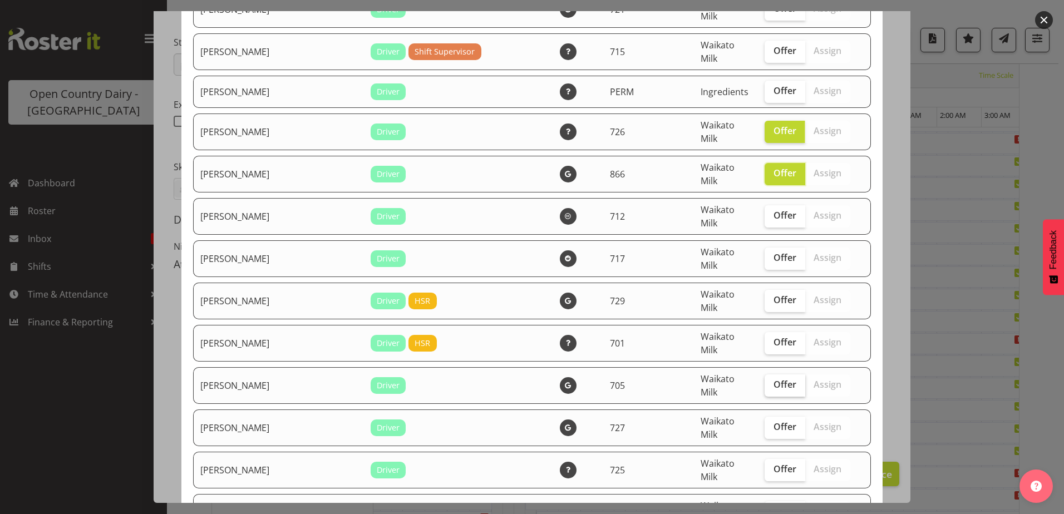
click at [774, 379] on span "Offer" at bounding box center [785, 384] width 23 height 11
click at [772, 381] on input "Offer" at bounding box center [768, 384] width 7 height 7
checkbox input "true"
click at [775, 421] on span "Offer" at bounding box center [785, 426] width 23 height 11
click at [772, 423] on input "Offer" at bounding box center [768, 426] width 7 height 7
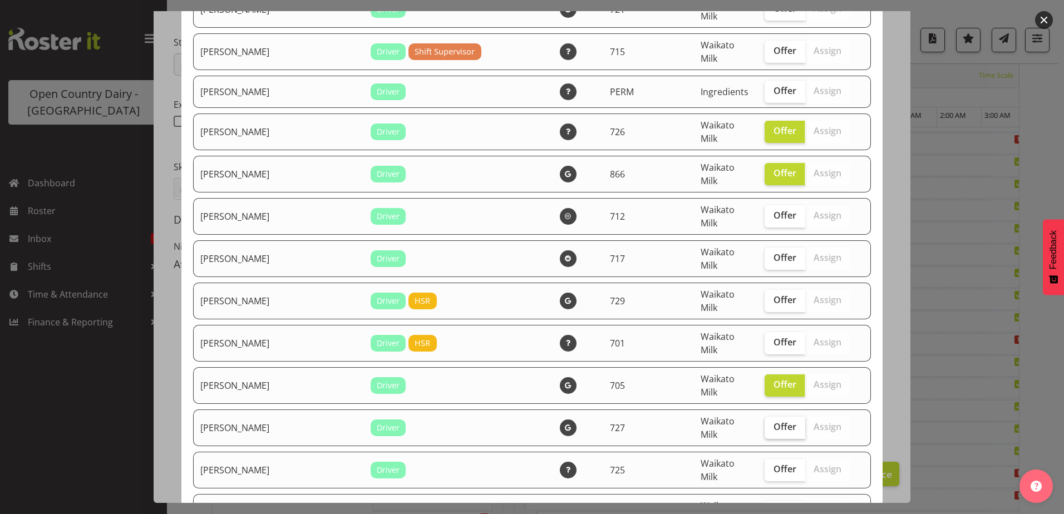
checkbox input "true"
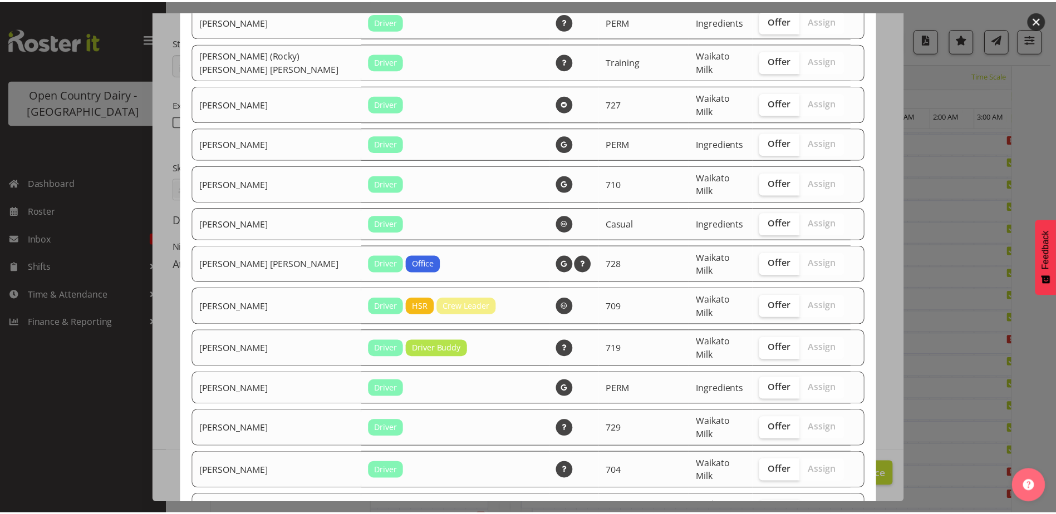
scroll to position [1843, 0]
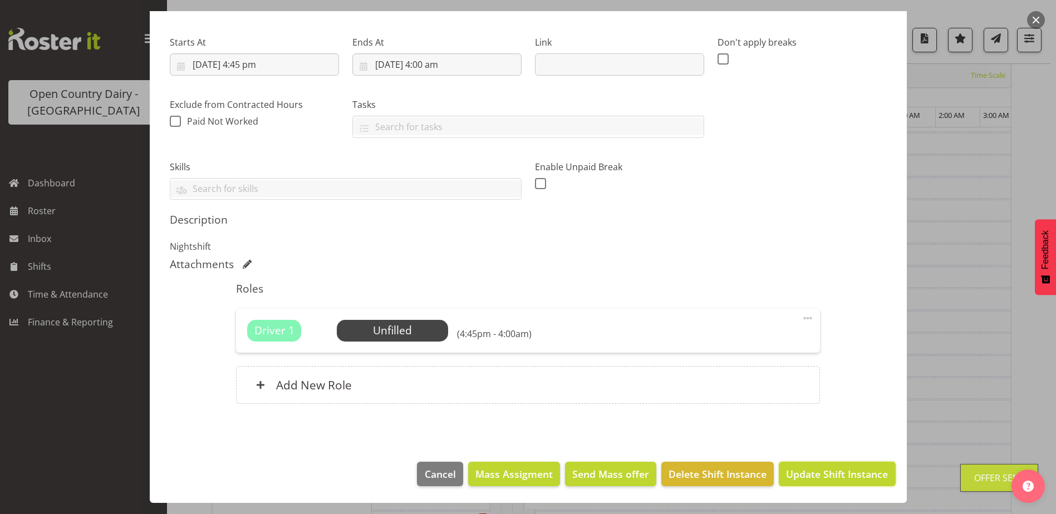
click at [804, 472] on span "Update Shift Instance" at bounding box center [837, 474] width 102 height 14
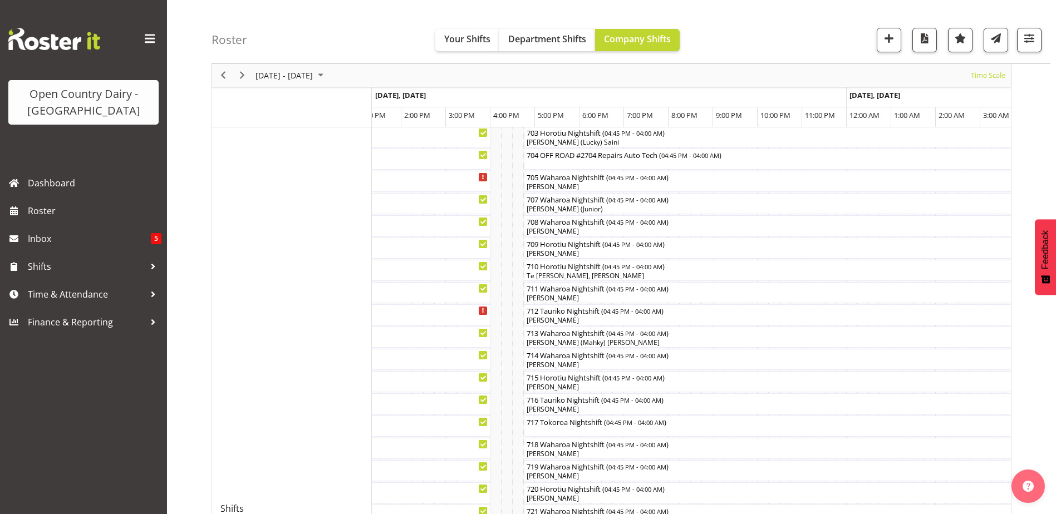
scroll to position [256, 0]
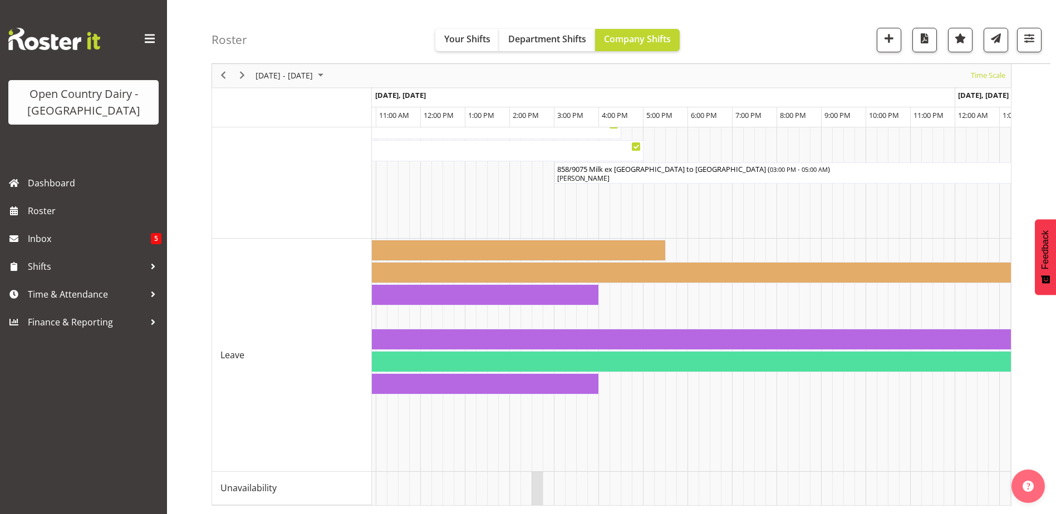
drag, startPoint x: 524, startPoint y: 486, endPoint x: 534, endPoint y: 484, distance: 10.3
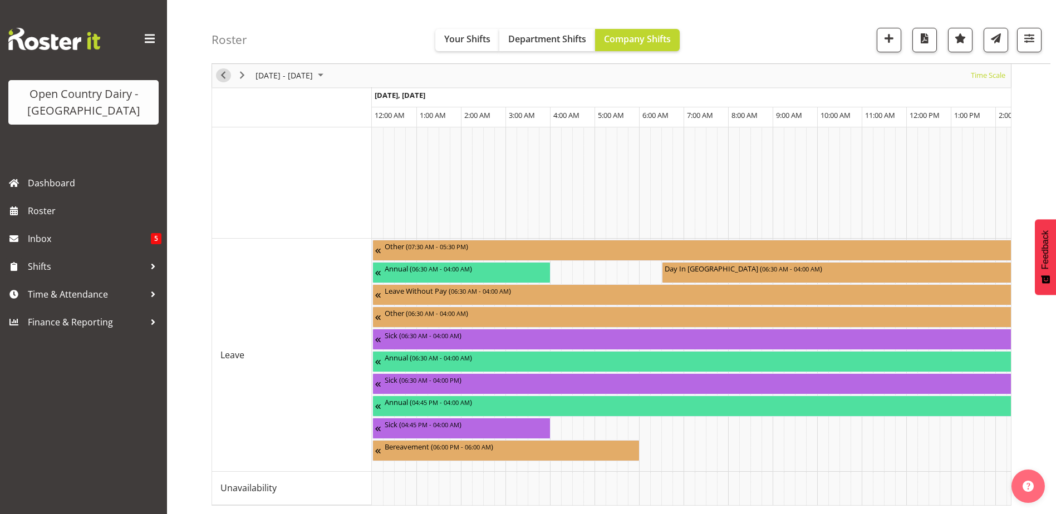
click at [221, 72] on span "Previous" at bounding box center [222, 76] width 13 height 14
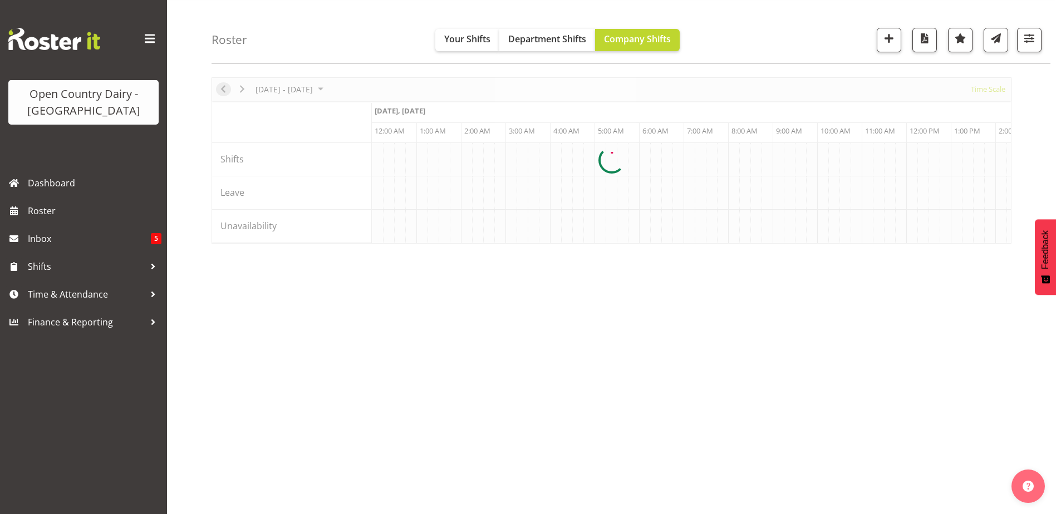
scroll to position [0, 6411]
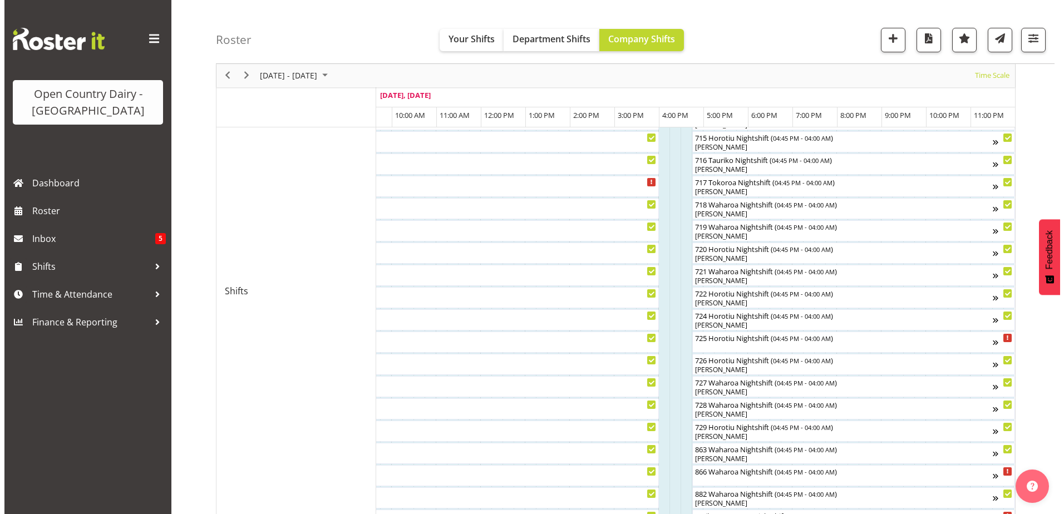
scroll to position [491, 0]
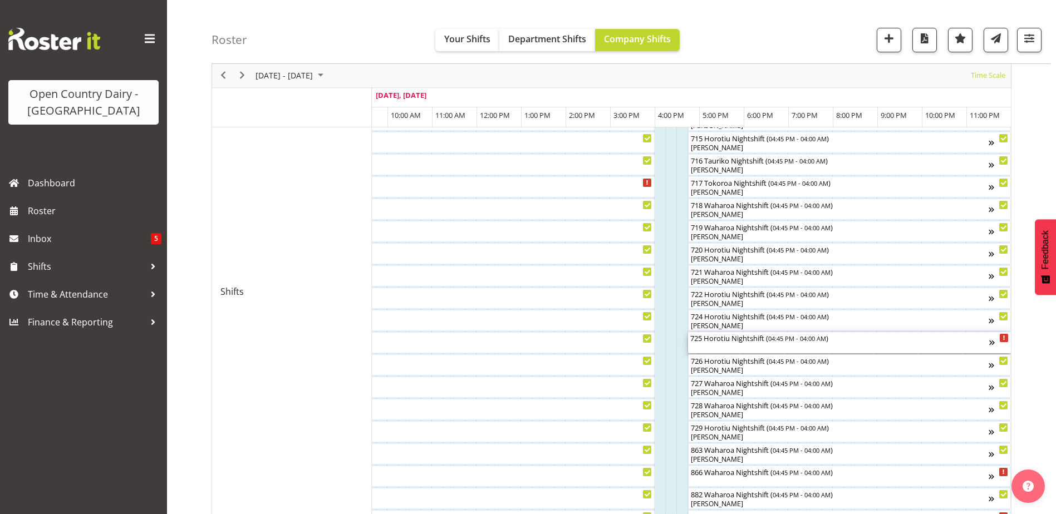
click at [727, 345] on div "725 Horotiu Nightshift ( 04:45 PM - 04:00 AM )" at bounding box center [839, 342] width 299 height 21
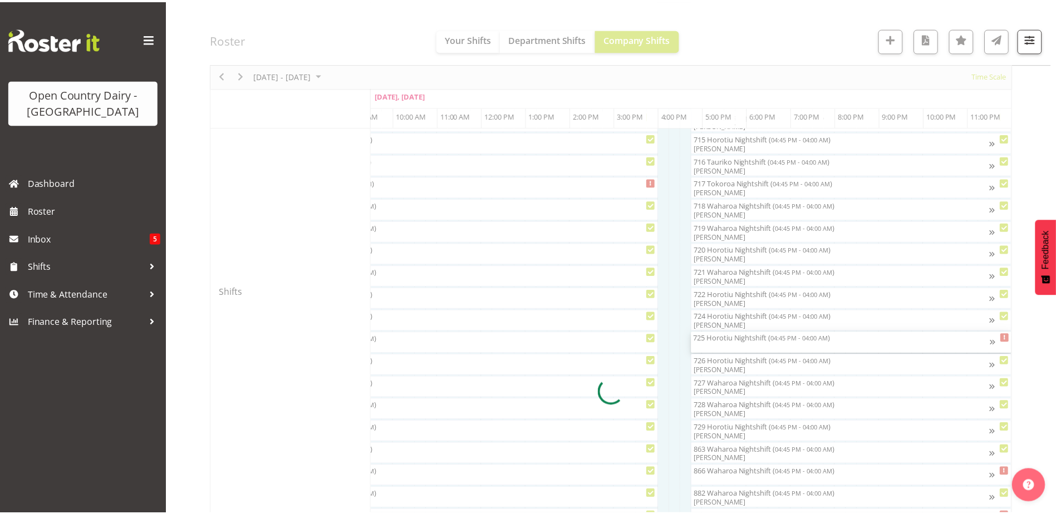
scroll to position [0, 6834]
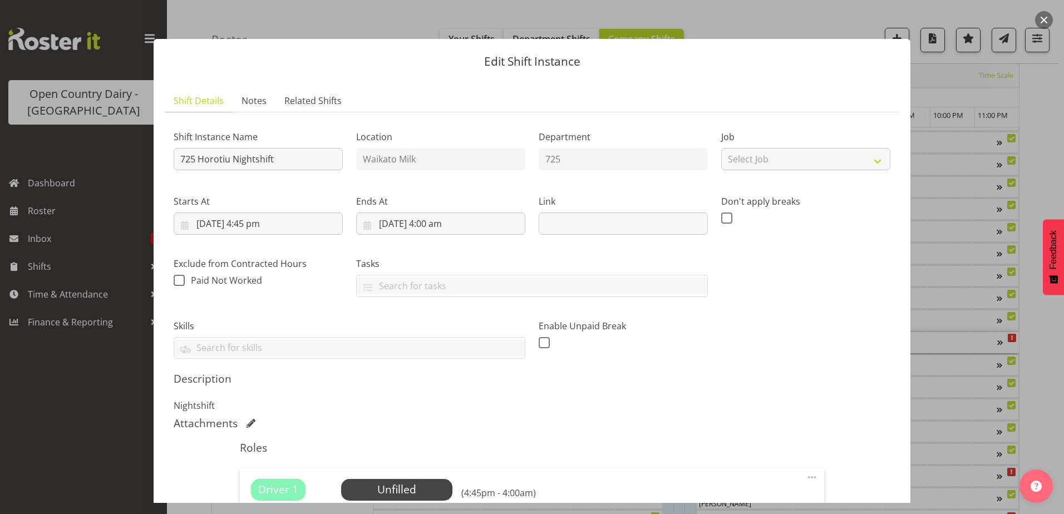
click at [1044, 16] on button "button" at bounding box center [1044, 20] width 18 height 18
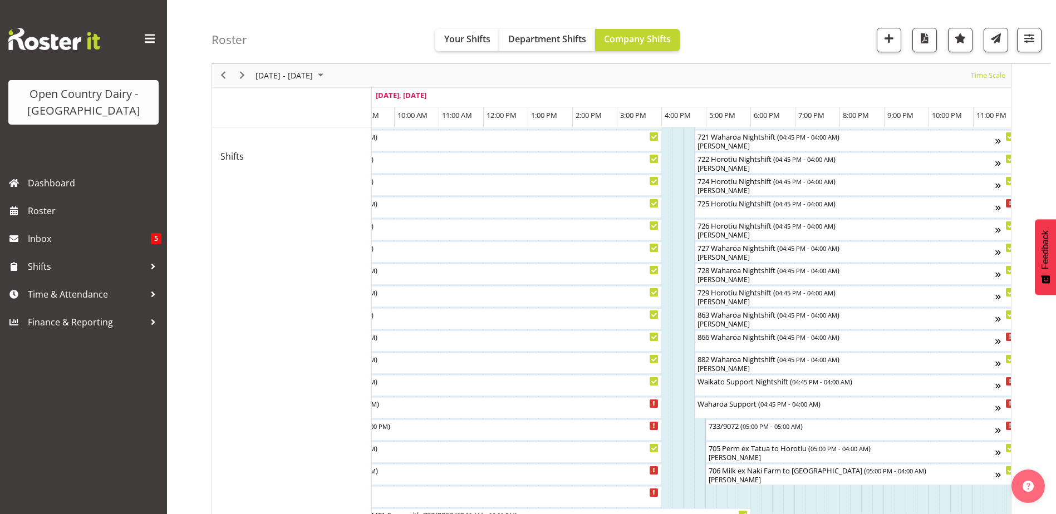
scroll to position [658, 0]
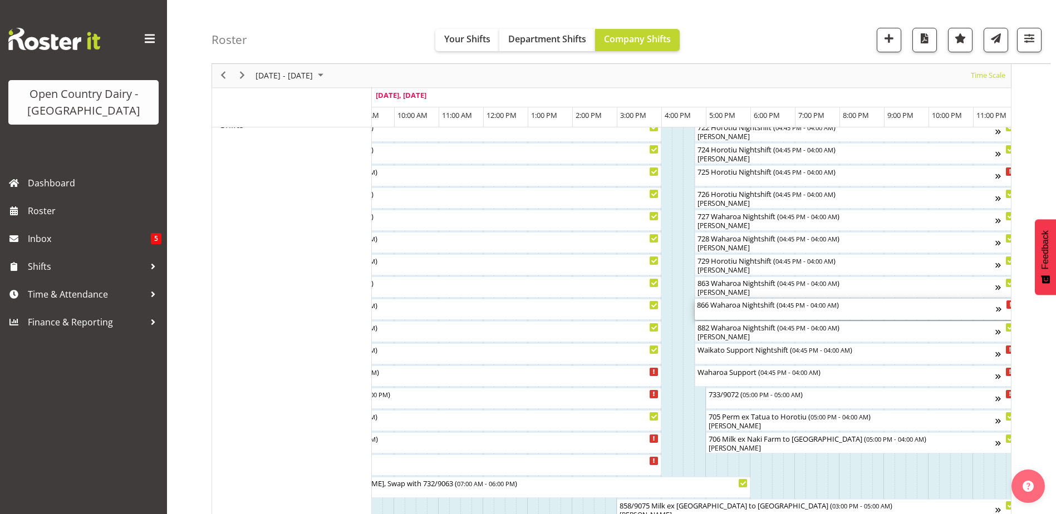
click at [709, 314] on div "866 Waharoa Nightshift ( 04:45 PM - 04:00 AM )" at bounding box center [846, 309] width 299 height 21
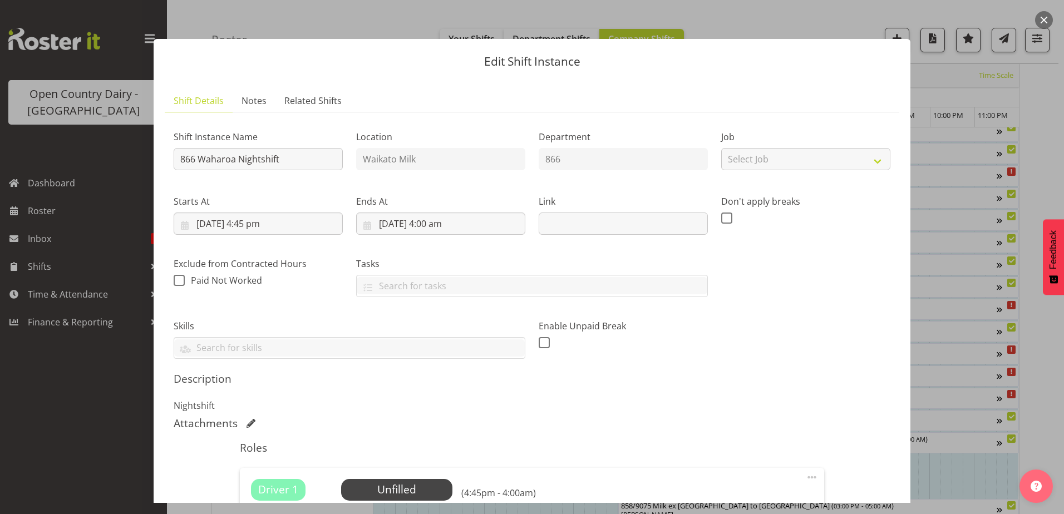
click at [1041, 24] on button "button" at bounding box center [1044, 20] width 18 height 18
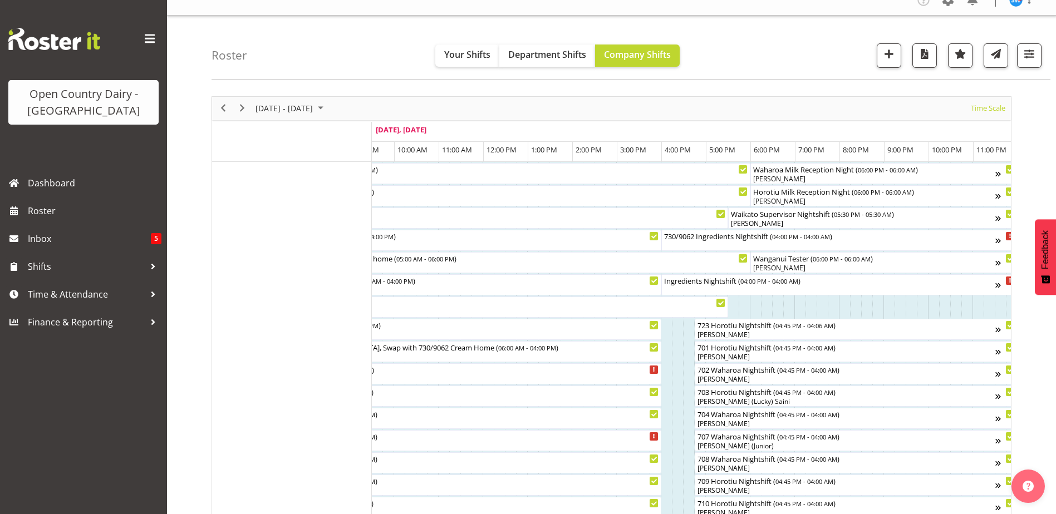
scroll to position [0, 0]
